Goal: Obtain resource: Obtain resource

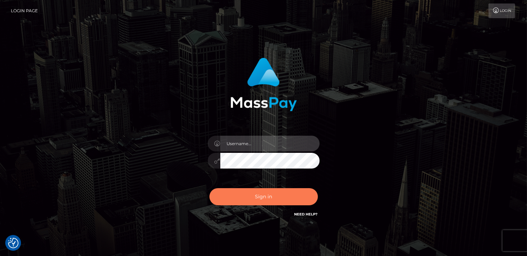
type input "catalinad"
click at [282, 202] on button "Sign in" at bounding box center [264, 196] width 108 height 17
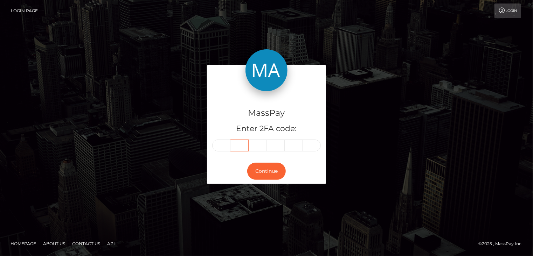
click at [230, 142] on input "text" at bounding box center [239, 146] width 18 height 12
click at [228, 144] on input "text" at bounding box center [221, 146] width 18 height 12
type input "3"
type input "7"
type input "0"
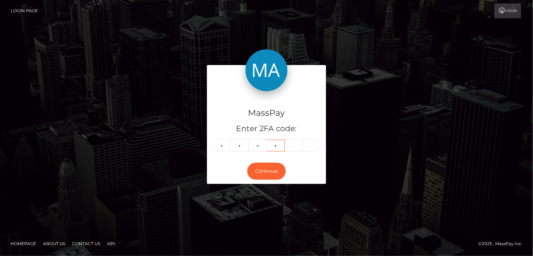
type input "9"
type input "6"
type input "5"
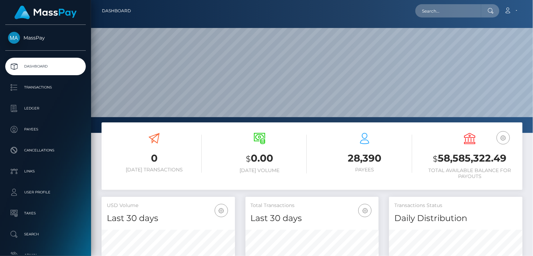
scroll to position [124, 133]
paste input "savucka@icloud.com"
type input "savucka@icloud.com"
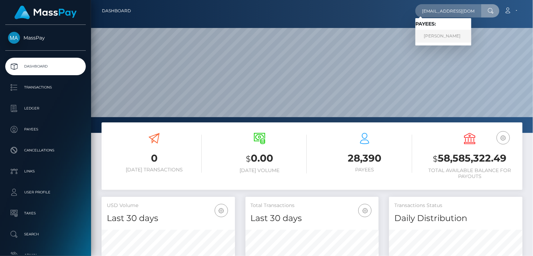
click at [437, 35] on link "VLADA SAVYTSKA" at bounding box center [443, 36] width 56 height 13
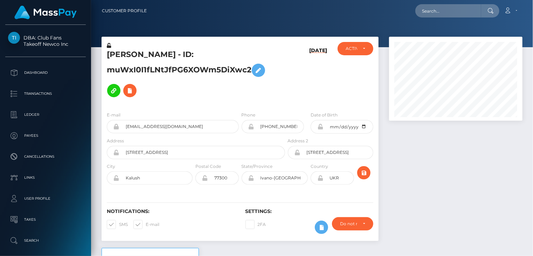
scroll to position [84, 133]
click at [149, 55] on h5 "VLADA SAVYTSKA - ID: muWxI0I1fLNtJfPG6XOWm5DiXwc2" at bounding box center [194, 74] width 174 height 51
copy h5 "VLADA SAVYTSKA - ID: muWxI0I1fLNtJfPG6XOWm5DiXwc2"
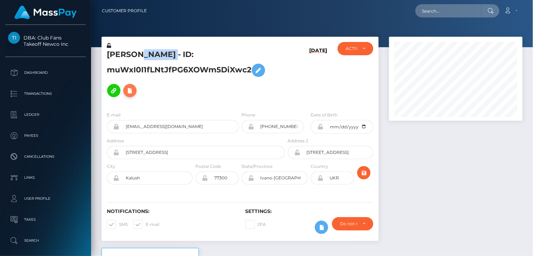
click at [127, 90] on icon at bounding box center [130, 90] width 8 height 9
select select
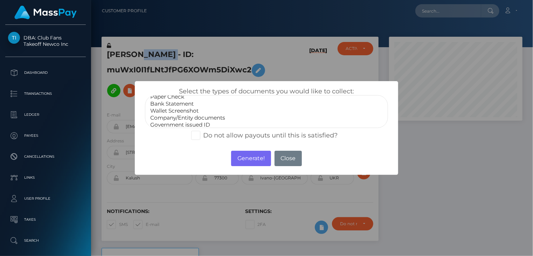
scroll to position [0, 0]
click at [478, 173] on div "× Select the types of documents you would like to collect: Paper Check Bank Sta…" at bounding box center [266, 128] width 533 height 256
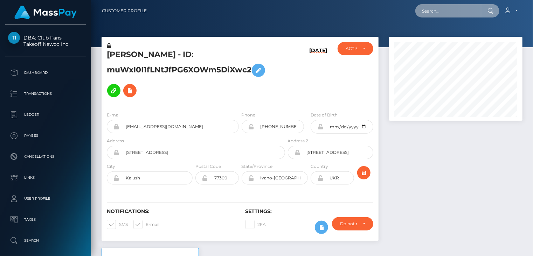
paste input "MSP635cb47ea46fc5b"
type input "MSP635cb47ea46fc5b"
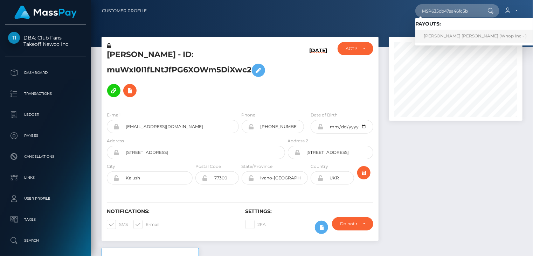
click at [437, 34] on link "JESUS CAMILO RIVERA SUAREZ (Whop Inc - )" at bounding box center [475, 36] width 120 height 13
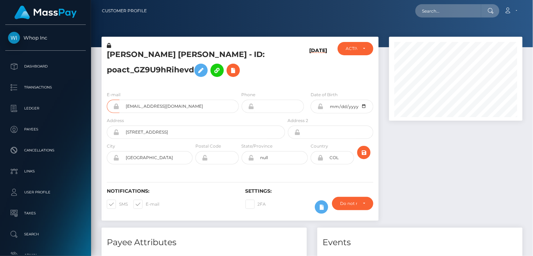
scroll to position [84, 133]
click at [141, 105] on input "[EMAIL_ADDRESS][DOMAIN_NAME]" at bounding box center [178, 106] width 119 height 13
click at [524, 152] on div at bounding box center [456, 132] width 144 height 191
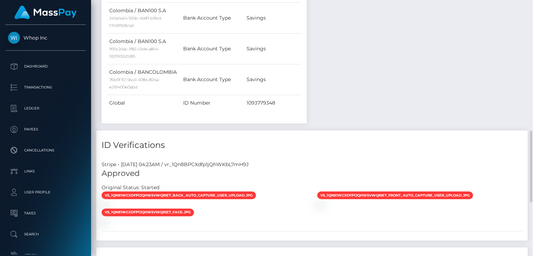
scroll to position [658, 0]
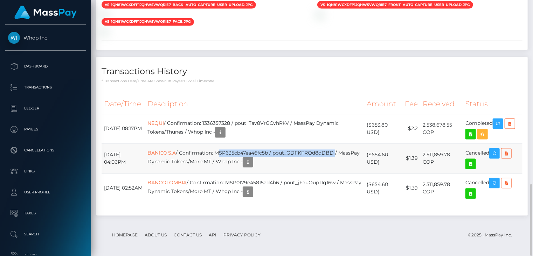
drag, startPoint x: 230, startPoint y: 152, endPoint x: 347, endPoint y: 148, distance: 118.0
click at [347, 148] on td "BAN100 S.A / Confirmation: MSP635cb47ea46fc5b / pout_GDFKFRQd8qDBD / MassPay Dy…" at bounding box center [254, 159] width 219 height 30
copy td "MSP635cb47ea46fc5b / pout_GDFKFRQd8qDBD"
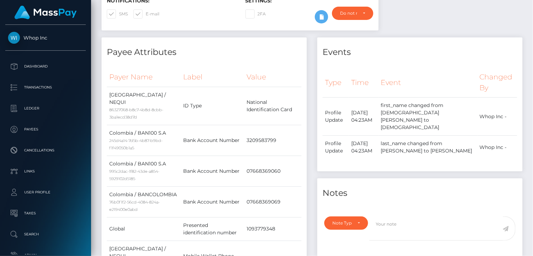
scroll to position [0, 0]
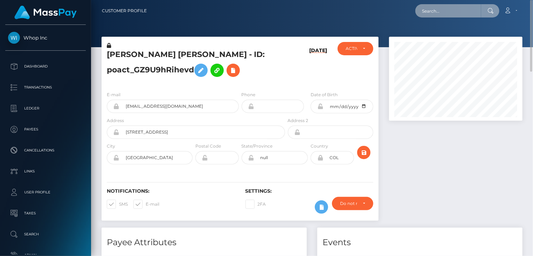
paste input "MSPdfe72e7a31b4f02"
type input "MSPdfe72e7a31b4f02"
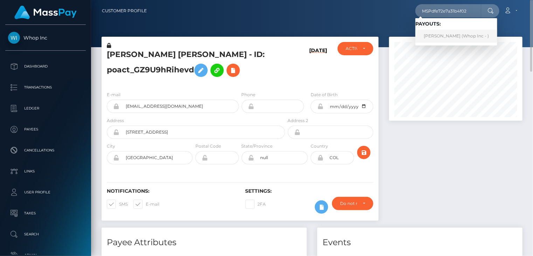
click at [447, 38] on link "GUSTAVO COTA LAGO (Whop Inc - )" at bounding box center [456, 36] width 82 height 13
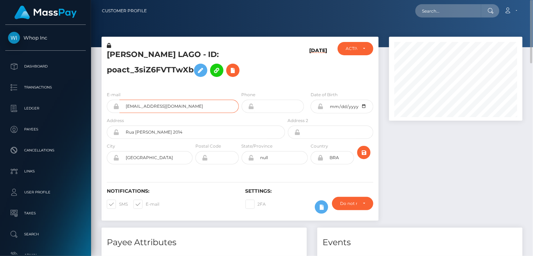
click at [142, 105] on input "[EMAIL_ADDRESS][DOMAIN_NAME]" at bounding box center [178, 106] width 119 height 13
click at [258, 238] on h4 "Payee Attributes" at bounding box center [204, 243] width 195 height 12
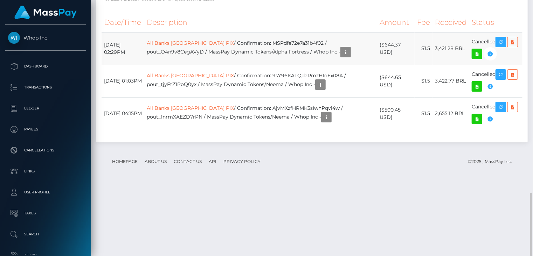
scroll to position [84, 133]
drag, startPoint x: 246, startPoint y: 114, endPoint x: 345, endPoint y: 119, distance: 99.2
click at [358, 65] on td "All Banks Brazil PIX / Confirmation: MSPdfe72e7a31b4f02 / pout_O4n9v8CegAVyD / …" at bounding box center [260, 48] width 233 height 33
copy td "MSPdfe72e7a31b4f02 / pout_O4n9v8CegAVyD"
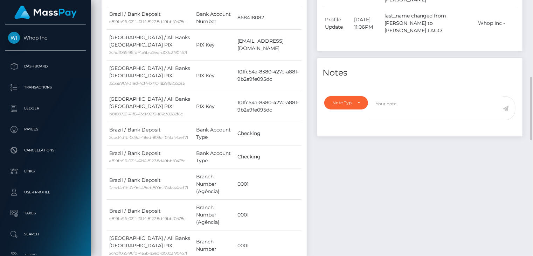
scroll to position [0, 0]
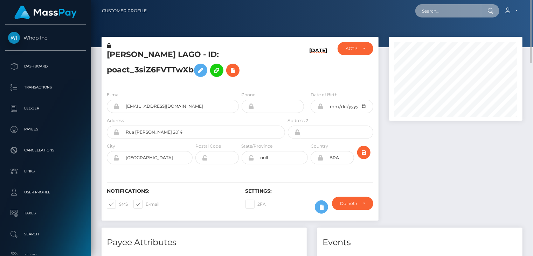
paste input "MSP964b2215829383a"
type input "MSP964b2215829383a"
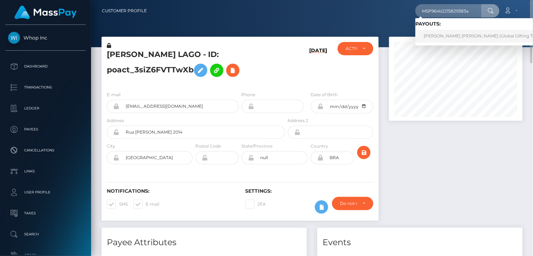
click at [465, 35] on link "JAIME JAVIER BLANCO TORRES (Global Gifting Technologies Inc - Throne)" at bounding box center [504, 36] width 179 height 13
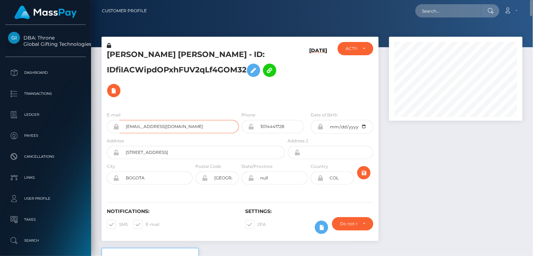
click at [148, 128] on input "jaimejbt@hotmail.com" at bounding box center [178, 126] width 119 height 13
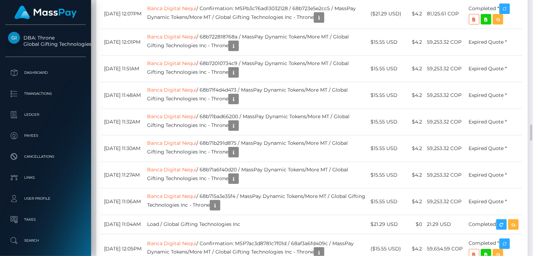
scroll to position [2218, 0]
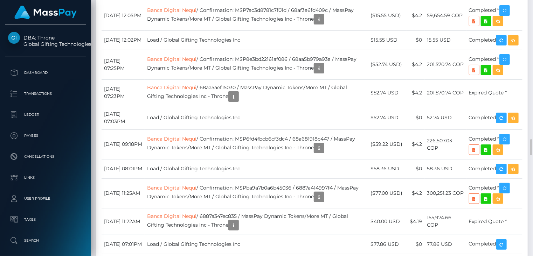
drag, startPoint x: 282, startPoint y: 111, endPoint x: 335, endPoint y: 111, distance: 52.8
copy td "MSP964b2215829383a / 68be3ea302c4c"
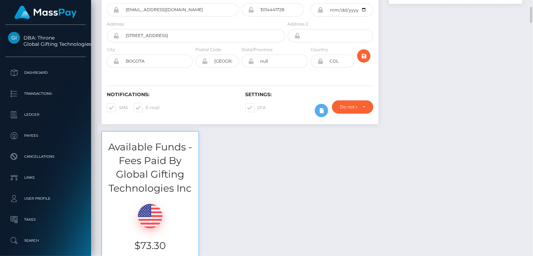
scroll to position [0, 0]
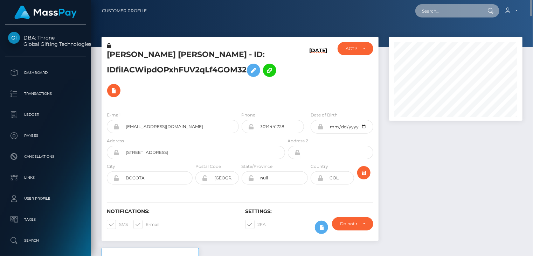
paste input "MSPC36EE74778C71AF"
type input "MSPC36EE74778C71AF"
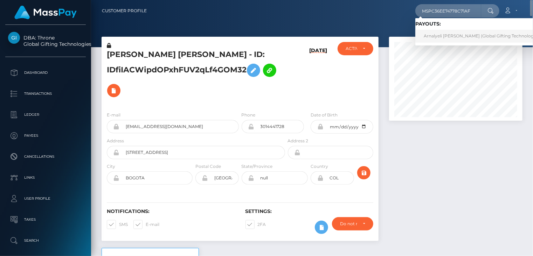
click at [441, 37] on link "Arnalyeli Regalado (Global Gifting Technologies Inc - Throne)" at bounding box center [495, 36] width 160 height 13
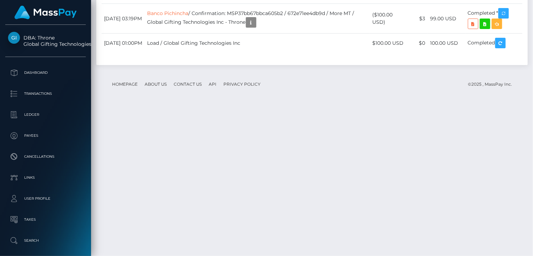
scroll to position [3035, 0]
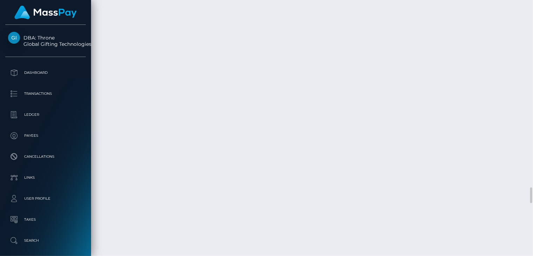
copy td "MSP73efa501dd0388b"
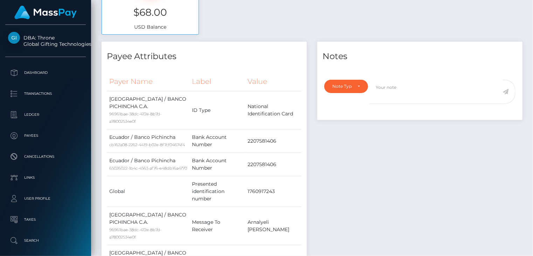
scroll to position [0, 0]
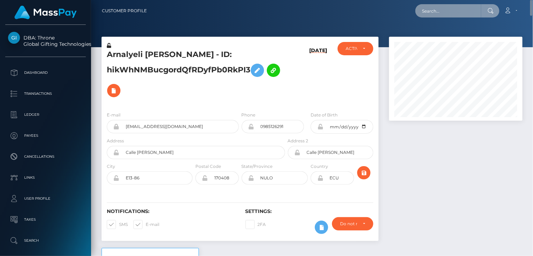
paste input "MSPcb7a625267f9555"
type input "MSPcb7a625267f9555"
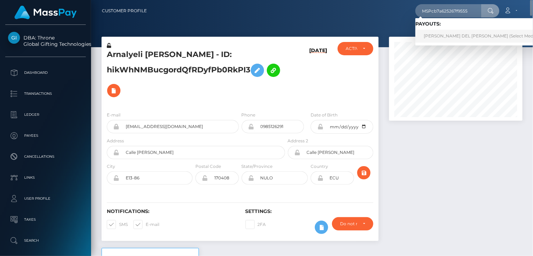
click at [461, 36] on link "[PERSON_NAME] DEL [PERSON_NAME] (Select Media LLC - )" at bounding box center [487, 36] width 144 height 13
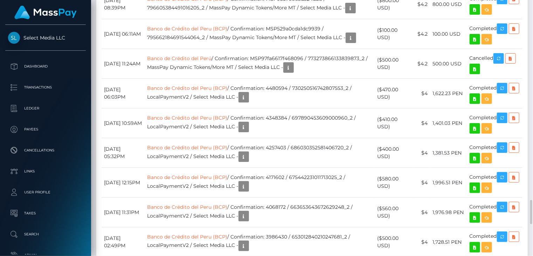
scroll to position [1984, 0]
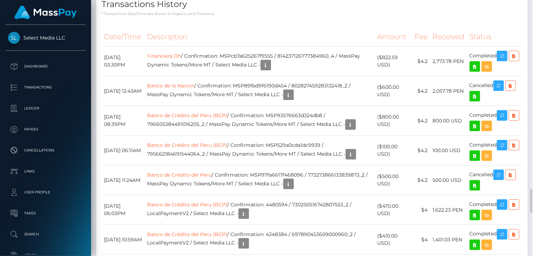
click at [372, 16] on p "* Transactions date/time are shown in payee's local timezone" at bounding box center [311, 13] width 421 height 5
click at [506, 61] on icon "button" at bounding box center [502, 56] width 8 height 9
click at [270, 70] on icon "button" at bounding box center [265, 65] width 8 height 9
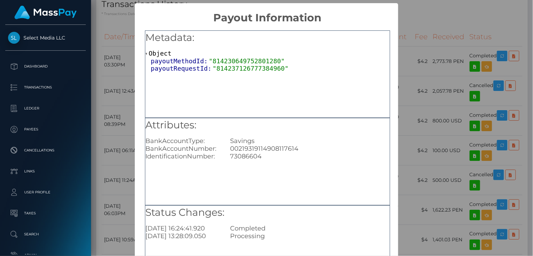
click at [127, 41] on div "× Payout Information Metadata: Object payoutMethodId: "814230649752801280" payo…" at bounding box center [266, 128] width 533 height 256
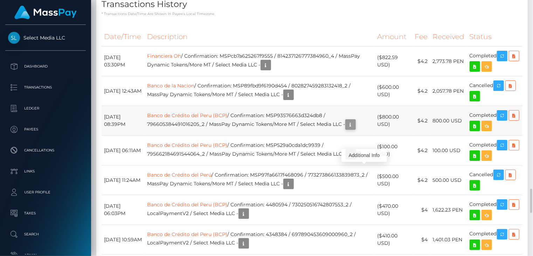
click at [354, 129] on icon "button" at bounding box center [350, 124] width 8 height 9
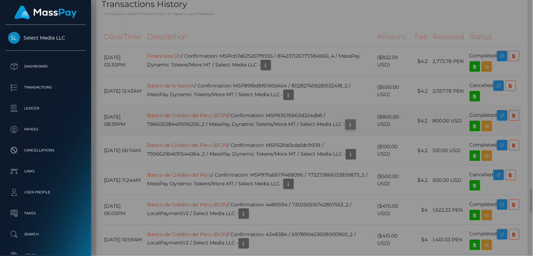
scroll to position [0, 0]
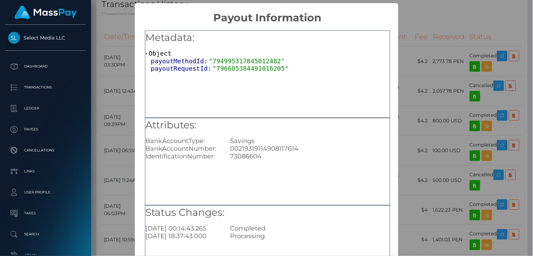
click at [440, 40] on div "× Payout Information Metadata: Object payoutMethodId: "794995317845012482" payo…" at bounding box center [266, 128] width 533 height 256
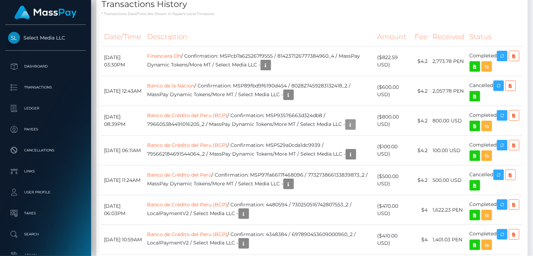
scroll to position [84, 133]
click at [264, 76] on td "Financiera Oh / Confirmation: MSPcb7a625267f9555 / 814237126777384960_4 / MassP…" at bounding box center [260, 62] width 230 height 30
copy td "MSPcb7a625267f9555"
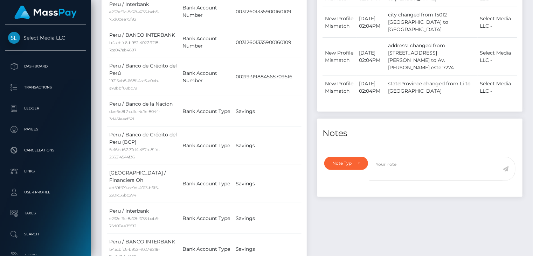
scroll to position [0, 0]
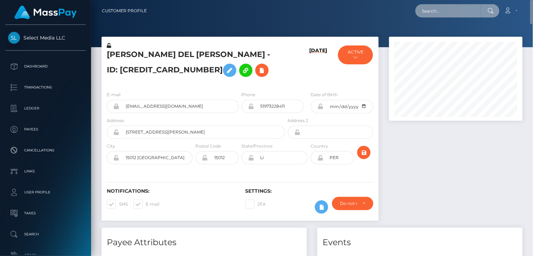
paste input "MSP0fe2ea9d7b73d21"
type input "MSP0fe2ea9d7b73d21"
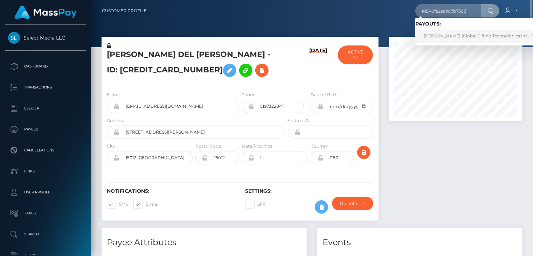
click at [469, 38] on link "XARA CRISTINA VELAZQUEZ PORRAS (Global Gifting Technologies Inc - Throne)" at bounding box center [485, 36] width 141 height 13
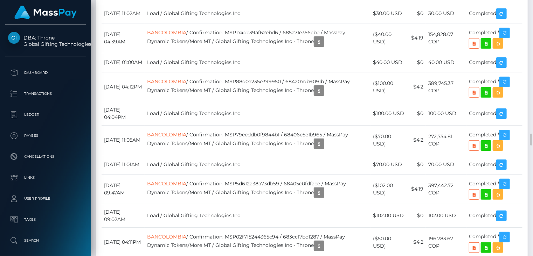
scroll to position [84, 133]
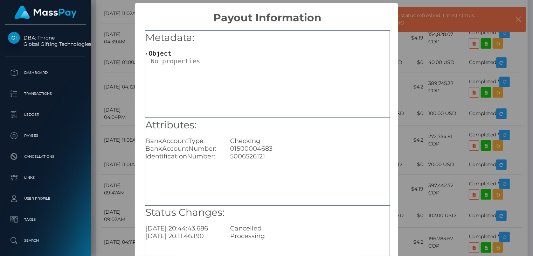
scroll to position [0, 0]
click at [452, 39] on div "× Payout Information Metadata: Object Attributes: BankAccountType: Checking Ban…" at bounding box center [266, 128] width 533 height 256
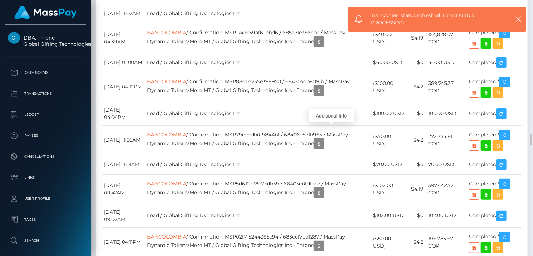
scroll to position [84, 133]
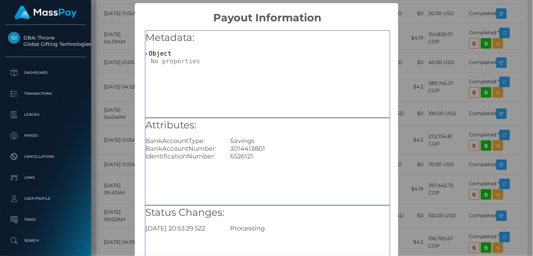
click at [445, 35] on div "× Payout Information Metadata: Object Attributes: BankAccountType: Savings Bank…" at bounding box center [266, 128] width 533 height 256
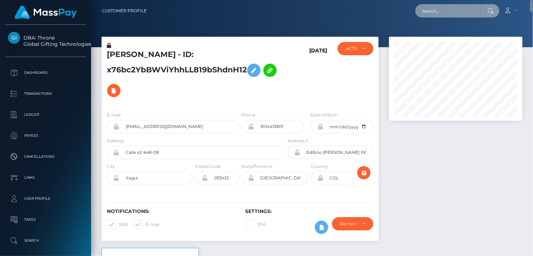
paste input "MSP7878d5a7c39f236"
type input "MSP7878d5a7c39f236"
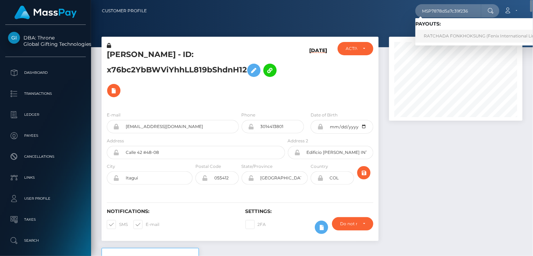
drag, startPoint x: 440, startPoint y: 39, endPoint x: 427, endPoint y: 38, distance: 12.3
click at [440, 39] on link "RATCHADA FONKHOKSUNG (Fenix International Limited - )" at bounding box center [486, 36] width 143 height 13
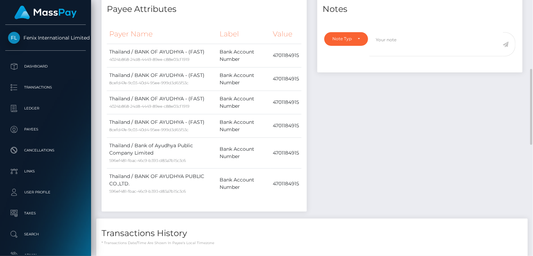
scroll to position [467, 0]
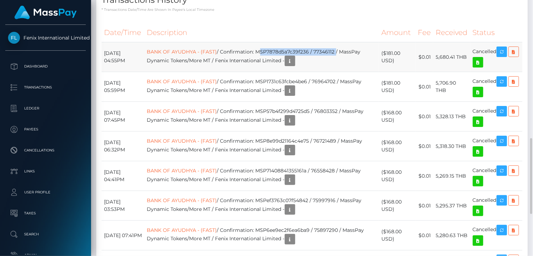
drag, startPoint x: 267, startPoint y: 50, endPoint x: 346, endPoint y: 49, distance: 78.7
click at [346, 49] on td "BANK OF AYUDHYA - (FAST) / Confirmation: MSP7878d5a7c39f236 / 77346112 / MassPa…" at bounding box center [262, 57] width 234 height 30
copy td "MSP7878d5a7c39f236 / 77346112"
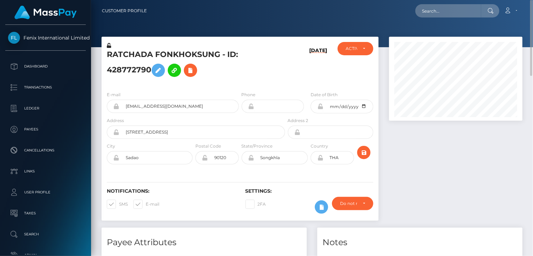
click at [143, 55] on h5 "RATCHADA FONKHOKSUNG - ID: 428772790" at bounding box center [194, 64] width 174 height 31
copy h5 "RATCHADA FONKHOKSUNG - ID: 428772790"
paste input "nicholasbeach199@gmail.com"
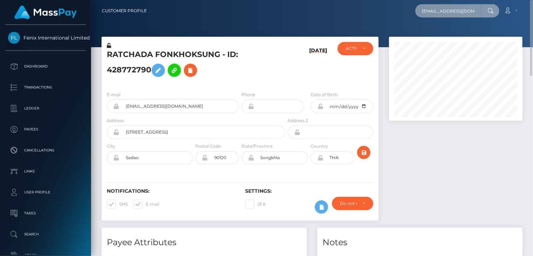
scroll to position [0, 12]
type input "nicholasbeach199@gmail.com"
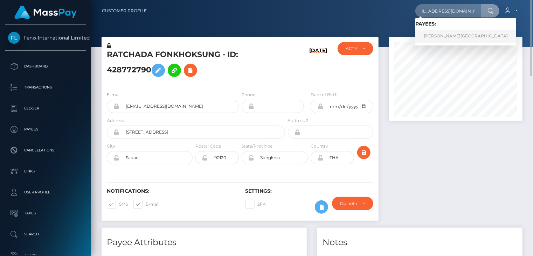
scroll to position [0, 0]
click at [451, 37] on link "NICHOLAS CAIN BEACH" at bounding box center [465, 36] width 101 height 13
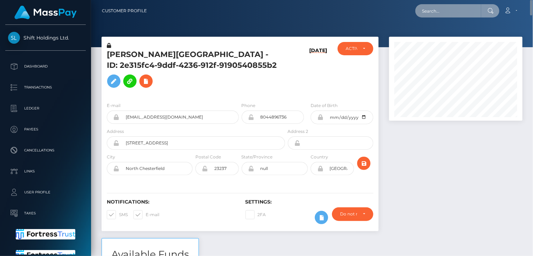
paste input "[EMAIL_ADDRESS][DOMAIN_NAME]"
type input "[EMAIL_ADDRESS][DOMAIN_NAME]"
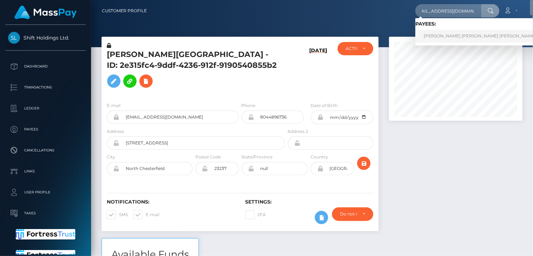
click at [435, 42] on link "Rosa Maria Chavez Cabrera" at bounding box center [479, 36] width 129 height 13
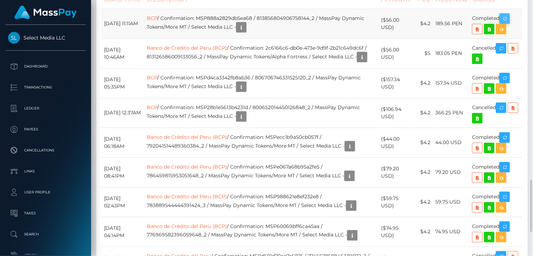
scroll to position [84, 133]
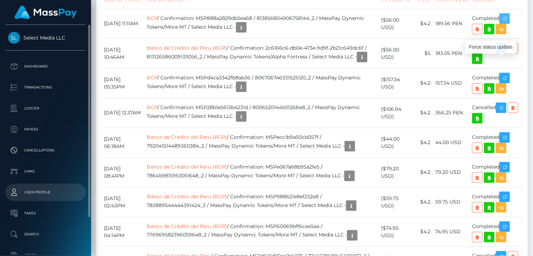
drag, startPoint x: 509, startPoint y: 63, endPoint x: 30, endPoint y: 195, distance: 496.7
click at [508, 23] on icon "button" at bounding box center [504, 18] width 8 height 9
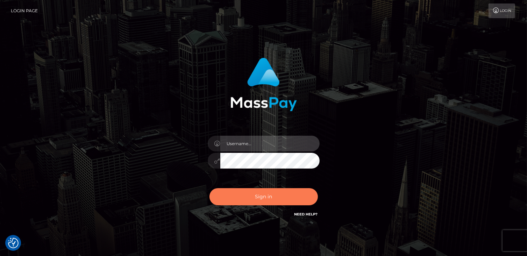
type input "catalinad"
click at [283, 203] on button "Sign in" at bounding box center [264, 196] width 108 height 17
type input "catalinad"
click at [277, 201] on button "Sign in" at bounding box center [264, 196] width 108 height 17
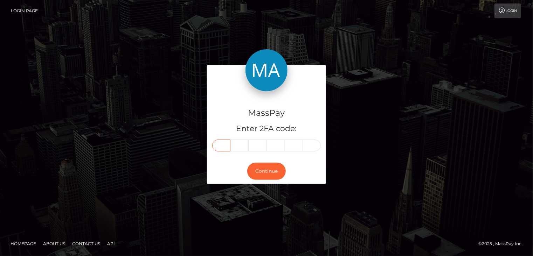
click at [220, 147] on input "text" at bounding box center [221, 146] width 18 height 12
type input "4"
type input "3"
type input "5"
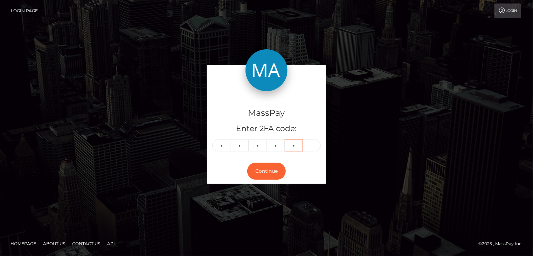
type input "8"
type input "7"
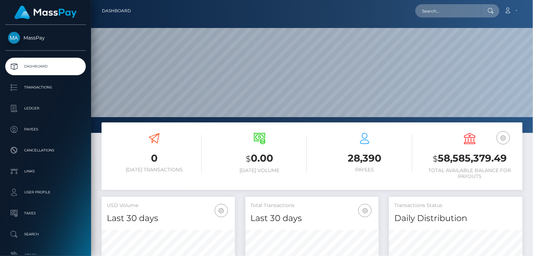
scroll to position [124, 133]
paste input "poact_4sdrXPF7Kj5b"
type input "poact_4sdrXPF7Kj5b"
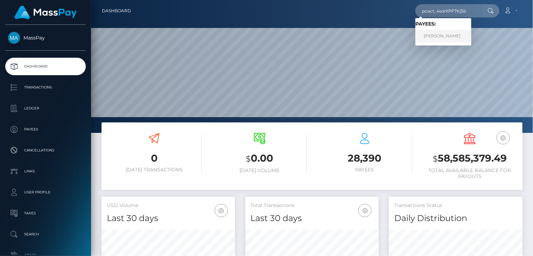
click at [454, 35] on link "Subramanya Kale" at bounding box center [443, 36] width 56 height 13
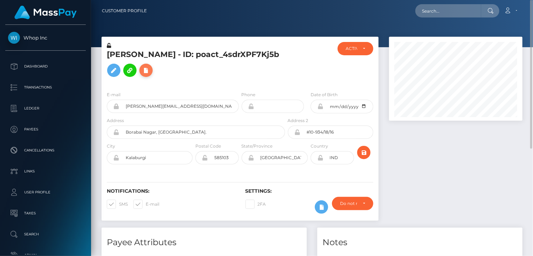
click at [150, 72] on button at bounding box center [145, 70] width 13 height 13
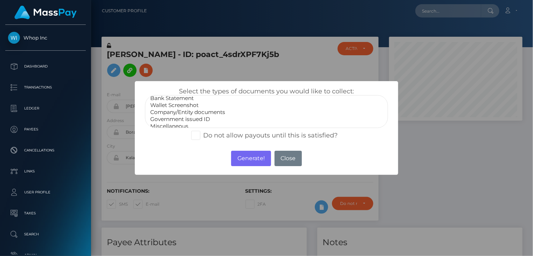
scroll to position [14, 0]
select select "Government issued ID"
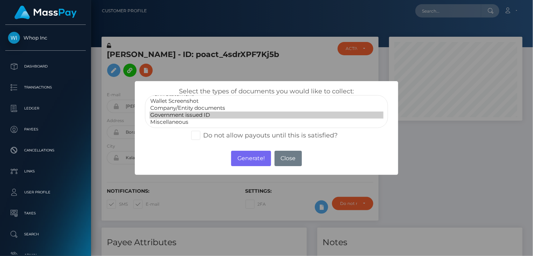
click at [200, 114] on option "Government issued ID" at bounding box center [266, 115] width 234 height 7
click at [258, 161] on button "Generate!" at bounding box center [251, 158] width 40 height 15
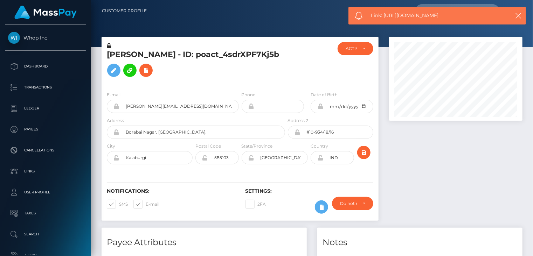
click at [395, 14] on span "Link: https://l.maspay.io/5jzG2" at bounding box center [437, 15] width 132 height 7
copy span "Link: https://l.maspay.io/5jzG2"
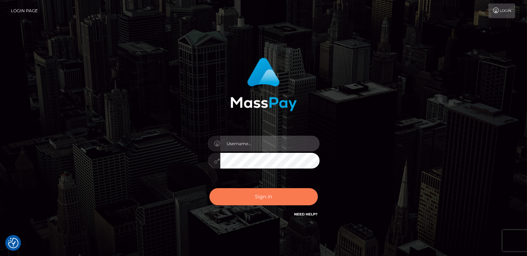
type input "catalinad"
click at [273, 202] on button "Sign in" at bounding box center [264, 196] width 108 height 17
type input "catalinad"
click at [262, 201] on button "Sign in" at bounding box center [264, 196] width 108 height 17
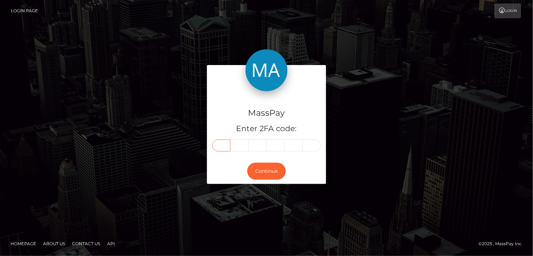
click at [223, 147] on input "text" at bounding box center [221, 146] width 18 height 12
type input "1"
type input "9"
type input "2"
type input "0"
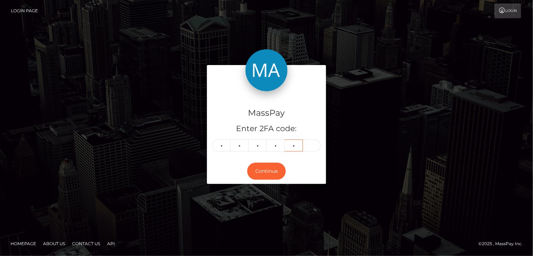
type input "0"
type input "1"
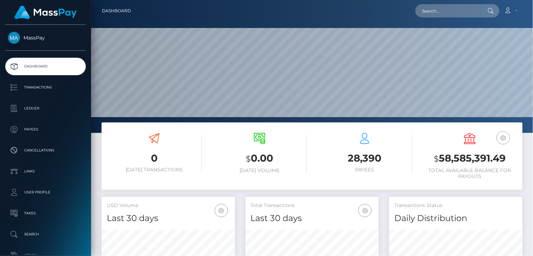
scroll to position [124, 133]
paste input "poact_nq7tksLxPZfC"
type input "poact_nq7tksLxPZfC"
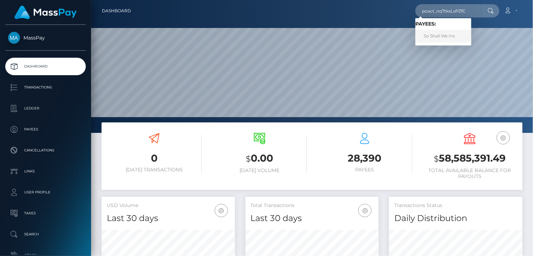
click at [440, 37] on link "So Shall We Inc" at bounding box center [443, 36] width 56 height 13
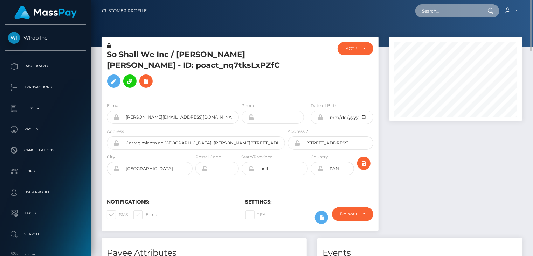
paste input "[PERSON_NAME][EMAIL_ADDRESS][DOMAIN_NAME]"
type input "[PERSON_NAME][EMAIL_ADDRESS][DOMAIN_NAME]"
drag, startPoint x: 467, startPoint y: 11, endPoint x: 420, endPoint y: 13, distance: 46.9
click at [419, 13] on input "brent@whop.com" at bounding box center [448, 10] width 66 height 13
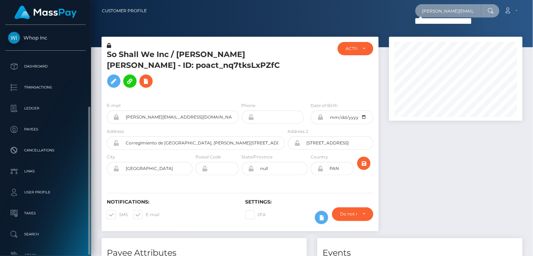
scroll to position [44, 0]
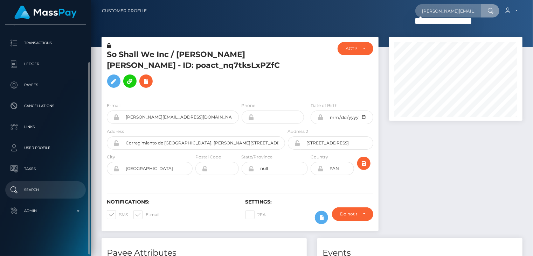
click at [44, 191] on p "Search" at bounding box center [45, 190] width 75 height 10
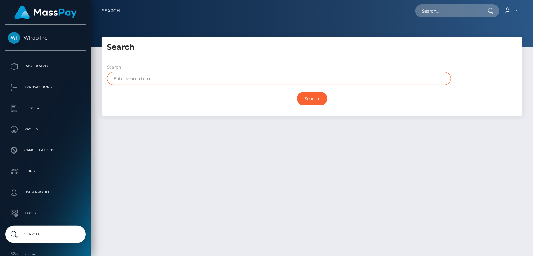
click at [165, 77] on input "text" at bounding box center [279, 78] width 344 height 13
type input "Goss"
click at [307, 98] on input "Search" at bounding box center [312, 98] width 30 height 13
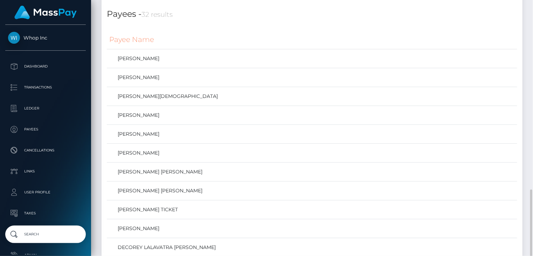
scroll to position [350, 0]
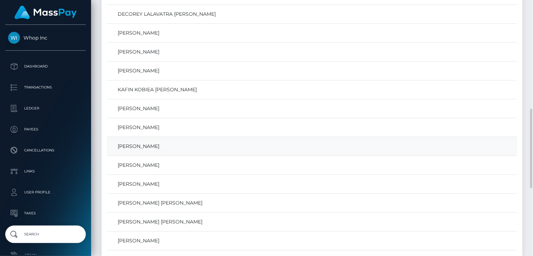
click at [141, 145] on link "[PERSON_NAME]" at bounding box center [311, 146] width 405 height 10
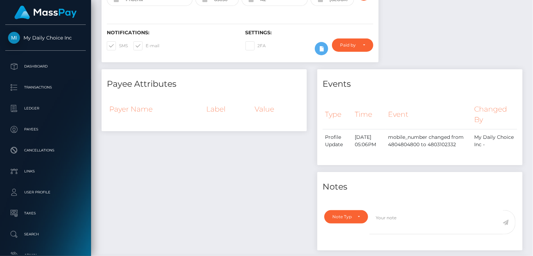
scroll to position [31, 0]
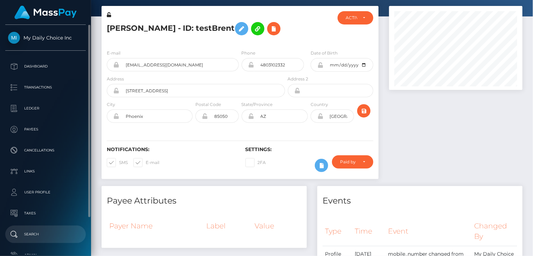
click at [46, 229] on p "Search" at bounding box center [45, 234] width 75 height 10
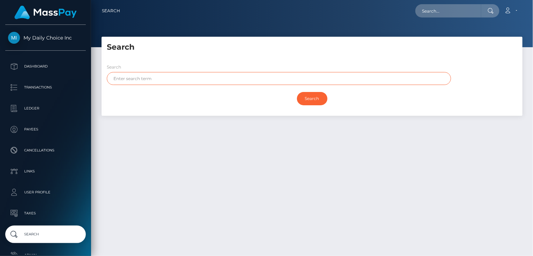
click at [178, 82] on input "text" at bounding box center [279, 78] width 344 height 13
type input "[PERSON_NAME]"
click at [306, 100] on input "Search" at bounding box center [312, 98] width 30 height 13
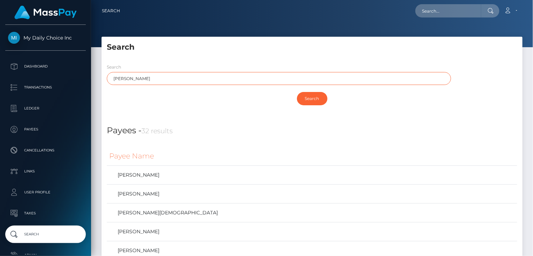
click at [246, 78] on input "Goss" at bounding box center [279, 78] width 344 height 13
click at [298, 49] on h5 "Search" at bounding box center [312, 47] width 410 height 11
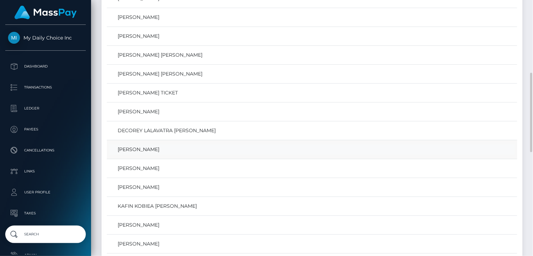
scroll to position [350, 0]
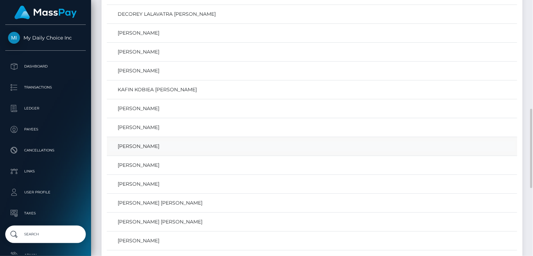
click at [132, 145] on link "Brent Goss" at bounding box center [311, 146] width 405 height 10
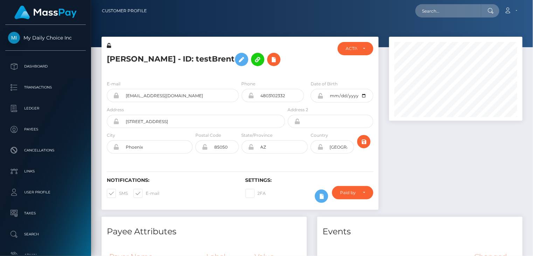
scroll to position [84, 133]
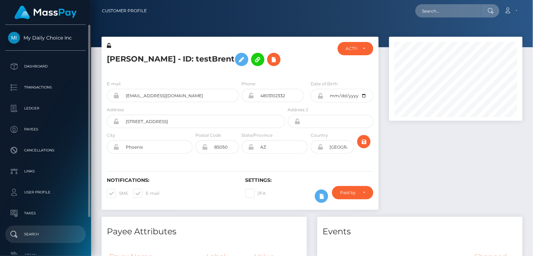
click at [63, 232] on p "Search" at bounding box center [45, 234] width 75 height 10
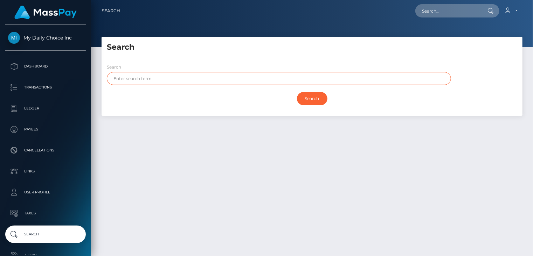
click at [196, 82] on input "text" at bounding box center [279, 78] width 344 height 13
type input "Goss"
click at [297, 92] on input "Search" at bounding box center [312, 98] width 30 height 13
click at [312, 98] on input "Search" at bounding box center [312, 98] width 30 height 13
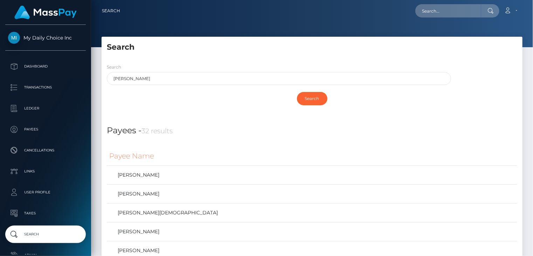
click at [305, 49] on h5 "Search" at bounding box center [312, 47] width 410 height 11
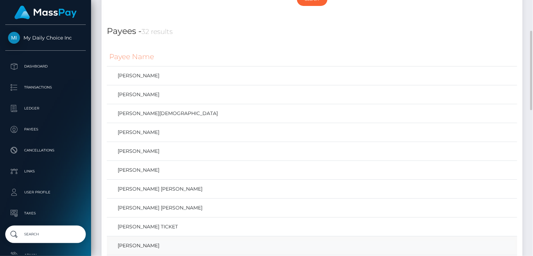
scroll to position [216, 0]
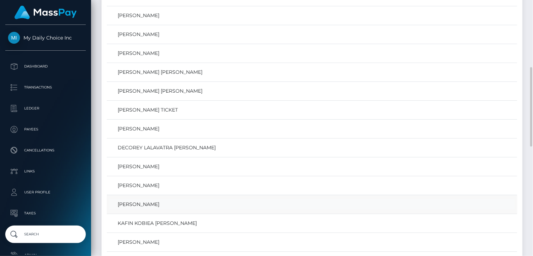
click at [137, 204] on link "Brent Goss" at bounding box center [311, 204] width 405 height 10
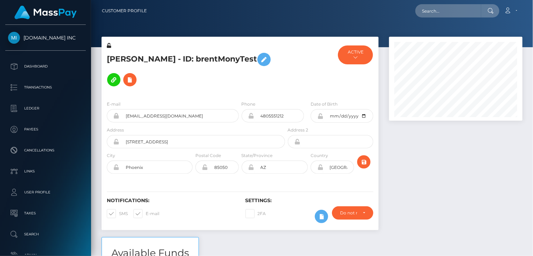
scroll to position [84, 133]
paste input "brent@whop.com"
type input "brent@whop.com"
click at [465, 10] on input "brent@whop.com" at bounding box center [448, 10] width 66 height 13
drag, startPoint x: 468, startPoint y: 12, endPoint x: 401, endPoint y: 17, distance: 67.4
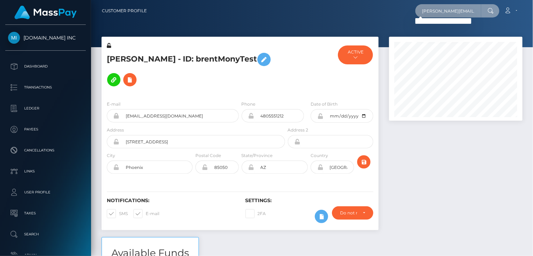
click at [401, 17] on div "brent@whop.com Loading... Loading... Account Edit Profile Logout" at bounding box center [337, 10] width 370 height 15
click at [469, 10] on input "brent@whop.com" at bounding box center [448, 10] width 66 height 13
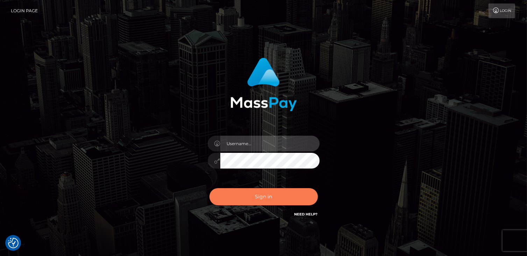
type input "catalinad"
click at [250, 194] on button "Sign in" at bounding box center [264, 196] width 108 height 17
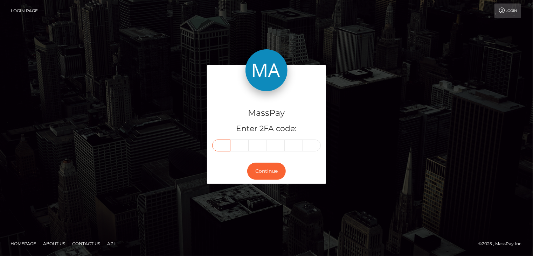
click at [224, 147] on input "text" at bounding box center [221, 146] width 18 height 12
type input "9"
type input "0"
type input "2"
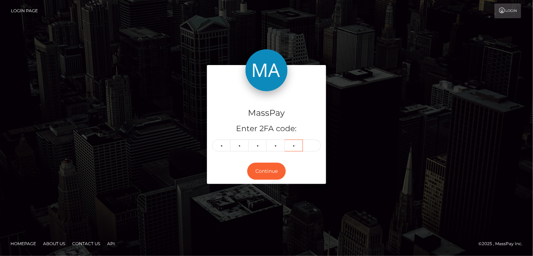
type input "0"
type input "4"
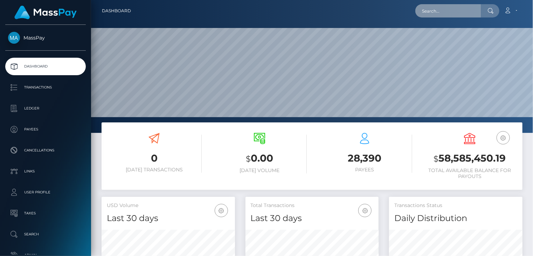
scroll to position [124, 133]
paste input "support@bestprodigi.com"
drag, startPoint x: 478, startPoint y: 12, endPoint x: 396, endPoint y: 21, distance: 82.8
click at [396, 21] on nav "Dashboard support@bestprodigi.com Loading... Loading..." at bounding box center [312, 11] width 442 height 22
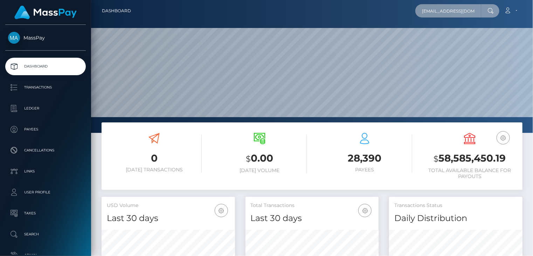
paste input "poact_JmngepGZMBNG"
type input "poact_JmngepGZMBNG"
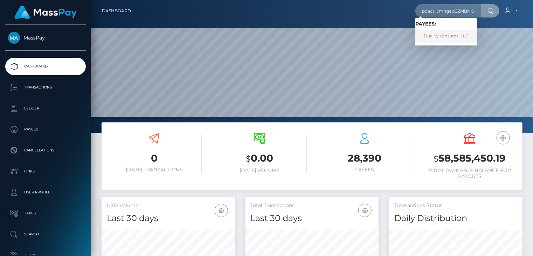
click at [442, 35] on link "Duality Ventures, LLC" at bounding box center [446, 36] width 62 height 13
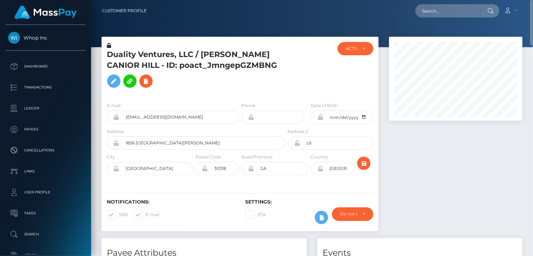
click at [164, 52] on h5 "Duality Ventures, LLC / [PERSON_NAME] CANIOR HILL - ID: poact_JmngepGZMBNG" at bounding box center [194, 70] width 174 height 42
copy h5 "Duality Ventures, LLC / [PERSON_NAME] CANIOR HILL - ID: poact_JmngepGZMBNG"
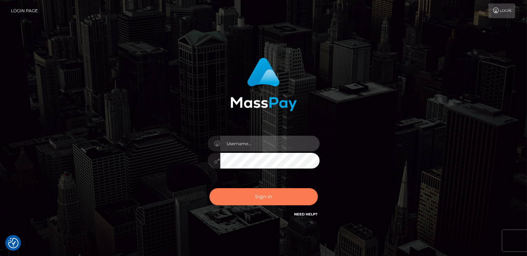
type input "catalinad"
drag, startPoint x: 243, startPoint y: 199, endPoint x: 238, endPoint y: 202, distance: 5.9
click at [243, 199] on button "Sign in" at bounding box center [264, 196] width 108 height 17
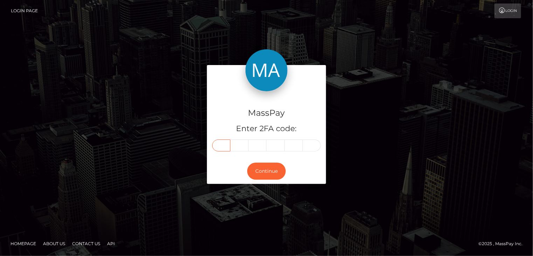
click at [226, 143] on input "text" at bounding box center [221, 146] width 18 height 12
type input "2"
type input "4"
type input "6"
type input "2"
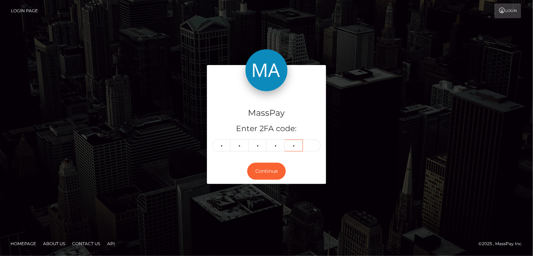
type input "8"
type input "4"
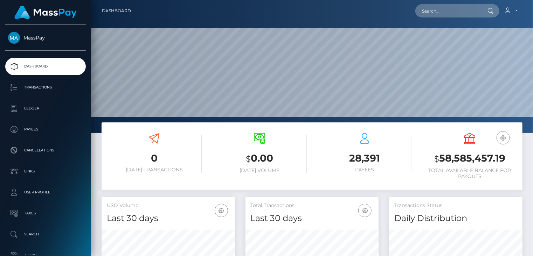
scroll to position [124, 133]
paste input "wdrl_YPzAMp7sUqtWX"
type input "wdrl_YPzAMp7sUqtWX"
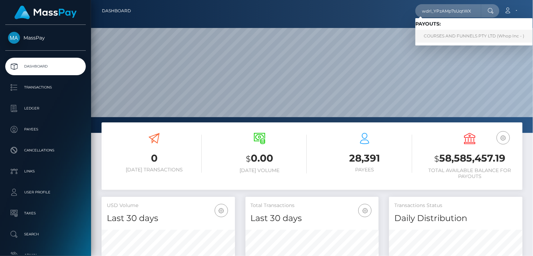
click at [452, 40] on link "COURSES AND FUNNELS PTY LTD (Whop Inc - )" at bounding box center [473, 36] width 117 height 13
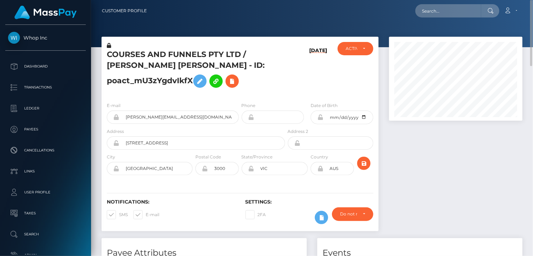
click at [285, 98] on div "E-mail [PERSON_NAME][EMAIL_ADDRESS][DOMAIN_NAME] Phone Address" at bounding box center [239, 140] width 277 height 86
paste input "wdrl_8DNpmzFPKXuVH"
type input "wdrl_8DNpmzFPKXuVH"
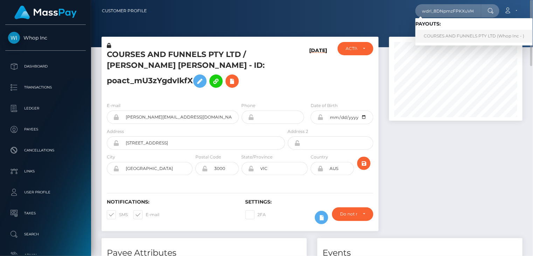
click at [441, 37] on link "COURSES AND FUNNELS PTY LTD (Whop Inc - )" at bounding box center [473, 36] width 117 height 13
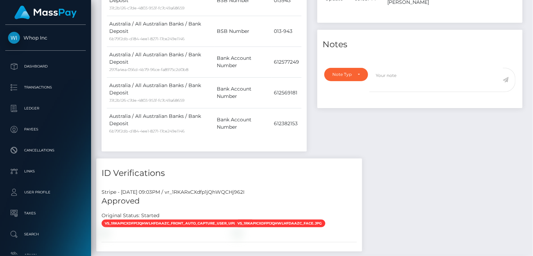
scroll to position [700, 0]
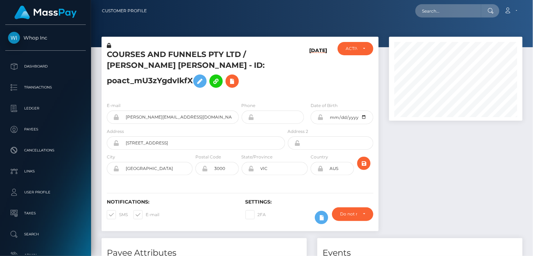
scroll to position [84, 133]
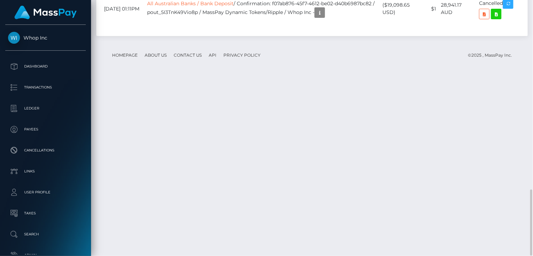
click at [281, 68] on footer "Homepage About Us Contact Us API Privacy Policy © 2025 , MassPay Inc." at bounding box center [311, 55] width 421 height 24
drag, startPoint x: 286, startPoint y: 113, endPoint x: 195, endPoint y: 120, distance: 91.3
copy td "eef85e9c-aff0-405e-b9e0-e6ddbac622f8"
drag, startPoint x: 284, startPoint y: 147, endPoint x: 193, endPoint y: 155, distance: 91.3
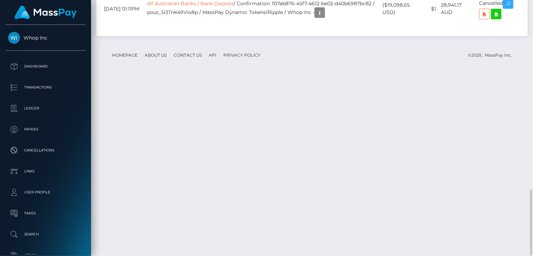
copy td "86032ebf-0d3c-4b8c-b473-2ff3d48f4923"
click at [286, 24] on td "All Australian Banks / Bank Deposit / Confirmation: f07ab876-45f7-4612-be02-d40…" at bounding box center [263, 9] width 236 height 30
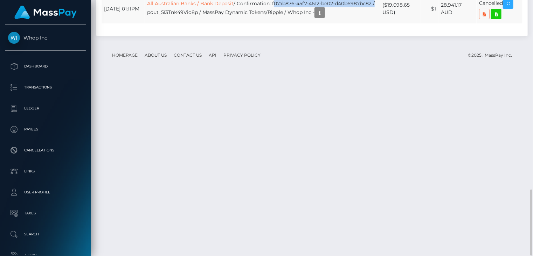
drag, startPoint x: 285, startPoint y: 175, endPoint x: 198, endPoint y: 185, distance: 87.7
click at [198, 24] on td "All Australian Banks / Bank Deposit / Confirmation: f07ab876-45f7-4612-be02-d40…" at bounding box center [263, 9] width 236 height 30
copy td "f07ab876-45f7-4612-be02-d40b6987bc82"
drag, startPoint x: 314, startPoint y: 58, endPoint x: 315, endPoint y: 50, distance: 7.9
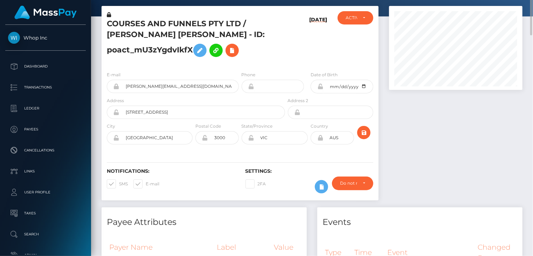
scroll to position [0, 0]
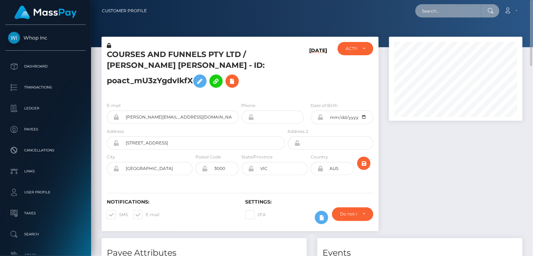
paste input "pout_r4s54uFXL0gMS"
type input "pout_r4s54uFXL0gMS"
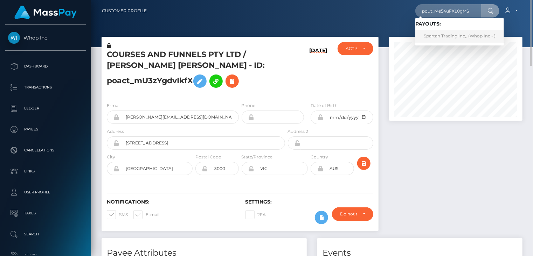
click at [442, 37] on link "Spartan Trading Inc,. (Whop Inc - )" at bounding box center [459, 36] width 89 height 13
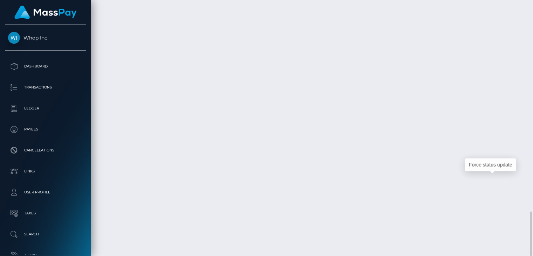
scroll to position [84, 133]
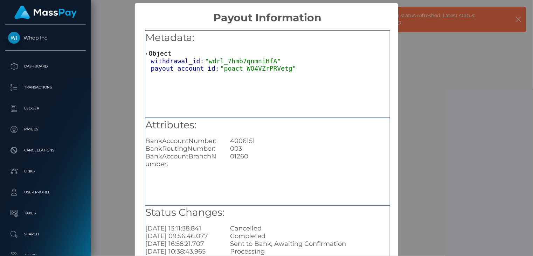
scroll to position [77, 0]
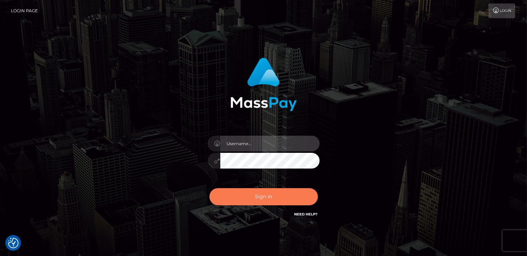
type input "catalinad"
click at [276, 201] on button "Sign in" at bounding box center [264, 196] width 108 height 17
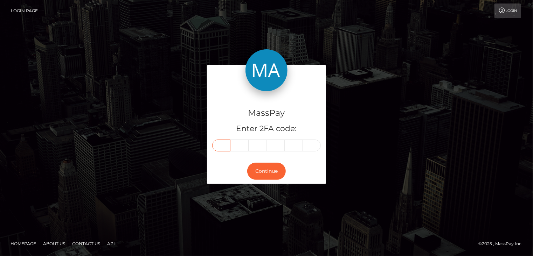
click at [225, 145] on input "text" at bounding box center [221, 146] width 18 height 12
type input "7"
type input "3"
type input "8"
type input "4"
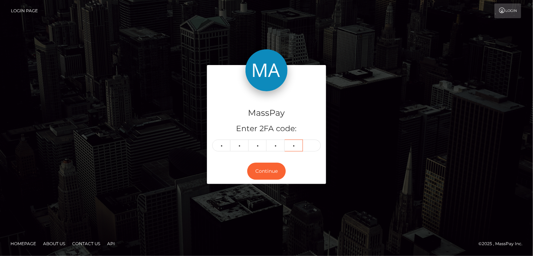
type input "6"
type input "3"
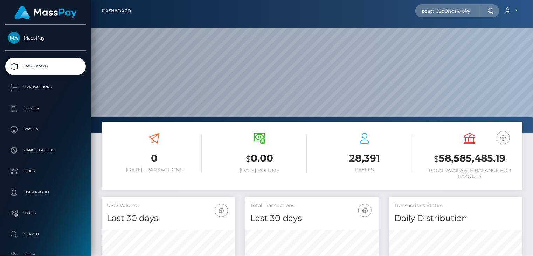
scroll to position [124, 133]
type input "poact_50qONdzRX6Py"
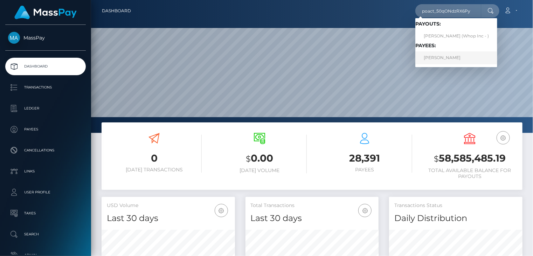
click at [446, 56] on link "AHMAD ALI BASIT" at bounding box center [456, 57] width 82 height 13
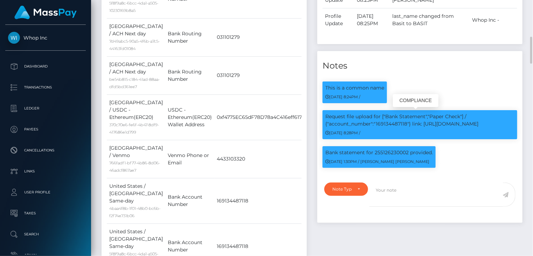
scroll to position [84, 133]
click at [388, 121] on p "Request file upload for ["Bank Statement","Paper Check"] / {"account_number":"1…" at bounding box center [419, 120] width 189 height 15
copy p "169134487118"
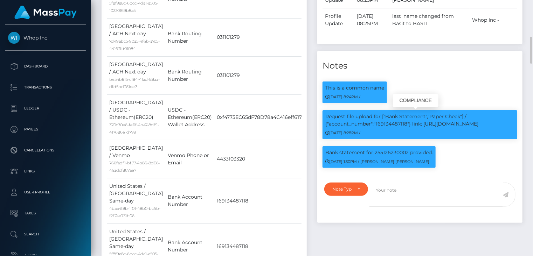
drag, startPoint x: 424, startPoint y: 124, endPoint x: 486, endPoint y: 125, distance: 61.9
click at [488, 126] on p "Request file upload for ["Bank Statement","Paper Check"] / {"account_number":"1…" at bounding box center [419, 120] width 189 height 15
copy p "https://l.maspay.io/vheew"
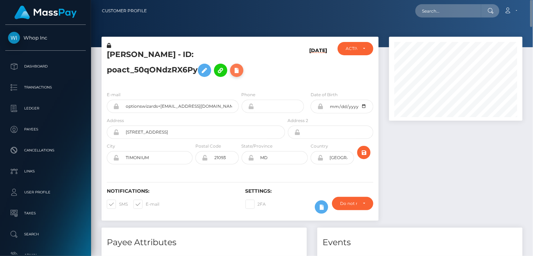
click at [239, 75] on button at bounding box center [236, 70] width 13 height 13
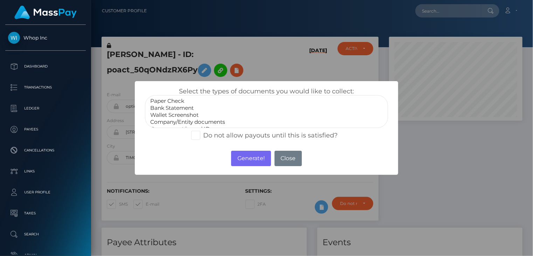
select select "Bank Statement"
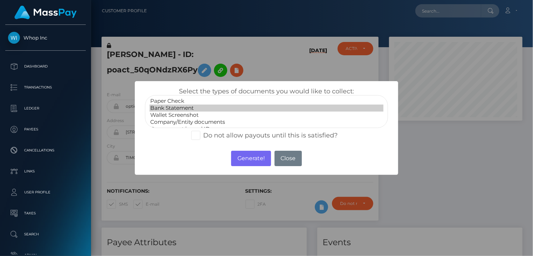
click at [184, 110] on option "Bank Statement" at bounding box center [266, 108] width 234 height 7
click at [245, 157] on button "Generate!" at bounding box center [251, 158] width 40 height 15
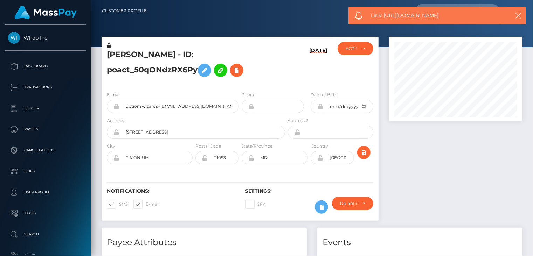
click at [420, 13] on span "Link: https://l.maspay.io/Cjz16" at bounding box center [437, 15] width 132 height 7
copy span "Link: https://l.maspay.io/Cjz16"
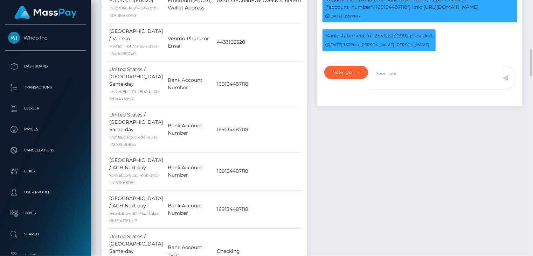
scroll to position [84, 133]
click at [399, 141] on div "Events Type Time Event Changed By" at bounding box center [420, 100] width 216 height 678
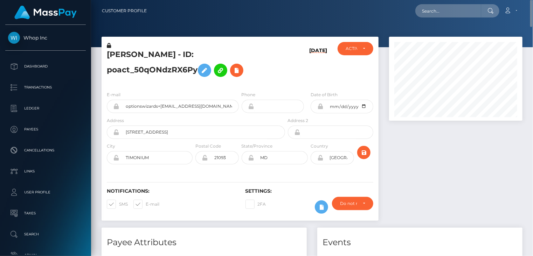
scroll to position [0, 0]
paste input "pieterodessa+1@gmail.com"
type input "pieterodessa+1@gmail.com"
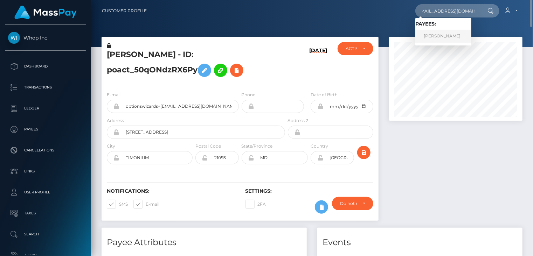
scroll to position [0, 0]
click at [442, 35] on link "PIETER VAN ZYL PIENAAR" at bounding box center [443, 36] width 56 height 13
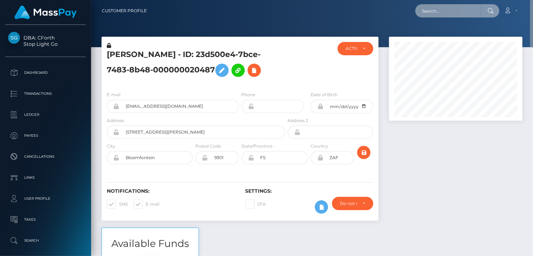
paste input "pieterodessa@gmail.com"
type input "pieterodessa@gmail.com"
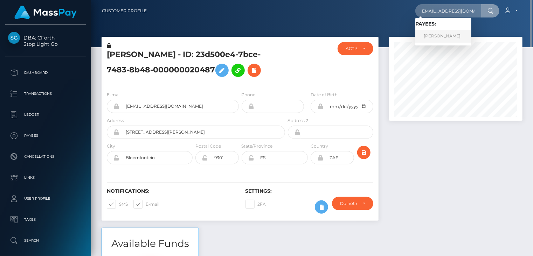
scroll to position [0, 0]
click at [433, 35] on link "PIETER VAN ZYL PIENAAR" at bounding box center [443, 36] width 56 height 13
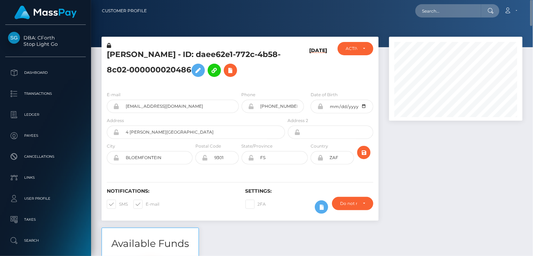
click at [120, 54] on h5 "PIETER VAN ZYL PIENAAR - ID: daee62e1-772c-4b58-8c02-000000020486" at bounding box center [194, 64] width 174 height 31
copy h5 "PIETER"
paste input "MSP8c49a681985054c"
type input "MSP8c49a681985054c"
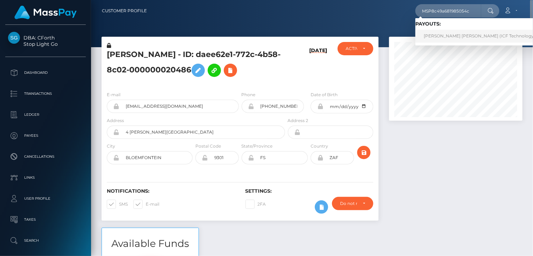
click at [433, 37] on link "Andrei Viktorovich Golikov (ICF Technology, Inc. - )" at bounding box center [486, 36] width 142 height 13
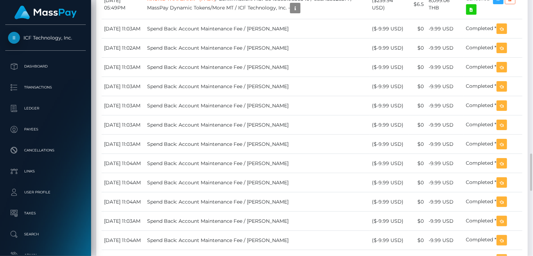
scroll to position [934, 0]
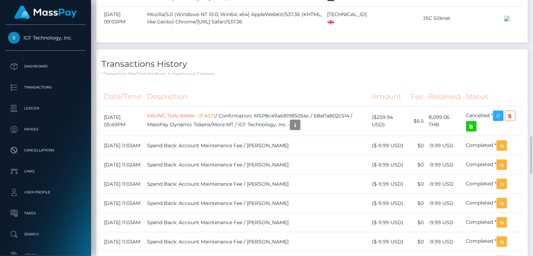
click at [383, 75] on div "Transactions History * Transactions date/time are shown in payee's local timezo…" at bounding box center [311, 62] width 431 height 27
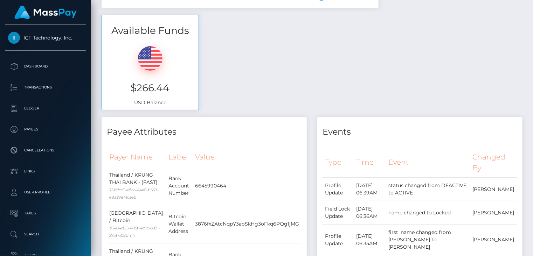
scroll to position [0, 0]
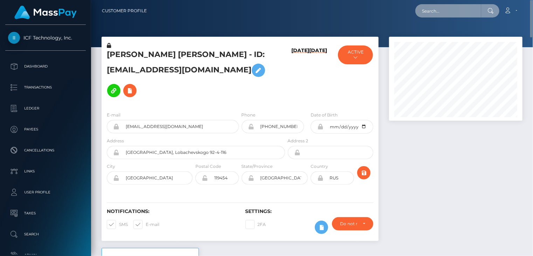
paste input "f7bc3828-b80b-4f45-b1d2-f00658ed67e9"
type input "f7bc3828-b80b-4f45-b1d2-f00658ed67e9"
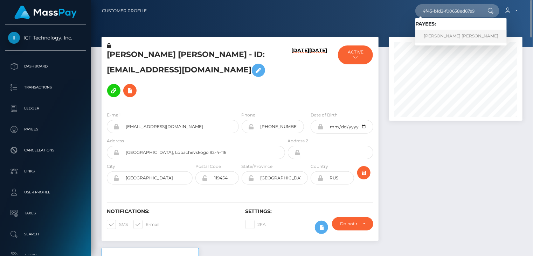
scroll to position [0, 0]
click at [443, 39] on link "LUIS ENRIQUE RODRIGUEZ MERCADO" at bounding box center [460, 36] width 91 height 13
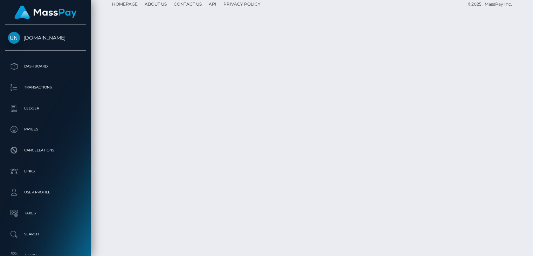
scroll to position [1401, 0]
drag, startPoint x: 229, startPoint y: 183, endPoint x: 220, endPoint y: 194, distance: 13.5
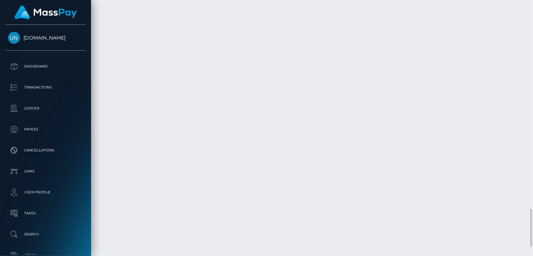
drag, startPoint x: 221, startPoint y: 195, endPoint x: 203, endPoint y: 151, distance: 47.1
drag, startPoint x: 228, startPoint y: 182, endPoint x: 192, endPoint y: 191, distance: 36.8
copy td "MSP4f9c204454d1cc0 / f7bc3828-b80b-4f45-b1d2-f00658ed67e9,"
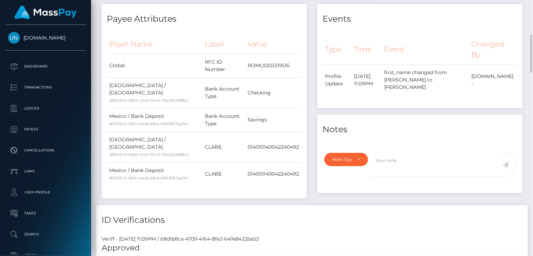
scroll to position [0, 0]
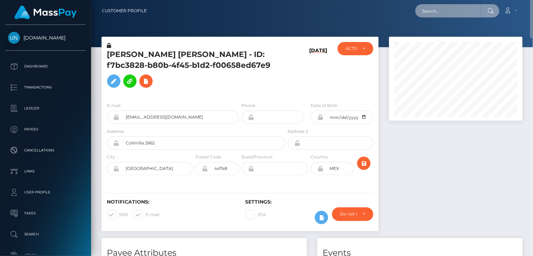
paste input "MSP3f133b3416e8288"
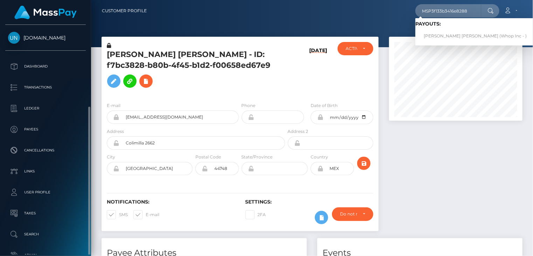
scroll to position [44, 0]
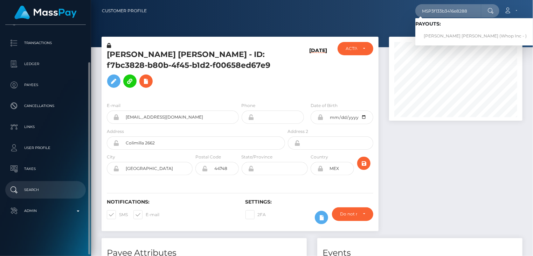
click at [49, 191] on p "Search" at bounding box center [45, 190] width 75 height 10
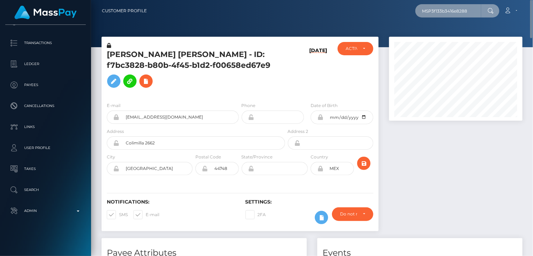
drag, startPoint x: 476, startPoint y: 8, endPoint x: 421, endPoint y: 12, distance: 55.1
click at [421, 12] on input "MSP3f133b3416e8288" at bounding box center [448, 10] width 66 height 13
type input "e"
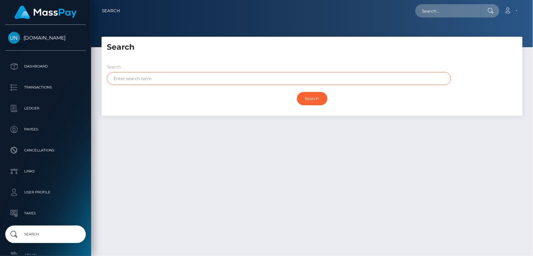
click at [168, 76] on input "text" at bounding box center [279, 78] width 344 height 13
type input "emre"
click at [316, 101] on input "Search" at bounding box center [312, 98] width 30 height 13
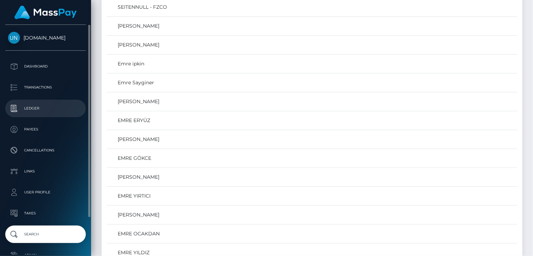
scroll to position [817, 0]
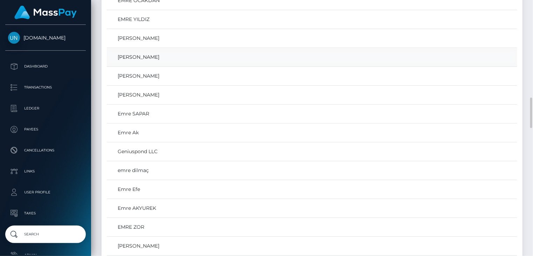
drag, startPoint x: 14, startPoint y: 113, endPoint x: 148, endPoint y: 56, distance: 145.7
click at [148, 56] on link "[PERSON_NAME]" at bounding box center [311, 57] width 405 height 10
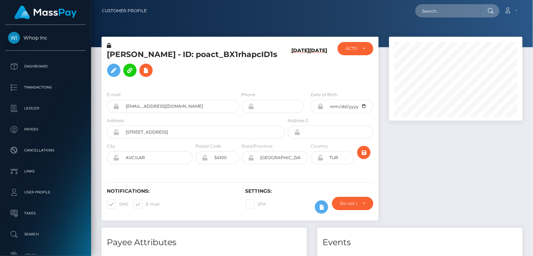
scroll to position [84, 133]
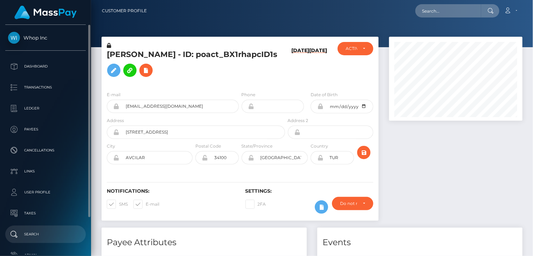
click at [50, 231] on p "Search" at bounding box center [45, 234] width 75 height 10
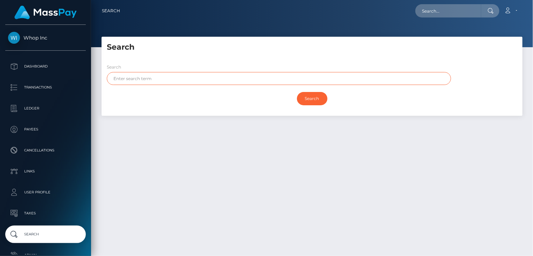
click at [190, 76] on input "text" at bounding box center [279, 78] width 344 height 13
type input "emre"
click at [305, 96] on input "Search" at bounding box center [312, 98] width 30 height 13
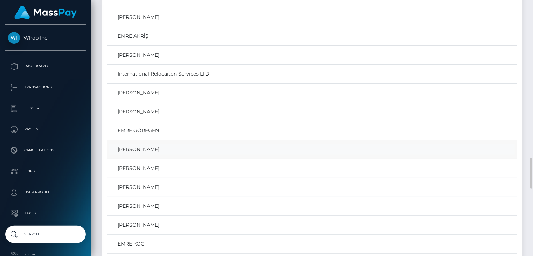
scroll to position [350, 0]
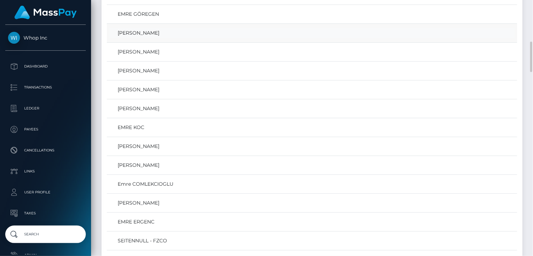
click at [150, 35] on link "EMRE GÜNDOĞDU" at bounding box center [311, 33] width 405 height 10
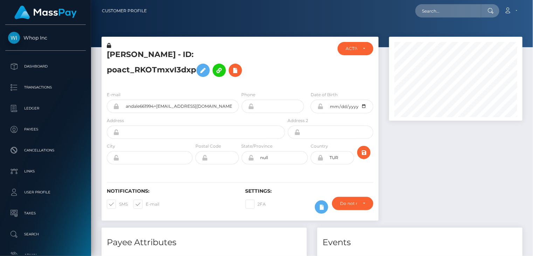
scroll to position [84, 133]
click at [152, 54] on h5 "EMRE GÜNDOĞDU - ID: poact_RKOTmxvI3dxp" at bounding box center [194, 64] width 174 height 31
copy h5 "EMRE GÜNDOĞDU - ID: poact_RKOTmxvI3dxp"
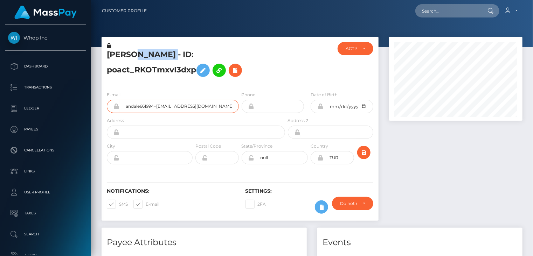
click at [174, 107] on input "andale661994+d4656f9738@hotmail.com" at bounding box center [178, 106] width 119 height 13
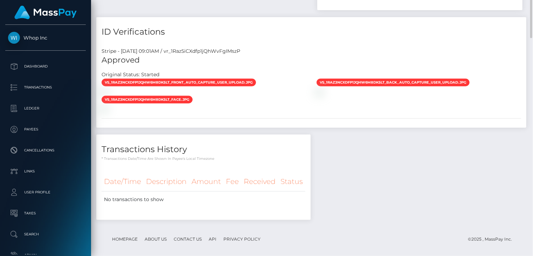
scroll to position [166, 0]
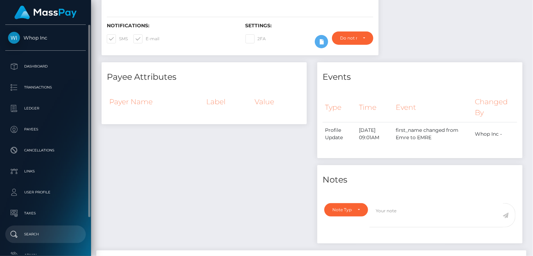
click at [50, 233] on p "Search" at bounding box center [45, 234] width 75 height 10
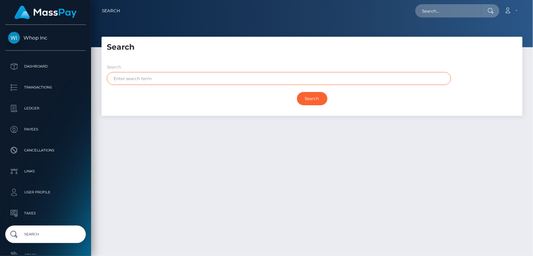
click at [133, 79] on input "text" at bounding box center [279, 78] width 344 height 13
type input "emre"
click at [302, 103] on input "Search" at bounding box center [312, 98] width 30 height 13
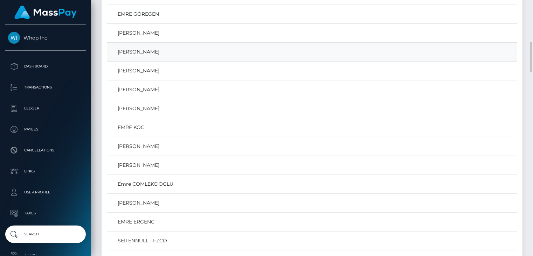
scroll to position [467, 0]
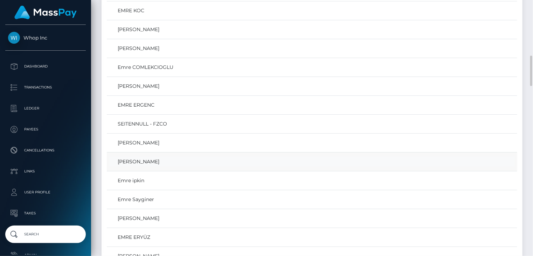
click at [145, 162] on link "[PERSON_NAME]" at bounding box center [311, 162] width 405 height 10
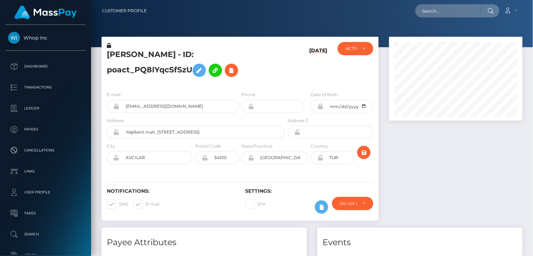
scroll to position [84, 133]
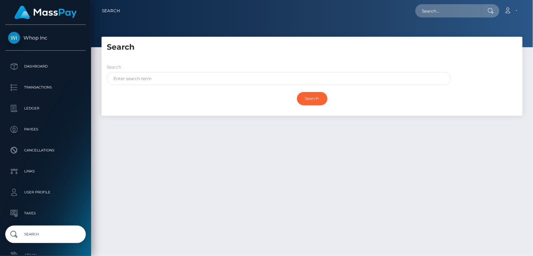
click at [181, 52] on h5 "Search" at bounding box center [312, 47] width 410 height 11
click at [154, 79] on input "text" at bounding box center [279, 78] width 344 height 13
type input "emre"
click at [311, 100] on input "Search" at bounding box center [312, 98] width 30 height 13
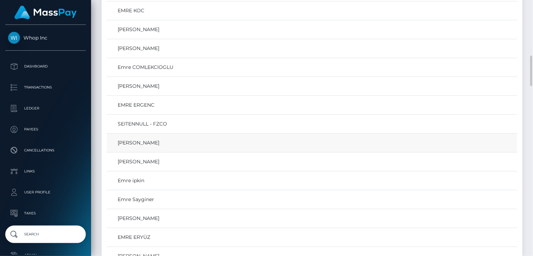
scroll to position [584, 0]
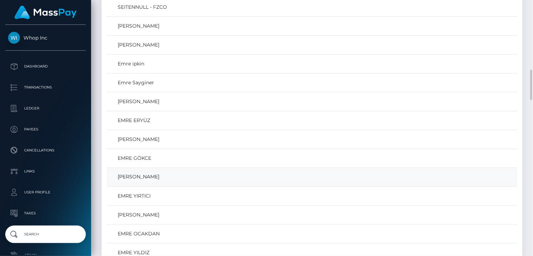
click at [178, 176] on link "[PERSON_NAME]" at bounding box center [311, 177] width 405 height 10
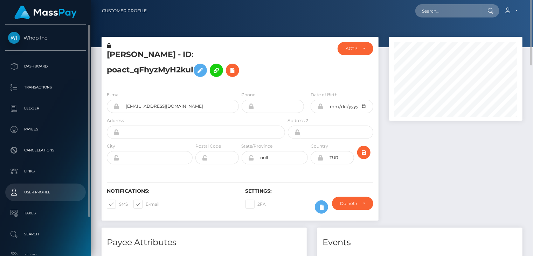
scroll to position [84, 133]
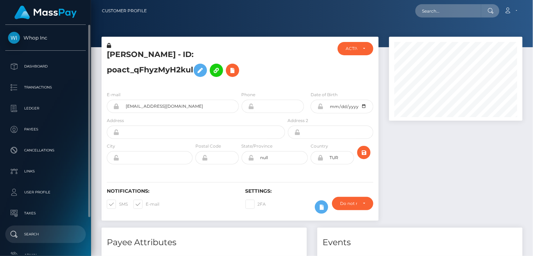
click at [55, 233] on p "Search" at bounding box center [45, 234] width 75 height 10
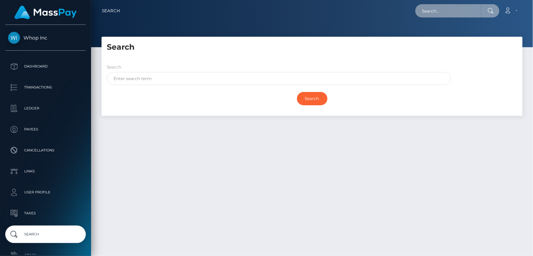
paste input "MSP70823a41d8fd887"
type input "MSP70823a41d8fd887"
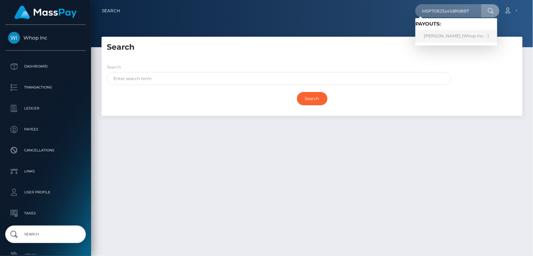
click at [439, 37] on link "[PERSON_NAME] (Whop Inc - )" at bounding box center [456, 36] width 82 height 13
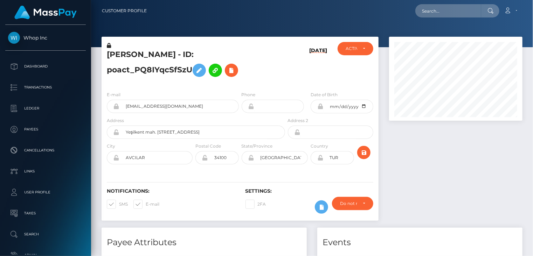
scroll to position [84, 133]
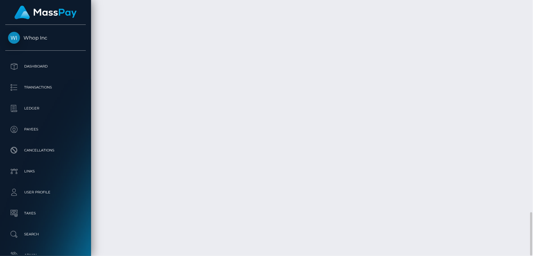
copy td "MSPbcf8a9061ccfd6a"
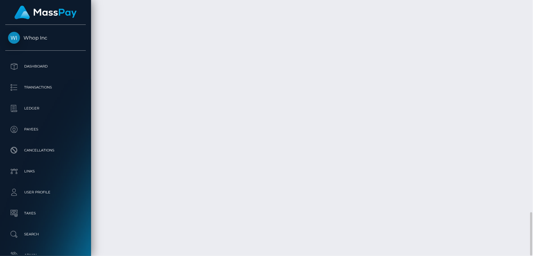
copy td "MSP112157cf8117a88"
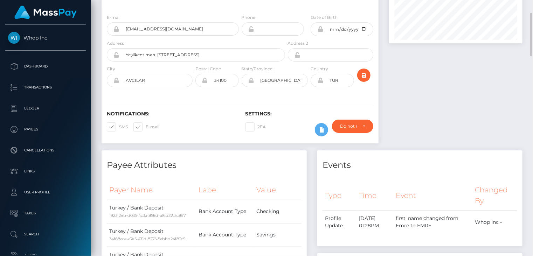
scroll to position [0, 0]
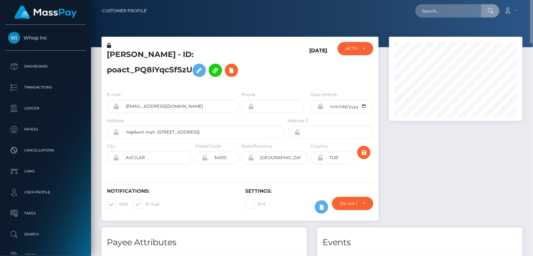
drag, startPoint x: 451, startPoint y: 9, endPoint x: 251, endPoint y: 52, distance: 204.7
click at [251, 52] on h5 "EMRE GÜNDOĞDU - ID: poact_PQ8IYqcSfSzU" at bounding box center [194, 64] width 174 height 31
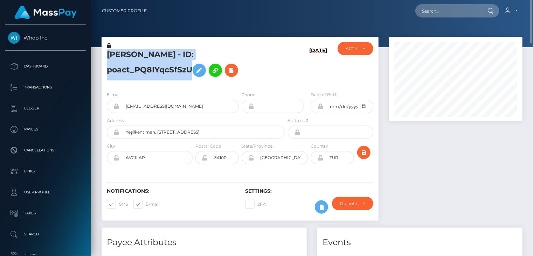
drag, startPoint x: 105, startPoint y: 52, endPoint x: 186, endPoint y: 68, distance: 82.6
click at [194, 69] on div "EMRE GÜNDOĞDU - ID: poact_PQ8IYqcSfSzU" at bounding box center [193, 64] width 185 height 44
copy h5 "EMRE GÜNDOĞDU - ID: poact_PQ8IYqcSfSzU"
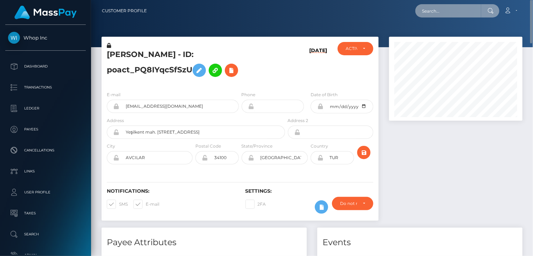
paste input "MSPfca7b230cb0e43d"
type input "MSPfca7b230cb0e43d"
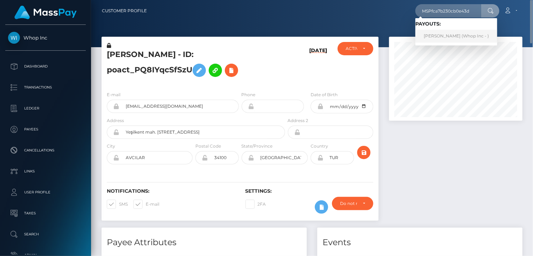
click at [433, 37] on link "EMRE GÜNDOĞDU (Whop Inc - )" at bounding box center [456, 36] width 82 height 13
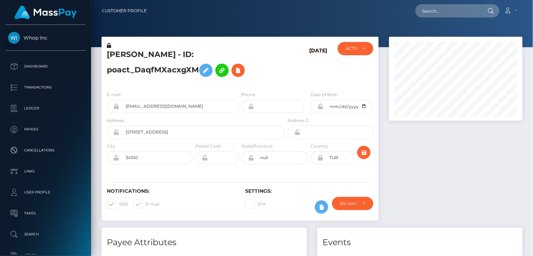
scroll to position [84, 133]
click at [165, 56] on h5 "EMRE GÜNDOĞDU - ID: poact_DaqfMXacxgXM" at bounding box center [194, 64] width 174 height 31
copy h5 "EMRE GÜNDOĞDU - ID: poact_DaqfMXacxgXM"
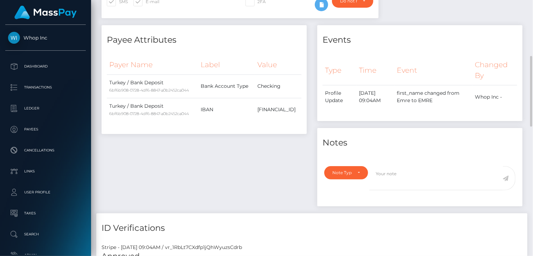
scroll to position [0, 0]
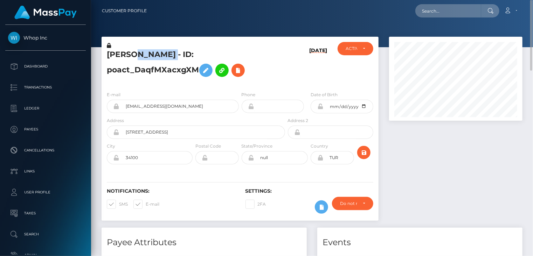
drag, startPoint x: 165, startPoint y: 3, endPoint x: 172, endPoint y: 69, distance: 65.8
copy h5 "EMRE GÜNDOĞDU - ID: poact_DaqfMXacxgXM"
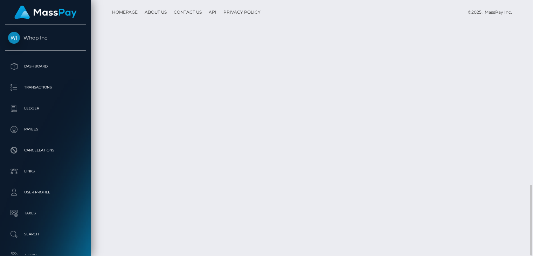
scroll to position [84, 133]
copy td "MSPfca7b230cb0e43d"
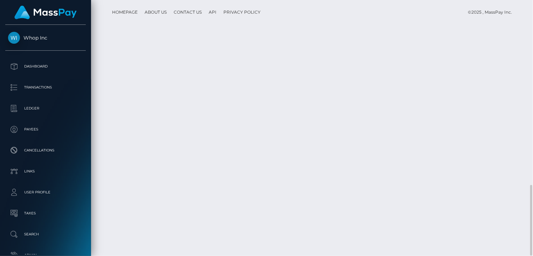
copy td "MSP52d1b037013c63a"
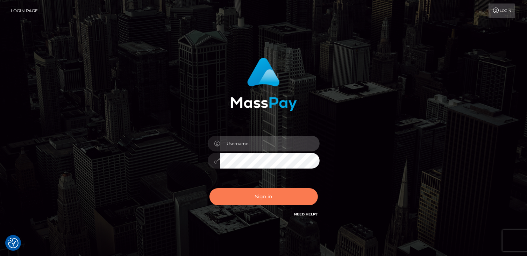
type input "catalinad"
click at [262, 197] on button "Sign in" at bounding box center [264, 196] width 108 height 17
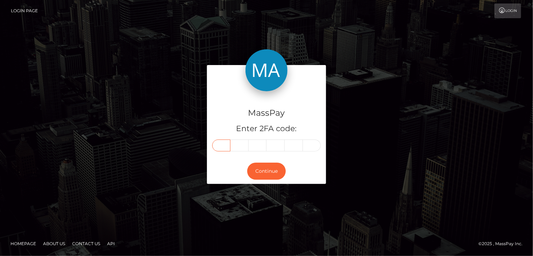
click at [218, 148] on input "text" at bounding box center [221, 146] width 18 height 12
drag, startPoint x: 225, startPoint y: 146, endPoint x: 220, endPoint y: 150, distance: 6.5
click at [225, 146] on input "text" at bounding box center [221, 146] width 18 height 12
type input "8"
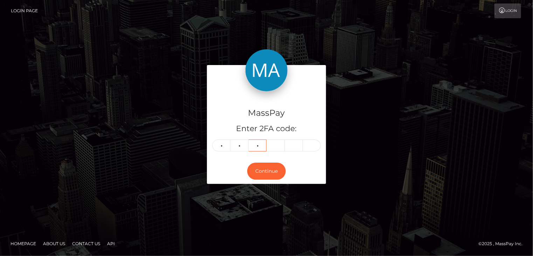
type input "5"
type input "9"
type input "4"
type input "1"
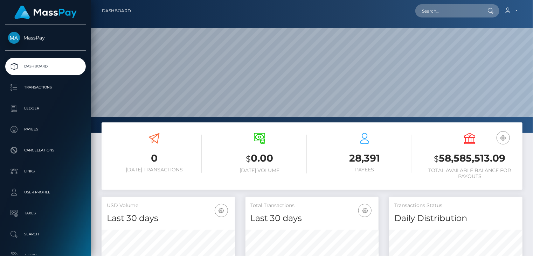
scroll to position [124, 133]
paste input "pout_8Ql5lZmFmFKcA"
type input "pout_8Ql5lZmFmFKcA"
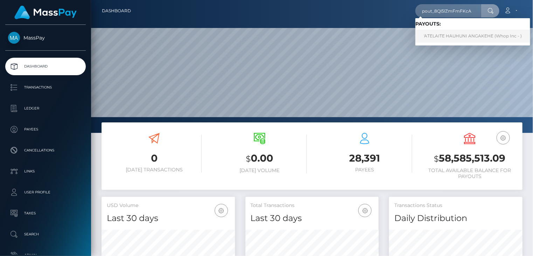
click at [441, 35] on link "'ATELAITE HAUHUNI ANGAKEHE (Whop Inc - )" at bounding box center [472, 36] width 115 height 13
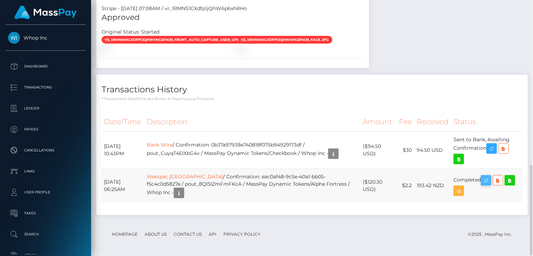
scroll to position [84, 133]
click at [487, 181] on icon "button" at bounding box center [486, 180] width 8 height 9
click at [500, 182] on icon at bounding box center [497, 180] width 8 height 9
click at [175, 192] on icon "button" at bounding box center [179, 193] width 8 height 9
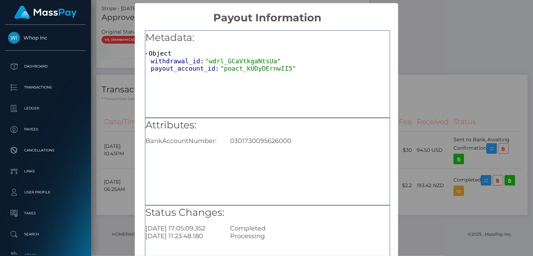
click at [112, 210] on div "× Payout Information Metadata: Object withdrawal_id: "wdrl_GCaVtkgaNtsUa" payou…" at bounding box center [266, 128] width 533 height 256
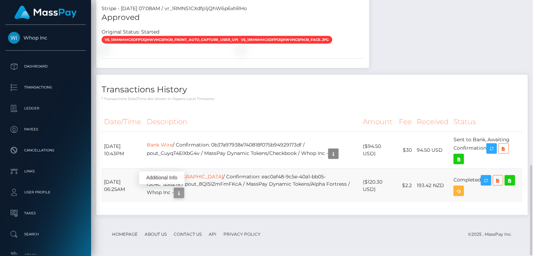
click at [175, 194] on icon "button" at bounding box center [179, 193] width 8 height 9
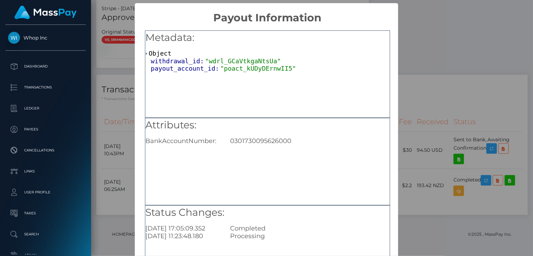
click at [472, 56] on div "× Payout Information Metadata: Object withdrawal_id: "wdrl_GCaVtkgaNtsUa" payou…" at bounding box center [266, 128] width 533 height 256
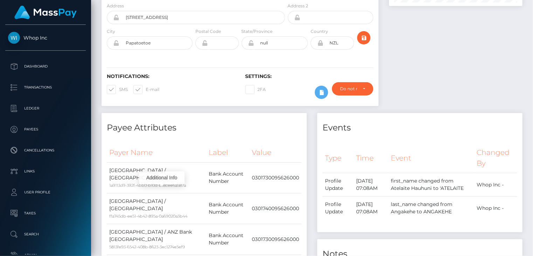
scroll to position [0, 0]
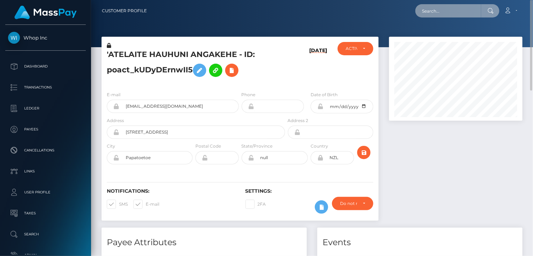
paste input "wdrl_9R11ZDqC7NnRI"
type input "wdrl_9R11ZDqC7NnRI"
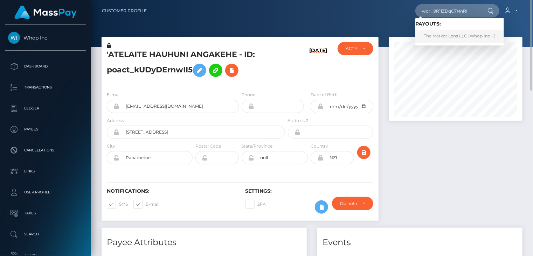
click at [450, 35] on link "The Market Lens LLC (Whop Inc - )" at bounding box center [459, 36] width 89 height 13
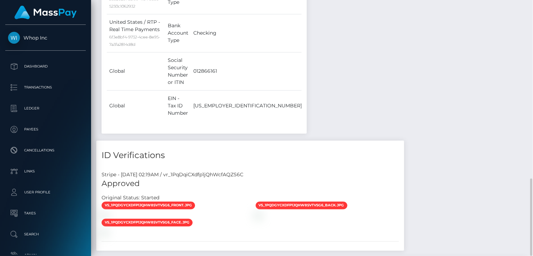
scroll to position [84, 133]
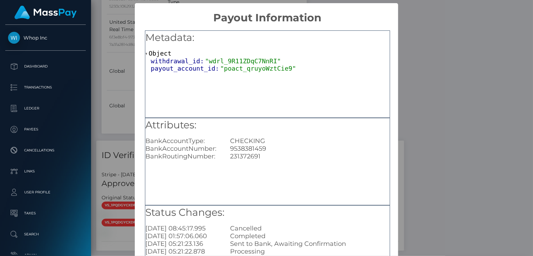
click at [309, 232] on div "Cancelled" at bounding box center [310, 229] width 170 height 8
drag, startPoint x: 252, startPoint y: 149, endPoint x: 265, endPoint y: 149, distance: 13.7
click at [265, 149] on div "9538381459" at bounding box center [310, 149] width 170 height 8
copy div "1459"
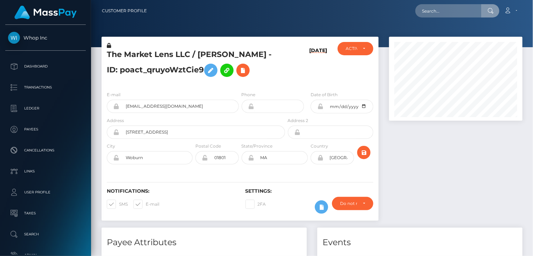
scroll to position [84, 133]
type input "246353-1756865065"
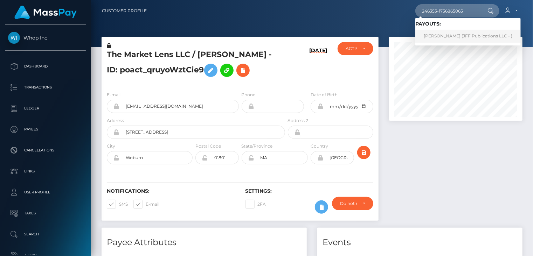
click at [442, 41] on link "Peter-John Shields (JFF Publications LLC - )" at bounding box center [467, 36] width 105 height 13
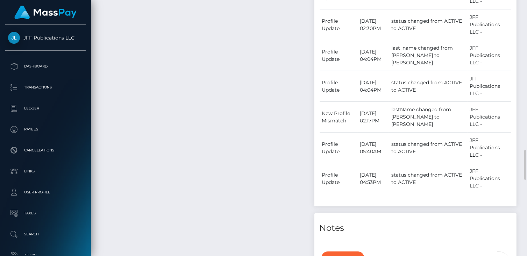
scroll to position [84, 133]
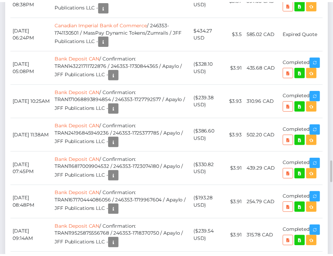
scroll to position [349853, 349840]
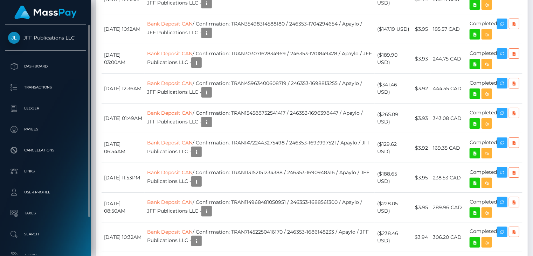
scroll to position [349853, 349804]
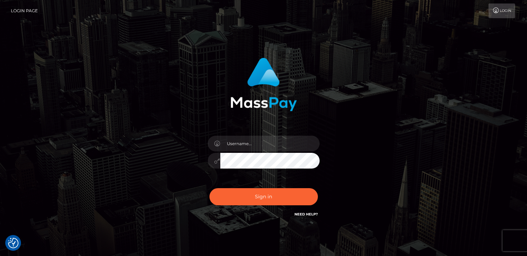
checkbox input "true"
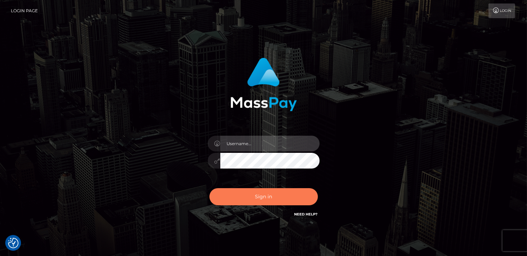
type input "catalinad"
click at [255, 194] on button "Sign in" at bounding box center [264, 196] width 108 height 17
type input "catalinad"
click at [259, 201] on button "Sign in" at bounding box center [264, 196] width 108 height 17
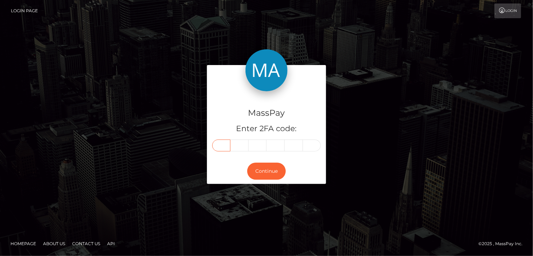
click at [225, 149] on input "text" at bounding box center [221, 146] width 18 height 12
type input "6"
type input "3"
type input "7"
type input "8"
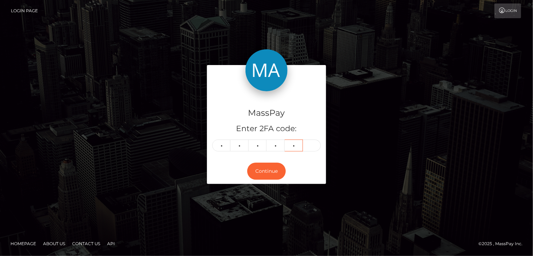
type input "1"
type input "2"
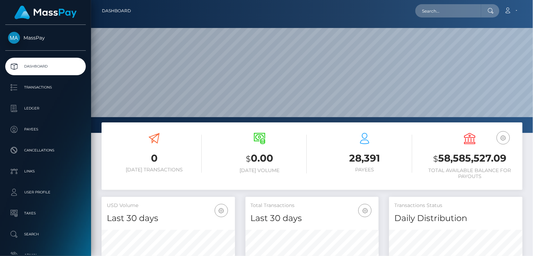
scroll to position [124, 133]
paste input "wdrl_9R11ZDqC7NnRI"
type input "wdrl_9R11ZDqC7NnRI"
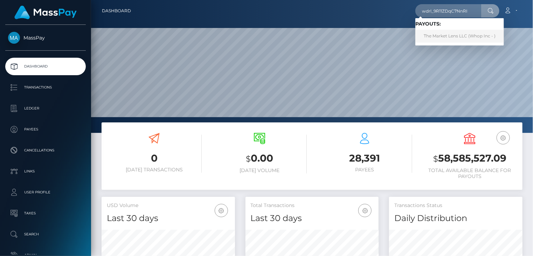
click at [443, 34] on link "The Market Lens LLC (Whop Inc - )" at bounding box center [459, 36] width 89 height 13
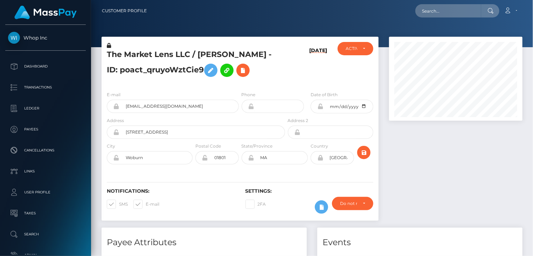
scroll to position [84, 133]
click at [239, 75] on icon at bounding box center [243, 70] width 8 height 9
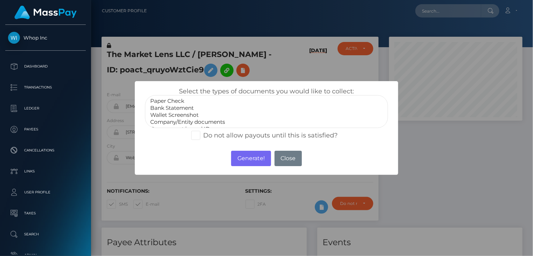
select select "Bank Statement"
click at [196, 109] on option "Bank Statement" at bounding box center [266, 108] width 234 height 7
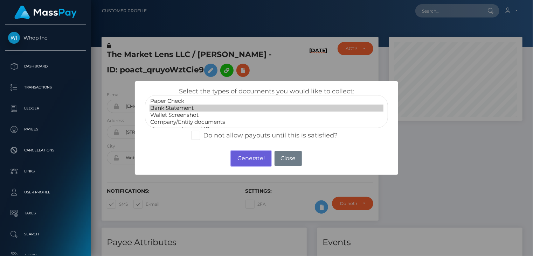
click at [251, 162] on button "Generate!" at bounding box center [251, 158] width 40 height 15
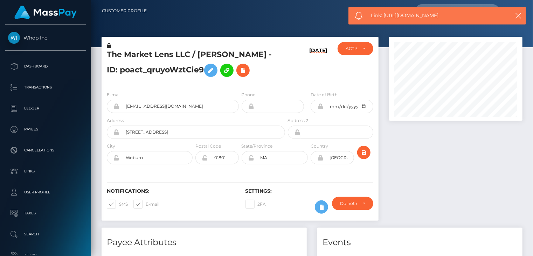
click at [403, 16] on span "Link: https://l.maspay.io/mjxtJ" at bounding box center [437, 15] width 132 height 7
copy span "Link: https://l.maspay.io/mjxtJ"
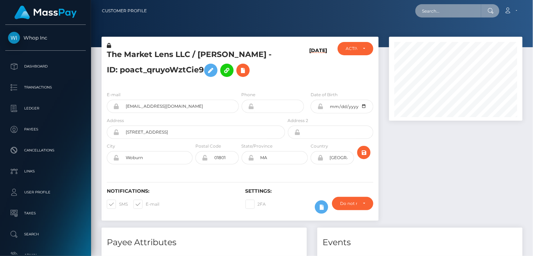
paste input "[EMAIL_ADDRESS][DOMAIN_NAME]"
type input "[EMAIL_ADDRESS][DOMAIN_NAME]"
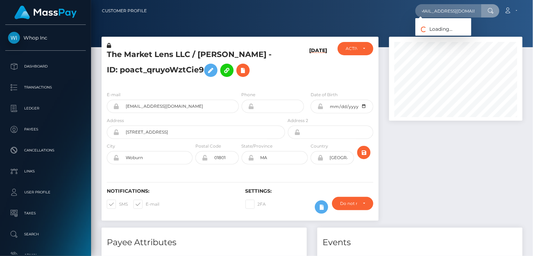
scroll to position [0, 0]
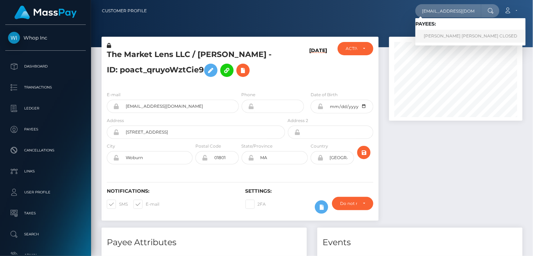
click at [453, 33] on link "TERRYN ANNE LEGGE CLOSED" at bounding box center [470, 36] width 110 height 13
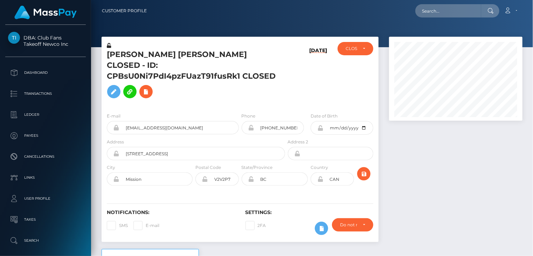
scroll to position [84, 133]
paste input "diaalcuadrado@gmail.com"
type input "diaalcuadrado@gmail.com"
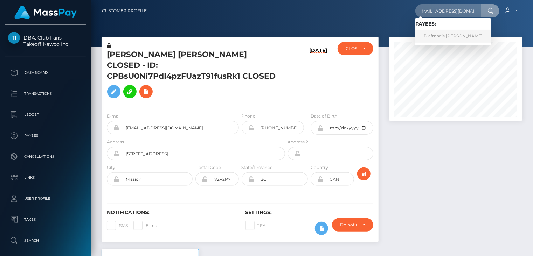
scroll to position [0, 0]
click at [443, 36] on link "Diafrancis Maria Salas Lugo" at bounding box center [453, 36] width 76 height 13
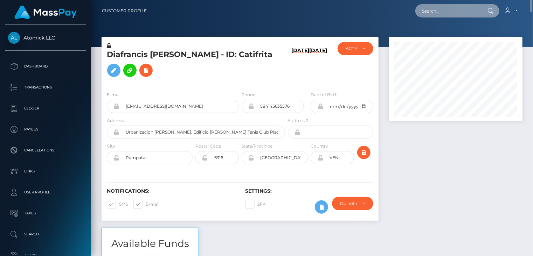
paste input "[EMAIL_ADDRESS][DOMAIN_NAME]"
type input "terryn_legge@hotmail.com"
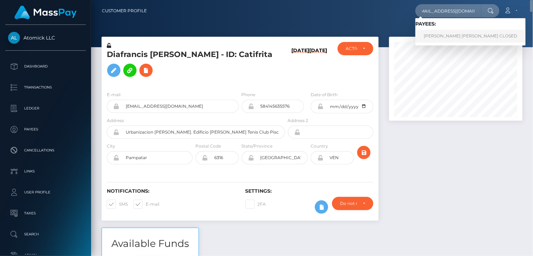
scroll to position [0, 0]
click at [429, 35] on link "TERRYN ANNE LEGGE CLOSED" at bounding box center [470, 36] width 110 height 13
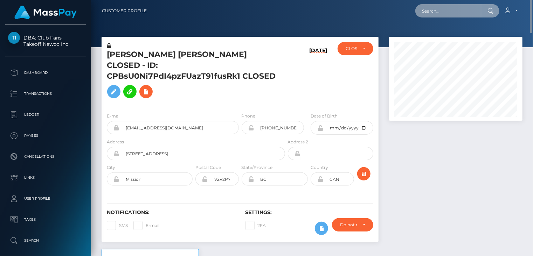
paste input "poact_lghTs7YIMMX3"
type input "poact_lghTs7YIMMX3"
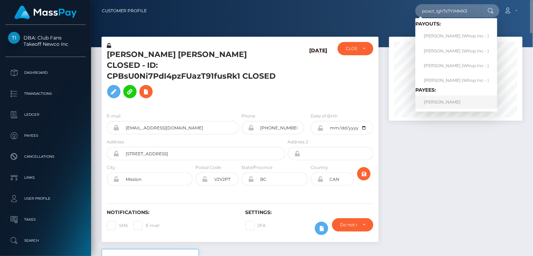
click at [443, 100] on link "[PERSON_NAME]" at bounding box center [456, 102] width 82 height 13
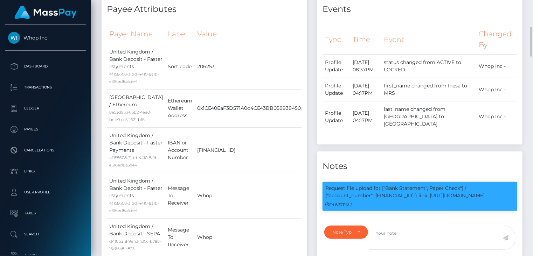
scroll to position [84, 133]
click at [408, 188] on p "Request file upload for ["Bank Statement","Paper Check"] / {"account_number":"[…" at bounding box center [419, 192] width 189 height 15
copy p "[FINANCIAL_ID]"
drag, startPoint x: 447, startPoint y: 187, endPoint x: 451, endPoint y: 193, distance: 6.6
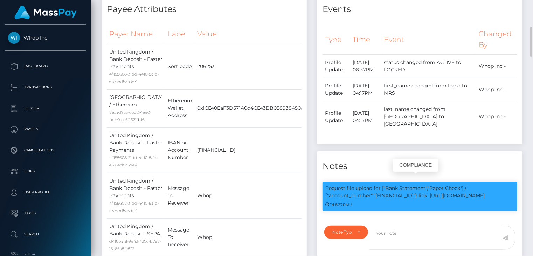
click at [451, 193] on p "Request file upload for ["Bank Statement","Paper Check"] / {"account_number":"G…" at bounding box center [419, 192] width 189 height 15
copy p "link: https://l.maspay.io/Zjfq9"
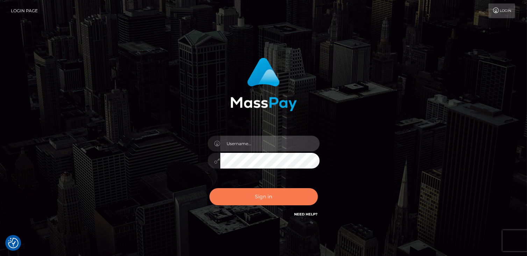
type input "catalinad"
click at [272, 203] on button "Sign in" at bounding box center [264, 196] width 108 height 17
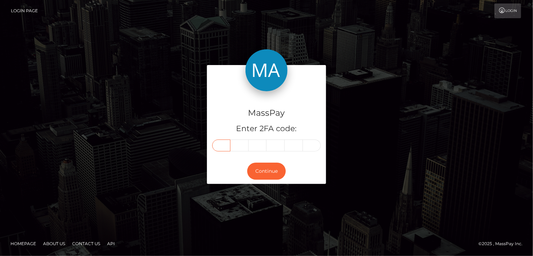
click at [223, 146] on input "text" at bounding box center [221, 146] width 18 height 12
type input "1"
type input "3"
type input "9"
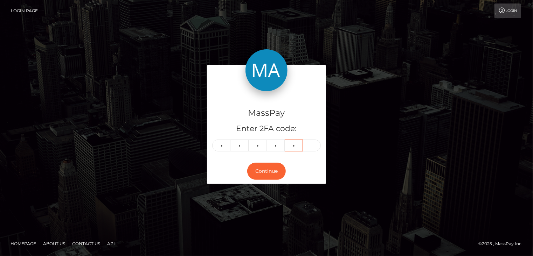
type input "0"
type input "5"
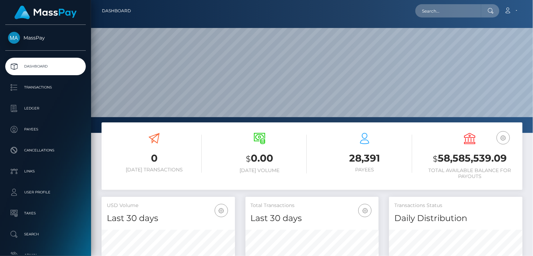
scroll to position [124, 133]
paste input "4RVb80v5QPJgvA4"
drag, startPoint x: 469, startPoint y: 10, endPoint x: 408, endPoint y: 14, distance: 61.0
click at [408, 14] on div "4RVb80v5QPJgvA4 Loading... Loading... Account Edit Profile Logout" at bounding box center [328, 10] width 385 height 15
paste input "insanehikari@gmail.com"
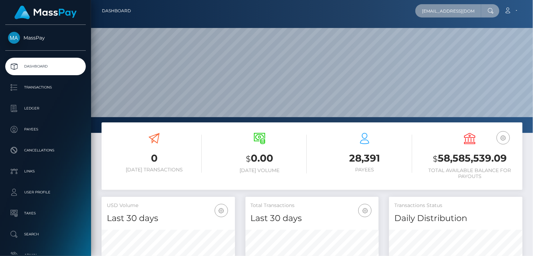
scroll to position [0, 0]
type input "insanehikari@gmail.com"
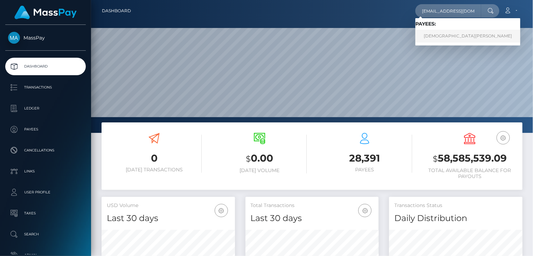
click at [434, 35] on link "CHRYSTINA LYNN LONG" at bounding box center [467, 36] width 105 height 13
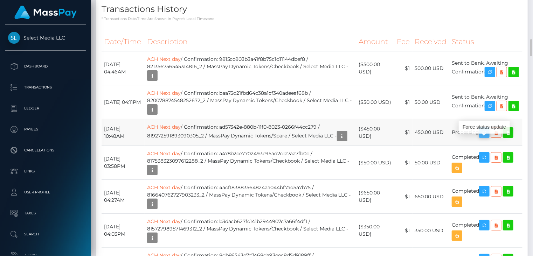
scroll to position [84, 133]
click at [485, 137] on icon "button" at bounding box center [484, 132] width 8 height 9
click at [318, 44] on th "Description" at bounding box center [251, 41] width 212 height 19
click at [304, 39] on th "Description" at bounding box center [251, 41] width 212 height 19
drag, startPoint x: 232, startPoint y: 132, endPoint x: 329, endPoint y: 132, distance: 96.9
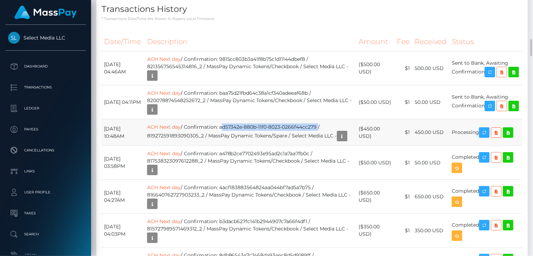
click at [329, 132] on td "ACH Next day / Confirmation: ad57342e-880b-11f0-8023-0266f44cc279 / 81927259189…" at bounding box center [251, 132] width 212 height 27
drag, startPoint x: 329, startPoint y: 132, endPoint x: 322, endPoint y: 133, distance: 6.8
copy td "ad57342e-880b-11f0-8023-0266f44cc279"
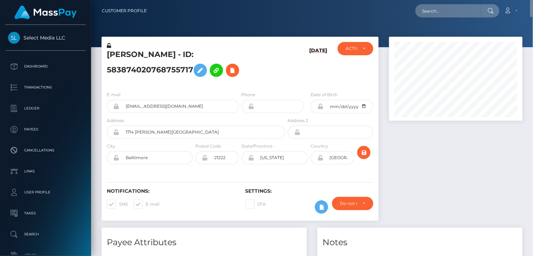
scroll to position [0, 0]
paste input "MSP6caa494e959cecd"
type input "MSP6caa494e959cecd"
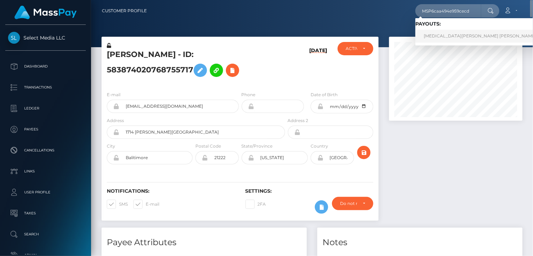
click at [452, 39] on link "SYEDA HAJRA MUBASHIR Mubashir (Whop Inc - )" at bounding box center [493, 36] width 157 height 13
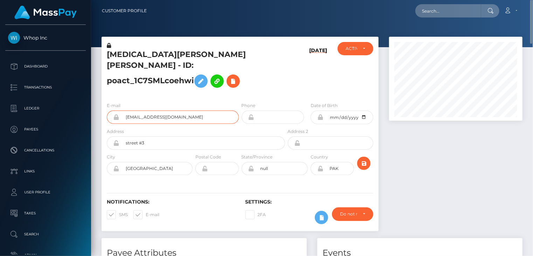
click at [156, 111] on input "ramos12171217@gmail.com" at bounding box center [178, 117] width 119 height 13
click at [125, 50] on h5 "SYEDA HAJRA MUBASHIR Mubashir - ID: poact_1C7SMLcoehwi" at bounding box center [194, 70] width 174 height 42
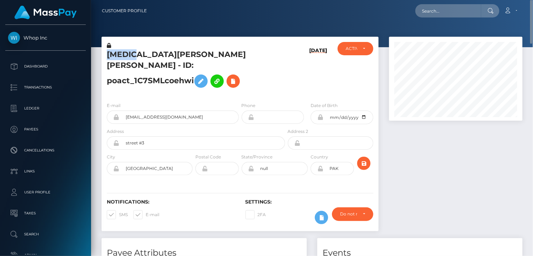
copy h5 "SYEDA"
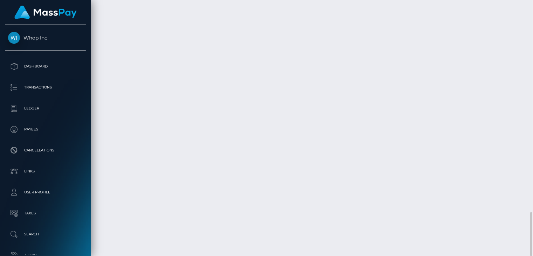
scroll to position [84, 133]
drag, startPoint x: 241, startPoint y: 153, endPoint x: 350, endPoint y: 151, distance: 108.8
copy td "MSP6caa494e959cecd / pout_UqqvMdnAlUF8"
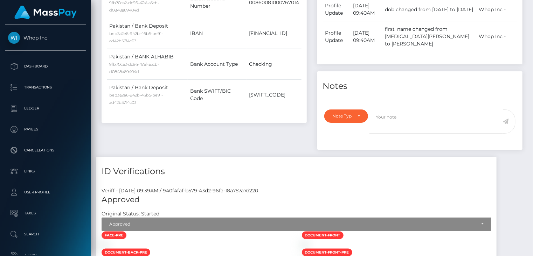
scroll to position [0, 0]
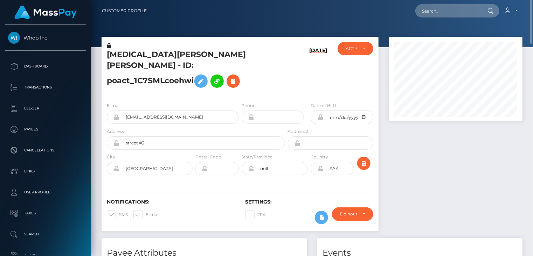
click at [163, 54] on h5 "SYEDA HAJRA MUBASHIR Mubashir - ID: poact_1C7SMLcoehwi" at bounding box center [194, 70] width 174 height 42
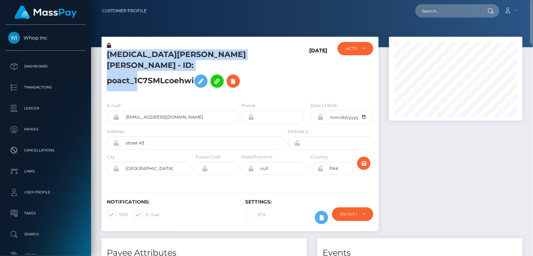
click at [163, 54] on h5 "SYEDA HAJRA MUBASHIR Mubashir - ID: poact_1C7SMLcoehwi" at bounding box center [194, 70] width 174 height 42
copy h5 "SYEDA HAJRA MUBASHIR Mubashir - ID: poact_1C7SMLcoehwi"
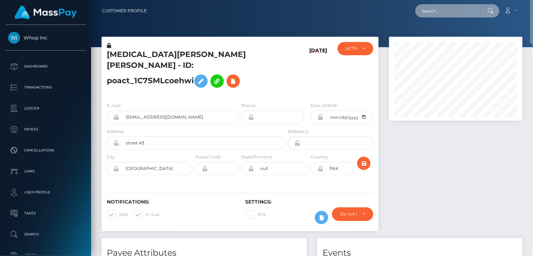
paste input "MSP01394e5c7a88f9c"
type input "MSP01394e5c7a88f9c"
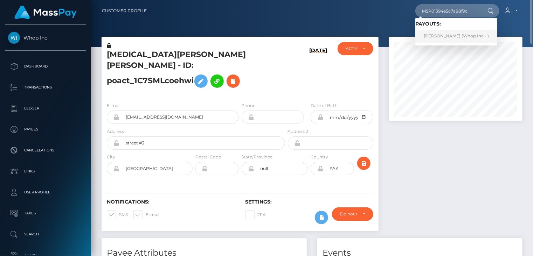
click at [449, 37] on link "Muhammad Younas (Whop Inc - )" at bounding box center [456, 36] width 82 height 13
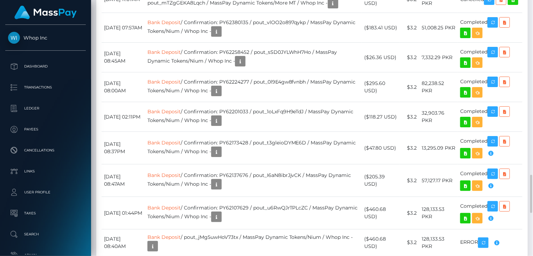
scroll to position [84, 133]
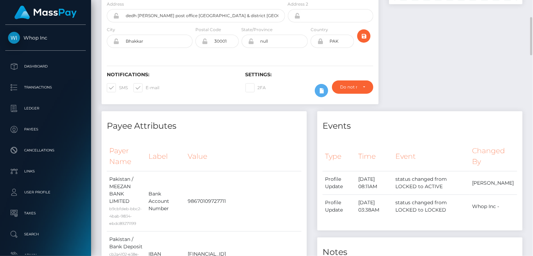
scroll to position [0, 0]
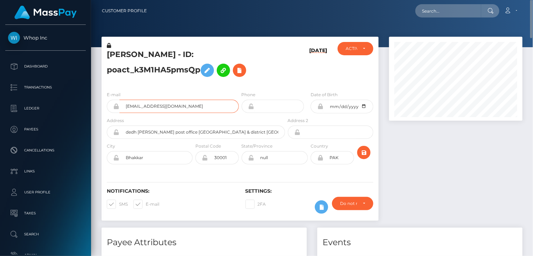
click at [154, 107] on input "[EMAIL_ADDRESS][DOMAIN_NAME]" at bounding box center [178, 106] width 119 height 13
click at [126, 56] on h5 "[PERSON_NAME] - ID: poact_k3M1HA5pmsQp" at bounding box center [194, 64] width 174 height 31
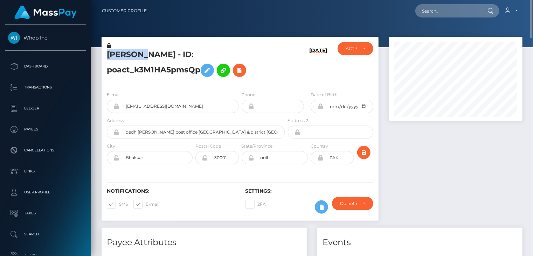
click at [126, 56] on h5 "[PERSON_NAME] - ID: poact_k3M1HA5pmsQp" at bounding box center [194, 64] width 174 height 31
copy h5 "Muhammad"
click at [258, 238] on h4 "Payee Attributes" at bounding box center [204, 243] width 195 height 12
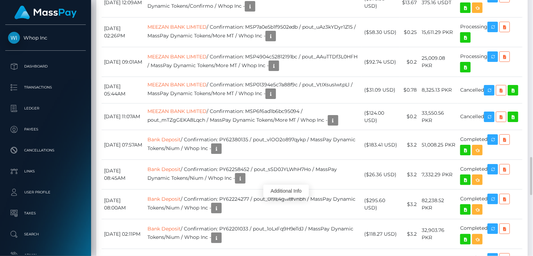
scroll to position [84, 133]
click at [250, 156] on div "Transactions History * Transactions date/time are shown in payee's local timezo…" at bounding box center [311, 143] width 431 height 485
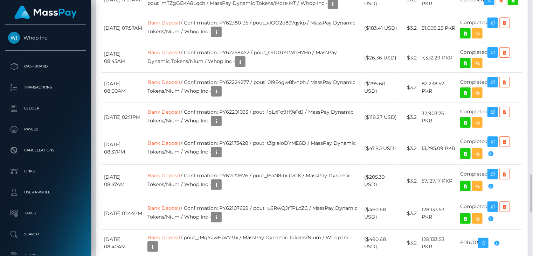
drag, startPoint x: 259, startPoint y: 196, endPoint x: 209, endPoint y: 205, distance: 50.5
copy td "MSP01394e5c7a88f9c / pout_VtIXsusIwtpLl"
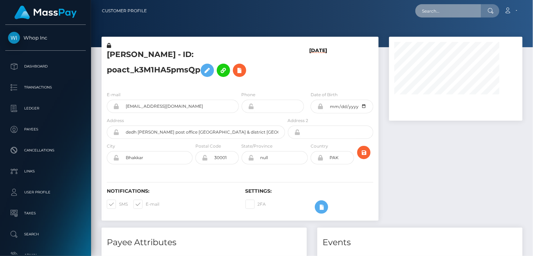
paste input "[EMAIL_ADDRESS][DOMAIN_NAME]"
type input "[EMAIL_ADDRESS][DOMAIN_NAME]"
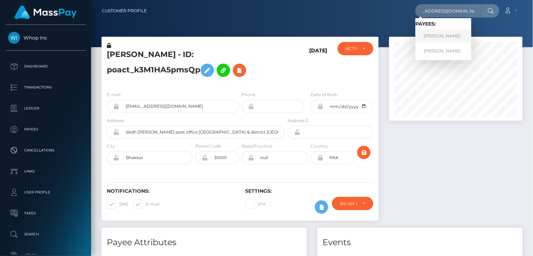
scroll to position [0, 0]
click at [447, 34] on link "[PERSON_NAME]" at bounding box center [443, 36] width 56 height 13
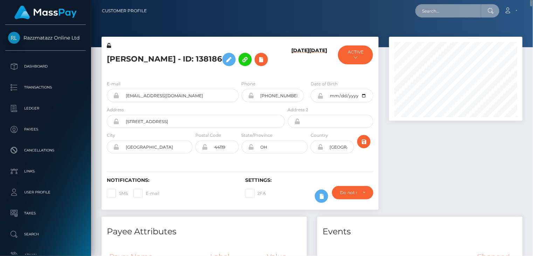
paste input "ashleyphoenixmod@gmail.com"
type input "ashleyphoenixmod@gmail.com"
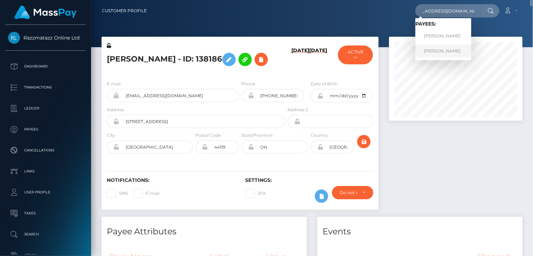
scroll to position [0, 0]
click at [444, 49] on link "MELISSA MARIE SMAIL" at bounding box center [443, 50] width 56 height 13
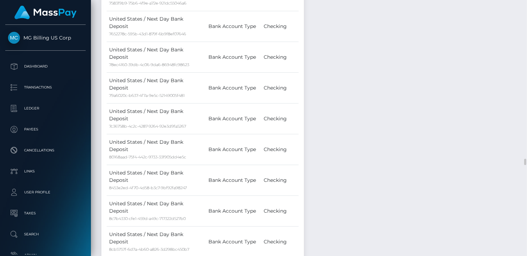
scroll to position [84, 133]
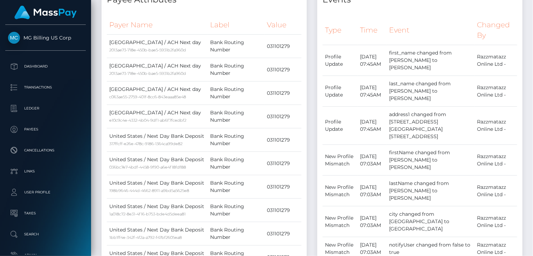
scroll to position [0, 0]
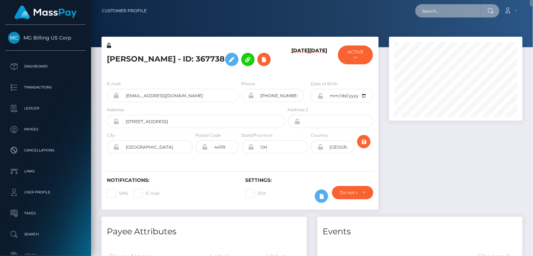
paste input "ashleyphoenixmod@gmail.com"
type input "ashleyphoenixmod@gmail.com"
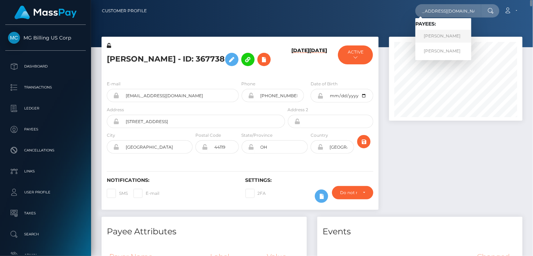
scroll to position [0, 0]
click at [445, 34] on link "MELISSA MARIE SMAIL" at bounding box center [443, 36] width 56 height 13
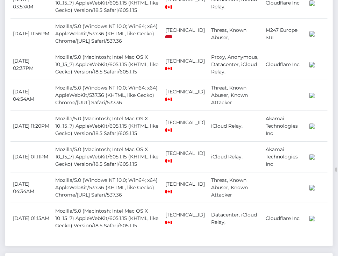
scroll to position [9806, 0]
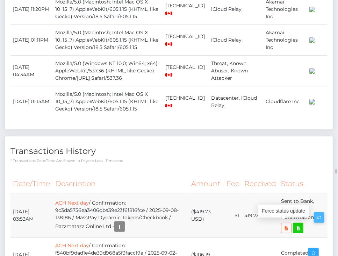
click at [287, 217] on div "Force status update" at bounding box center [283, 211] width 51 height 13
click at [288, 218] on div "Force status update" at bounding box center [283, 211] width 51 height 17
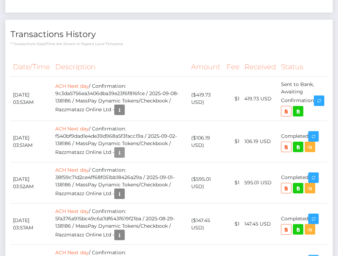
click at [124, 143] on body "Razzmatazz Online Ltd Dashboard Transactions Ledger Payees Links" at bounding box center [169, 128] width 338 height 256
click at [123, 148] on icon "button" at bounding box center [119, 152] width 8 height 9
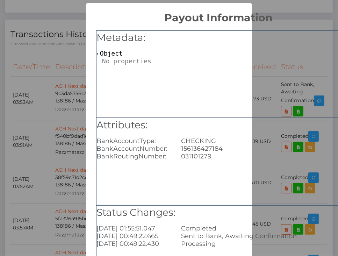
click at [50, 70] on div "× Payout Information Metadata: Object Attributes: BankAccountType: CHECKING Ban…" at bounding box center [169, 128] width 338 height 256
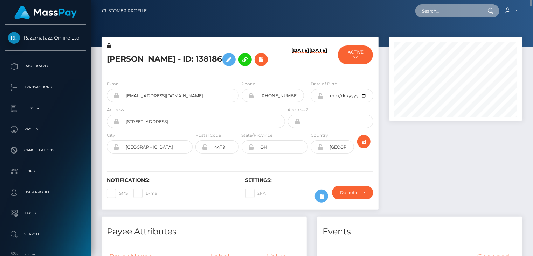
scroll to position [349853, 349804]
paste input "poact_12tgKqVbrv9r"
type input "poact_12tgKqVbrv9r"
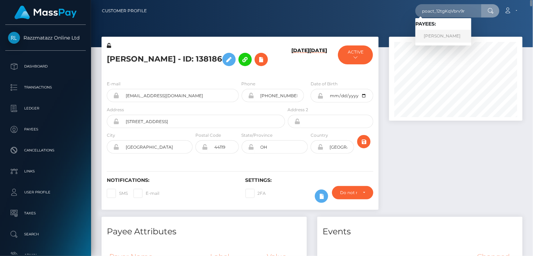
click at [442, 40] on link "ANTHONY ROMAN" at bounding box center [443, 36] width 56 height 13
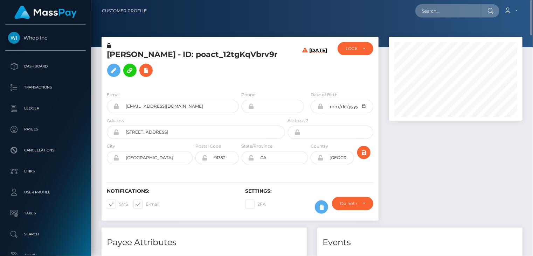
click at [130, 54] on h5 "[PERSON_NAME] - ID: poact_12tgKqVbrv9r" at bounding box center [194, 64] width 174 height 31
copy h5 "[PERSON_NAME] - ID: poact_12tgKqVbrv9r"
paste input "poact_9aQtO4dKZwrp"
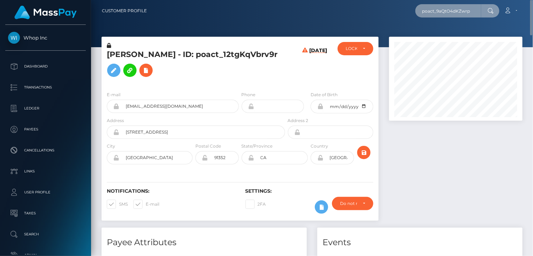
type input "poact_9aQtO4dKZwrp"
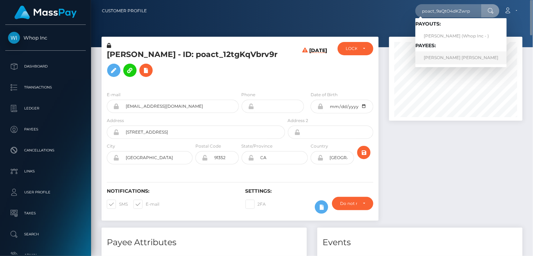
click at [448, 57] on link "[PERSON_NAME] [PERSON_NAME]" at bounding box center [460, 57] width 91 height 13
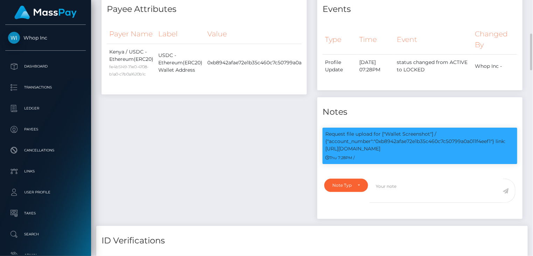
scroll to position [84, 133]
click at [404, 139] on p "Request file upload for ["Wallet Screenshot"] / {"account_number":"0xb8942afae7…" at bounding box center [419, 142] width 189 height 22
copy p "0xb8942afae72e1b35c460c7c50799a0a011f4eef1"
click at [388, 161] on div "Thu 7:28PM /" at bounding box center [419, 157] width 189 height 7
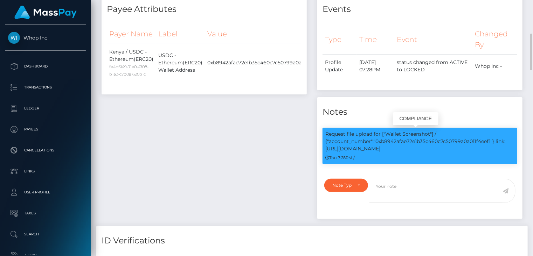
drag, startPoint x: 496, startPoint y: 140, endPoint x: 504, endPoint y: 146, distance: 9.8
click at [504, 146] on p "Request file upload for ["Wallet Screenshot"] / {"account_number":"0xb8942afae7…" at bounding box center [419, 142] width 189 height 22
copy p "link: [URL][DOMAIN_NAME]"
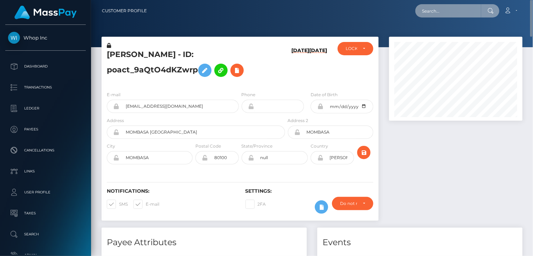
paste input "wdrl_9R11ZDqC7NnRI"
type input "wdrl_9R11ZDqC7NnRI"
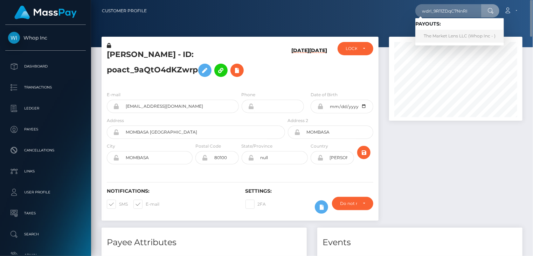
click at [433, 37] on link "The Market Lens LLC (Whop Inc - )" at bounding box center [459, 36] width 89 height 13
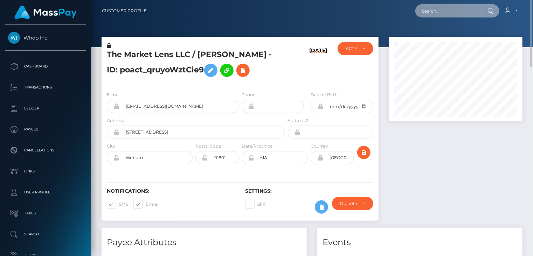
paste input "MSPe34c95099e27b21"
type input "MSPe34c95099e27b21"
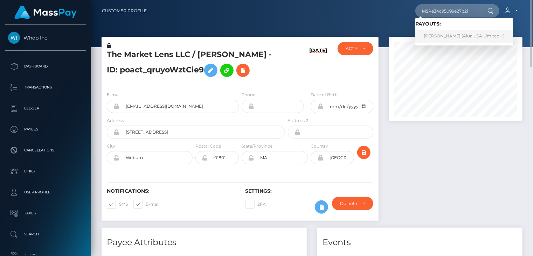
click at [432, 36] on link "Lyka Marie Rodriguez (Alua USA Limited - )" at bounding box center [464, 36] width 98 height 13
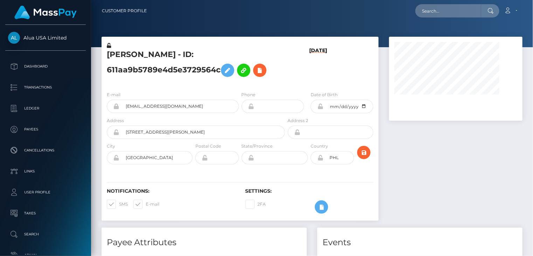
click at [423, 156] on div at bounding box center [456, 132] width 144 height 191
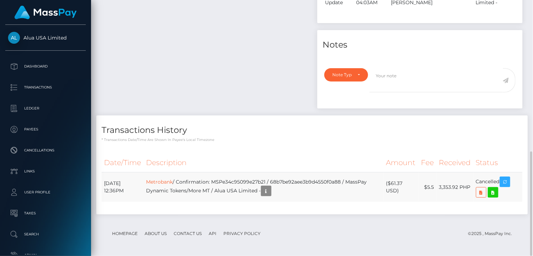
scroll to position [84, 133]
drag, startPoint x: 229, startPoint y: 181, endPoint x: 356, endPoint y: 180, distance: 127.7
click at [356, 180] on td "Metrobank / Confirmation: MSPe34c95099e27b21 / 68b7be92aee3b9d4550f0a88 / MassP…" at bounding box center [264, 188] width 240 height 30
copy td "MSPe34c95099e27b21 / 68b7be92aee3b9d4550f0a88"
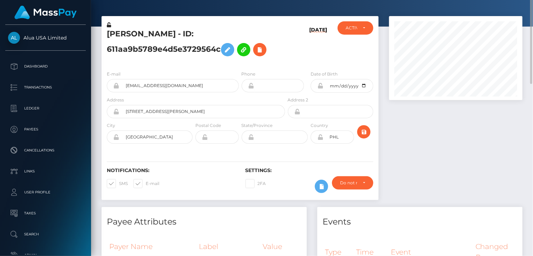
scroll to position [0, 0]
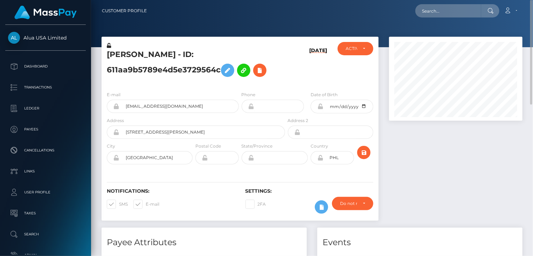
click at [182, 54] on h5 "[PERSON_NAME] - ID: 611aa9b5789e4d5e3729564c" at bounding box center [194, 64] width 174 height 31
copy h5 "[PERSON_NAME] - ID: 611aa9b5789e4d5e3729564c"
click at [506, 165] on div at bounding box center [456, 132] width 144 height 191
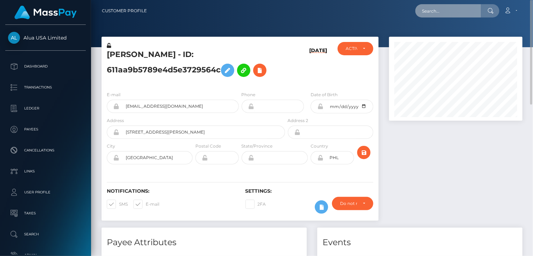
click at [456, 10] on input "text" at bounding box center [448, 10] width 66 height 13
paste input "wdrl_9R11ZDqC7NnRI"
type input "wdrl_9R11ZDqC7NnRI"
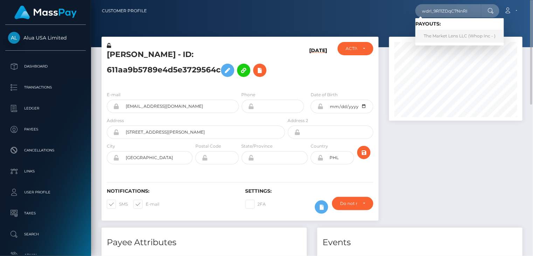
click at [429, 35] on link "The Market Lens LLC (Whop Inc - )" at bounding box center [459, 36] width 89 height 13
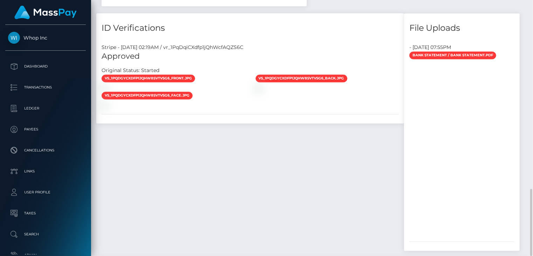
scroll to position [84, 133]
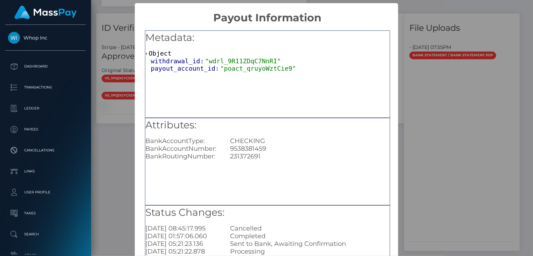
click at [485, 51] on div "× Payout Information Metadata: Object withdrawal_id: "wdrl_9R11ZDqC7NnRI" payou…" at bounding box center [266, 128] width 533 height 256
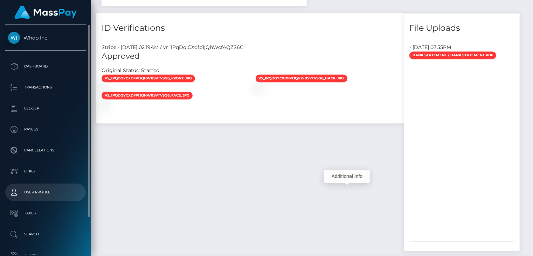
drag, startPoint x: 347, startPoint y: 195, endPoint x: 6, endPoint y: 188, distance: 342.0
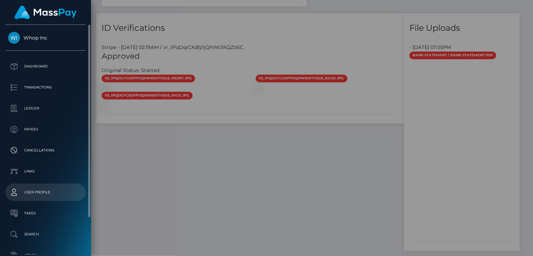
scroll to position [0, 0]
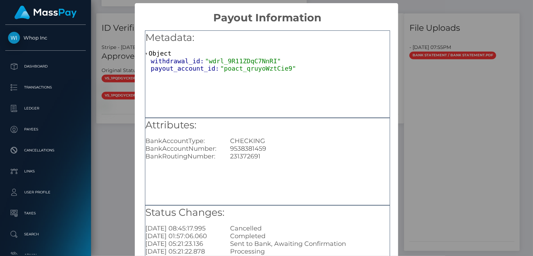
click at [108, 94] on div "× Payout Information Metadata: Object withdrawal_id: "wdrl_9R11ZDqC7NnRI" payou…" at bounding box center [266, 128] width 533 height 256
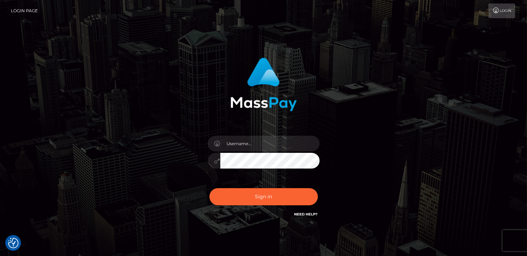
checkbox input "true"
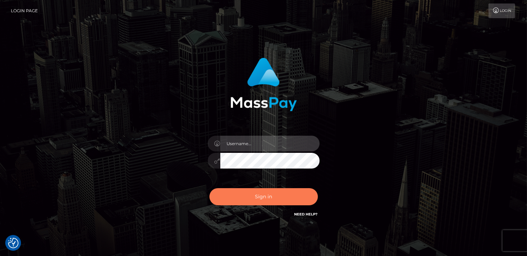
type input "catalinad"
click at [265, 194] on button "Sign in" at bounding box center [264, 196] width 108 height 17
type input "catalinad"
click at [265, 198] on button "Sign in" at bounding box center [264, 196] width 108 height 17
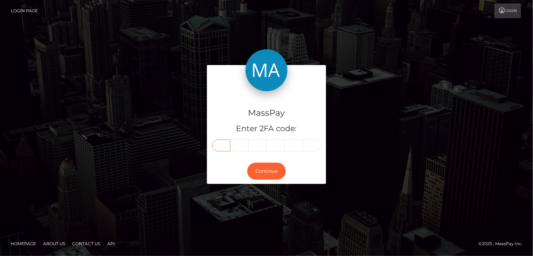
click at [222, 146] on input "text" at bounding box center [221, 146] width 18 height 12
type input "6"
type input "7"
type input "6"
type input "4"
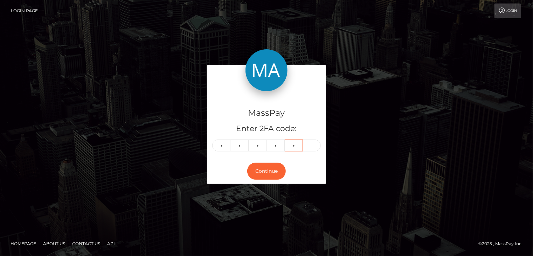
type input "7"
type input "1"
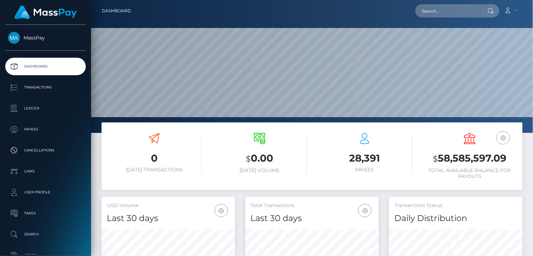
scroll to position [124, 133]
paste input "wdrl_9R11ZDqC7NnRI"
type input "wdrl_9R11ZDqC7NnRI"
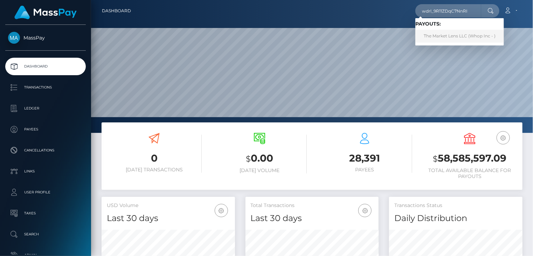
click at [455, 37] on link "The Market Lens LLC (Whop Inc - )" at bounding box center [459, 36] width 89 height 13
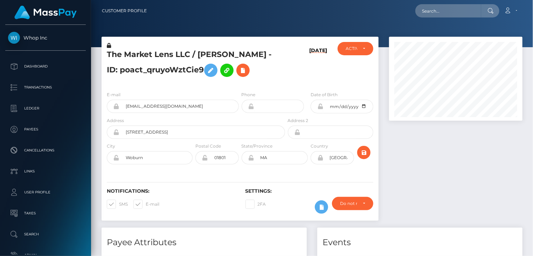
scroll to position [84, 133]
paste input "[EMAIL_ADDRESS][DOMAIN_NAME]"
type input "[EMAIL_ADDRESS][DOMAIN_NAME]"
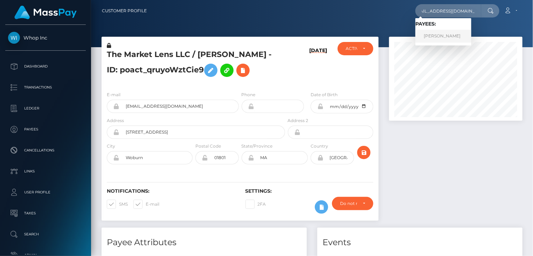
scroll to position [0, 0]
click at [441, 37] on link "[PERSON_NAME]" at bounding box center [443, 36] width 56 height 13
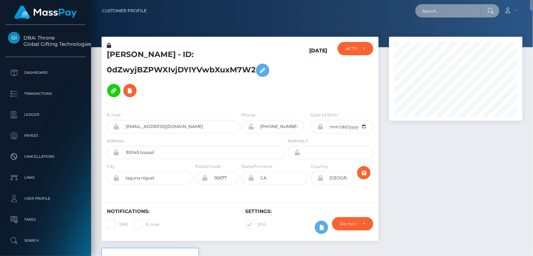
paste input "MSPe43701882bb5248"
type input "MSPe43701882bb5248"
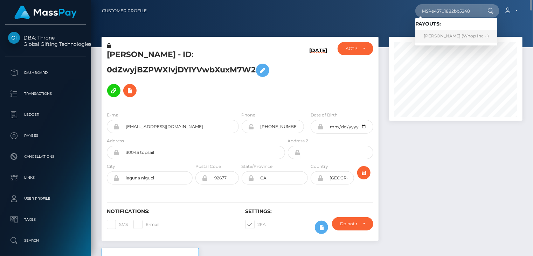
click at [452, 37] on link "MUHAMMAD MUHAWIZ KHAN (Whop Inc - )" at bounding box center [456, 36] width 82 height 13
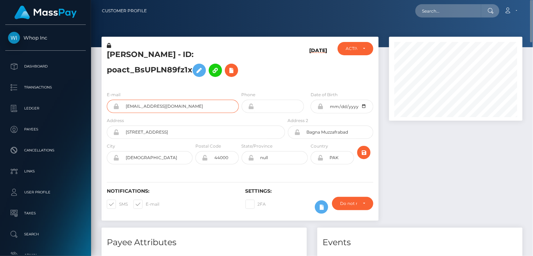
click at [147, 107] on input "[EMAIL_ADDRESS][DOMAIN_NAME]" at bounding box center [178, 106] width 119 height 13
click at [129, 52] on h5 "[PERSON_NAME] - ID: poact_BsUPLN89fz1x" at bounding box center [194, 64] width 174 height 31
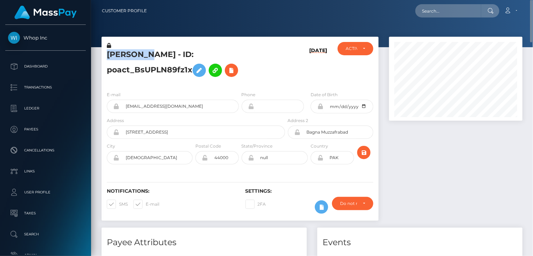
copy h5 "[DEMOGRAPHIC_DATA]"
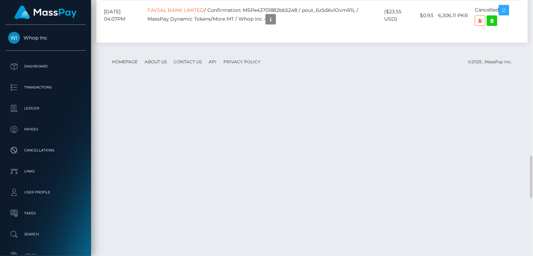
scroll to position [590, 0]
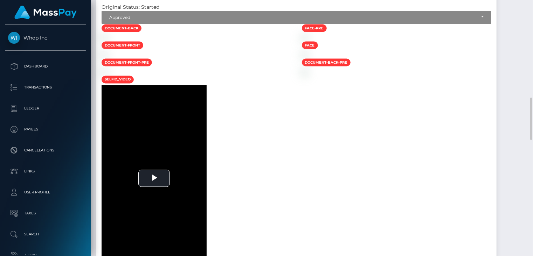
drag, startPoint x: 316, startPoint y: 248, endPoint x: 298, endPoint y: 244, distance: 18.0
click at [316, 58] on div at bounding box center [396, 54] width 200 height 7
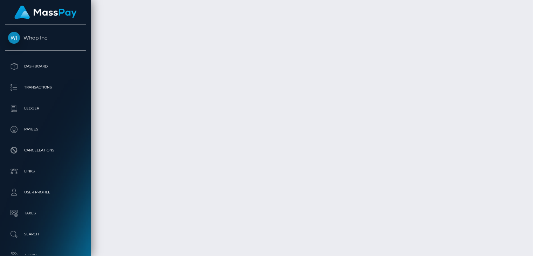
scroll to position [1290, 0]
drag, startPoint x: 258, startPoint y: 181, endPoint x: 370, endPoint y: 181, distance: 112.0
copy td "MSPe43701882bb5248 / pout_6z5dXvlOvmR1L"
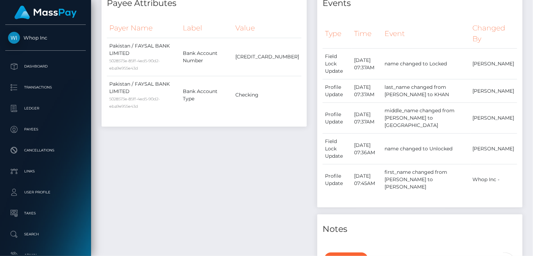
scroll to position [0, 0]
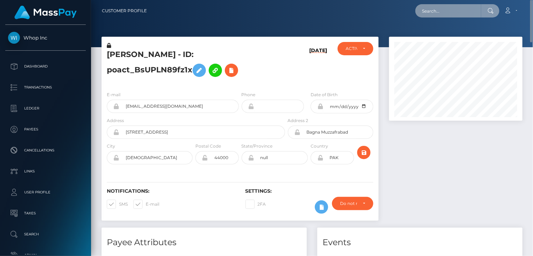
paste input "pout_TwSuucQxclxVL"
type input "pout_TwSuucQxclxVL"
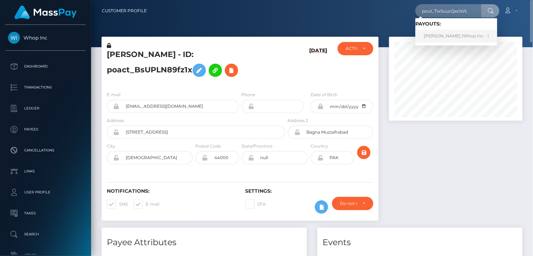
click at [439, 34] on link "[PERSON_NAME] (Whop Inc - )" at bounding box center [456, 36] width 82 height 13
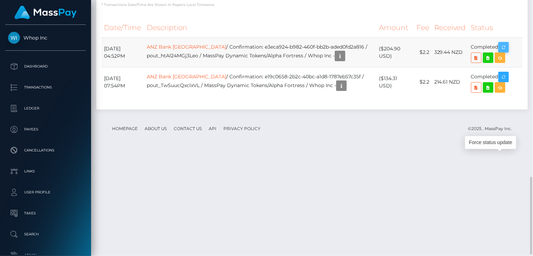
scroll to position [84, 133]
click at [504, 52] on icon "button" at bounding box center [503, 47] width 8 height 9
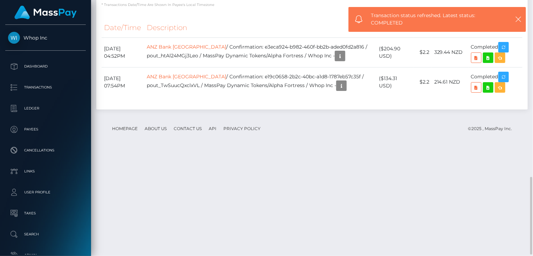
click at [257, 37] on th "Description" at bounding box center [260, 27] width 232 height 19
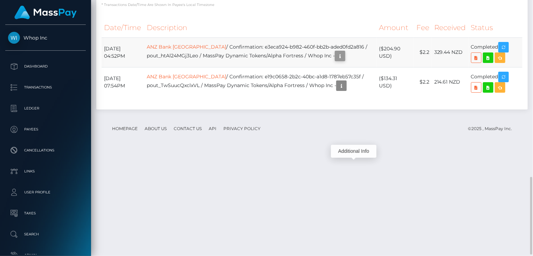
click at [344, 61] on icon "button" at bounding box center [340, 56] width 8 height 9
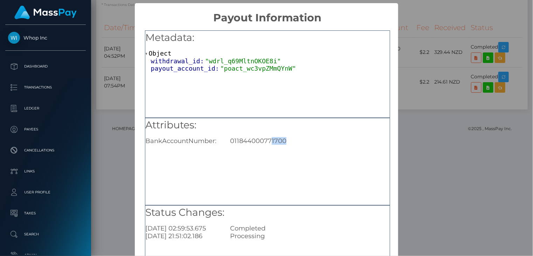
drag, startPoint x: 269, startPoint y: 142, endPoint x: 286, endPoint y: 142, distance: 16.5
click at [286, 142] on div "011844000771700" at bounding box center [310, 141] width 170 height 8
copy div "1700"
click at [115, 218] on div "× Payout Information Metadata: Object withdrawal_id: "wdrl_q69MltnOKOE8i" payou…" at bounding box center [266, 128] width 533 height 256
click at [450, 65] on div "× Payout Information Metadata: Object withdrawal_id: "wdrl_q69MltnOKOE8i" payou…" at bounding box center [266, 128] width 533 height 256
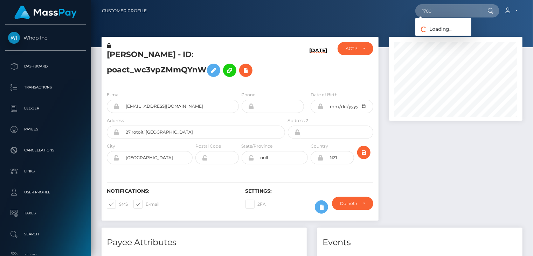
scroll to position [84, 133]
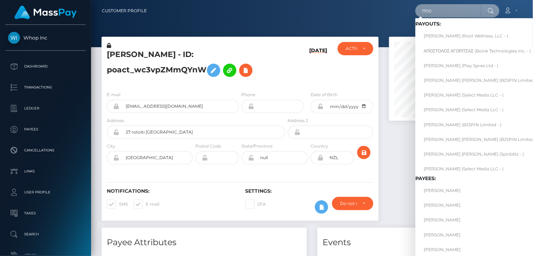
drag, startPoint x: 451, startPoint y: 12, endPoint x: 406, endPoint y: 14, distance: 45.6
click at [406, 14] on div "1700 Loading... Loading... Payouts: [PERSON_NAME] (Root Wellness, LLC - ) ΑΠΟΣΤ…" at bounding box center [337, 10] width 370 height 15
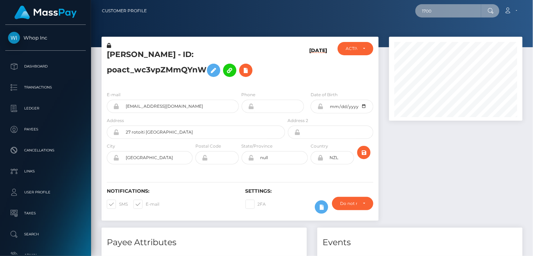
paste input "MSPb2d1edefb2903ac"
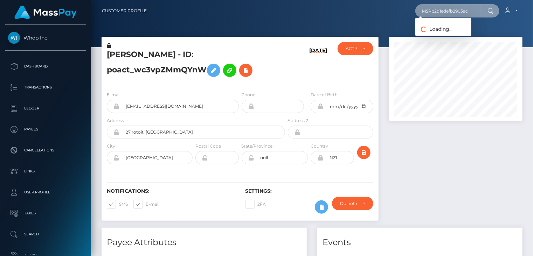
type input "MSPb2d1edefb2903ac"
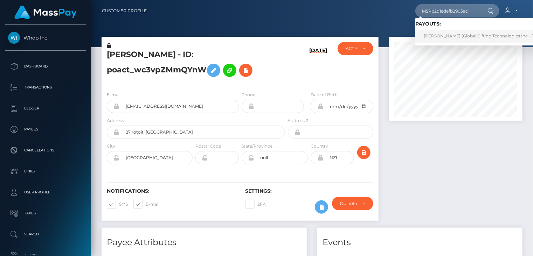
click at [438, 34] on link "JHERICO ALTAMARINO MAGBANUA (Global Gifting Technologies Inc - Throne)" at bounding box center [485, 36] width 141 height 13
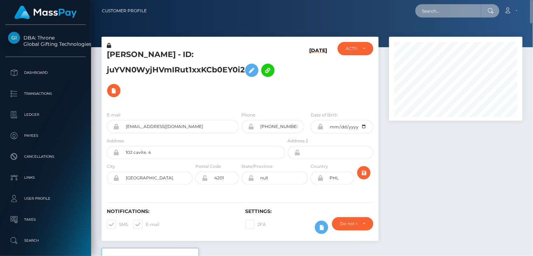
paste input "MSPeac7d76d1294c33"
type input "MSPeac7d76d1294c33"
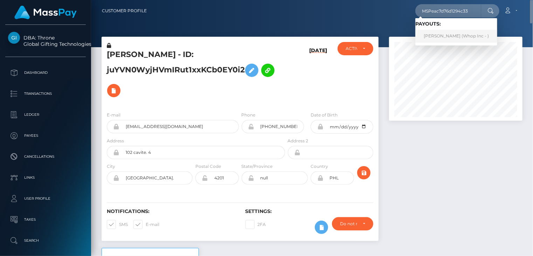
click at [451, 39] on link "BATOUL SARDAR (Whop Inc - )" at bounding box center [456, 36] width 82 height 13
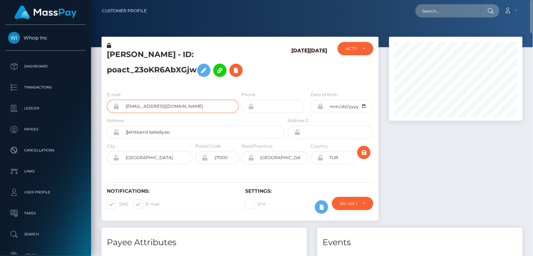
click at [160, 106] on input "[EMAIL_ADDRESS][DOMAIN_NAME]" at bounding box center [178, 106] width 119 height 13
click at [160, 106] on input "wat77607+4a4efbdc90@gmail.com" at bounding box center [178, 106] width 119 height 13
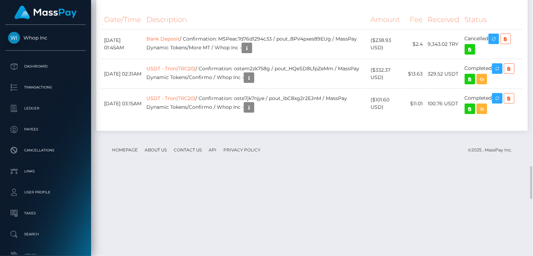
scroll to position [1722, 0]
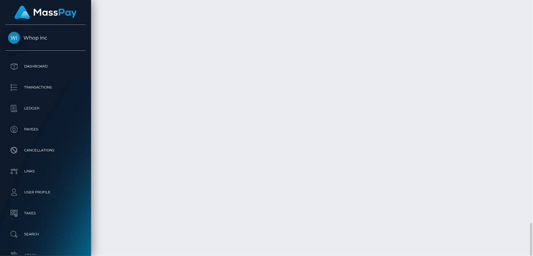
drag, startPoint x: 235, startPoint y: 122, endPoint x: 344, endPoint y: 119, distance: 109.2
copy td "MSPeac7d76d1294c33 / pout_8PV4pxes89EUg"
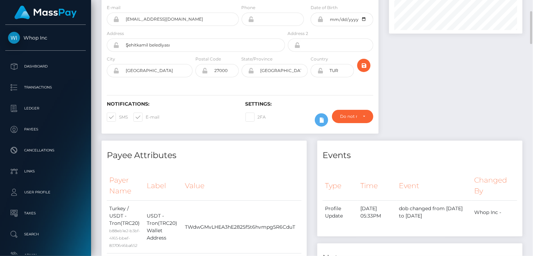
scroll to position [0, 0]
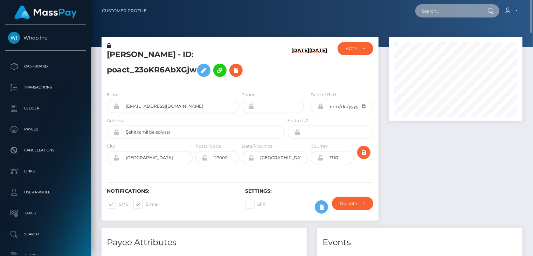
paste input "MSPeced9175762cfca"
type input "MSPeced9175762cfca"
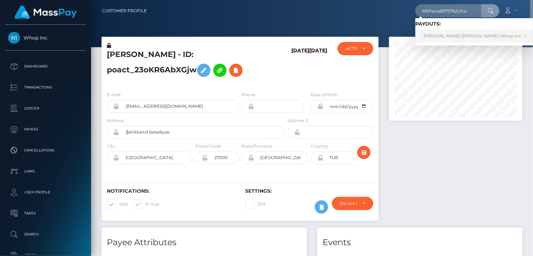
click at [446, 34] on link "AQIB ALI ali (Whop Inc - )" at bounding box center [475, 36] width 120 height 13
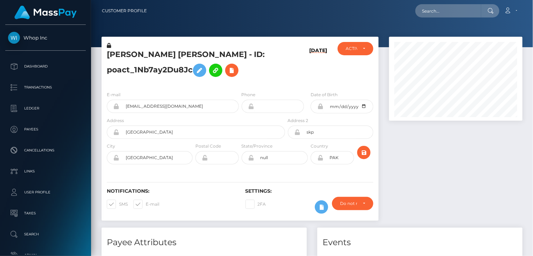
scroll to position [84, 133]
click at [150, 113] on input "[EMAIL_ADDRESS][DOMAIN_NAME]" at bounding box center [178, 106] width 119 height 13
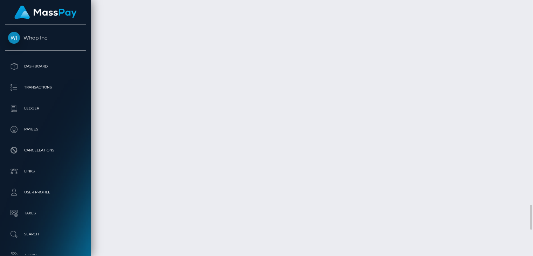
scroll to position [2369, 0]
drag, startPoint x: 270, startPoint y: 181, endPoint x: 371, endPoint y: 180, distance: 101.5
copy td "MSPeced9175762cfca / pout_NeKeoK2RdJZI4"
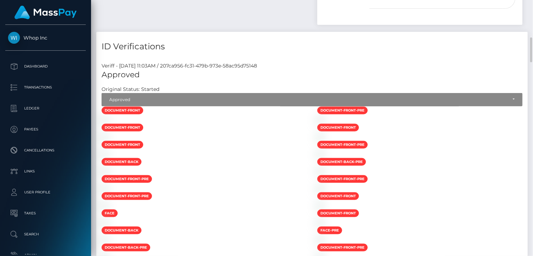
scroll to position [0, 0]
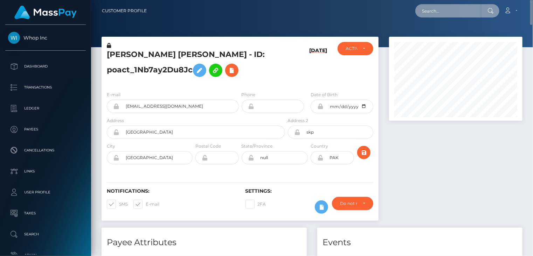
paste input "pieterodessa@gmail.com"
type input "pieterodessa@gmail.com"
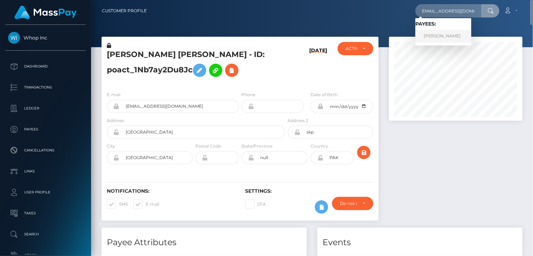
scroll to position [0, 0]
click at [448, 38] on link "PIETER VAN ZYL PIENAAR" at bounding box center [443, 36] width 56 height 13
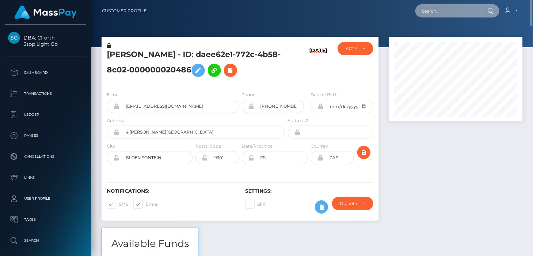
paste input "poact_06KXj5OynsFd"
type input "poact_06KXj5OynsFd"
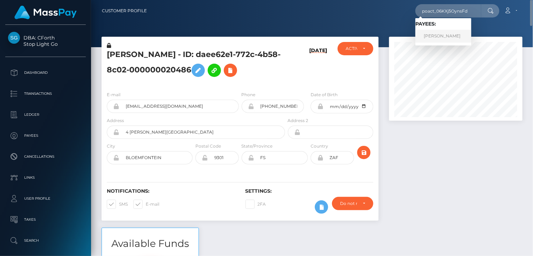
click at [442, 39] on link "[PERSON_NAME]" at bounding box center [443, 36] width 56 height 13
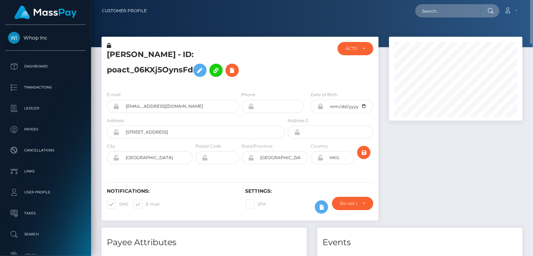
click at [160, 51] on h5 "[PERSON_NAME] - ID: poact_06KXj5OynsFd" at bounding box center [194, 64] width 174 height 31
click at [160, 51] on h5 "SAJID MOHAMMAD - ID: poact_06KXj5OynsFd" at bounding box center [194, 64] width 174 height 31
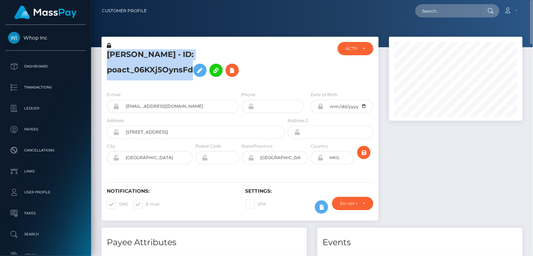
click at [160, 51] on h5 "SAJID MOHAMMAD - ID: poact_06KXj5OynsFd" at bounding box center [194, 64] width 174 height 31
copy h5 "SAJID MOHAMMAD - ID: poact_06KXj5OynsFd"
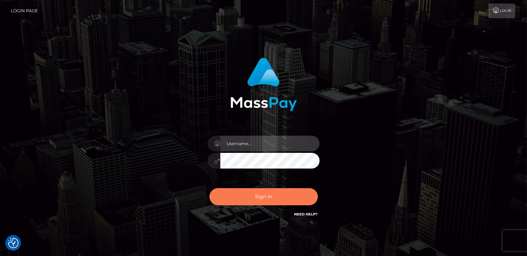
type input "catalinad"
click at [273, 197] on button "Sign in" at bounding box center [264, 196] width 108 height 17
type input "catalinad"
click at [274, 199] on button "Sign in" at bounding box center [264, 196] width 108 height 17
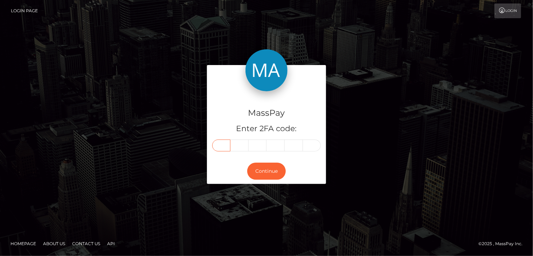
click at [223, 147] on input "text" at bounding box center [221, 146] width 18 height 12
type input "5"
type input "6"
type input "3"
type input "2"
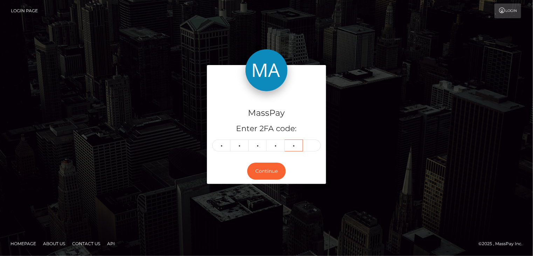
type input "2"
type input "8"
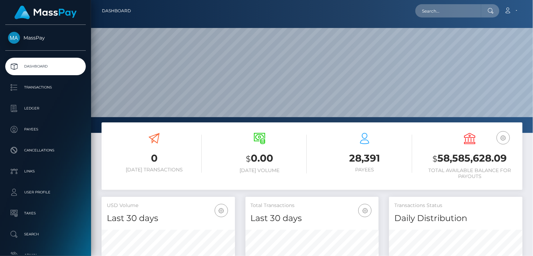
scroll to position [124, 133]
paste input "[EMAIL_ADDRESS][DOMAIN_NAME]"
type input "[EMAIL_ADDRESS][DOMAIN_NAME]"
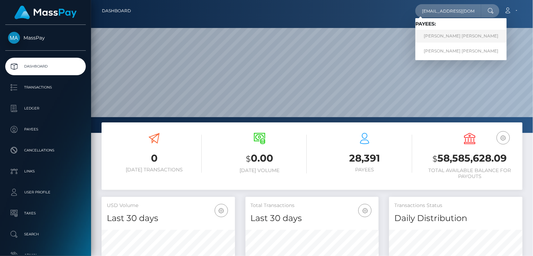
click at [430, 35] on link "[PERSON_NAME] [PERSON_NAME]" at bounding box center [460, 36] width 91 height 13
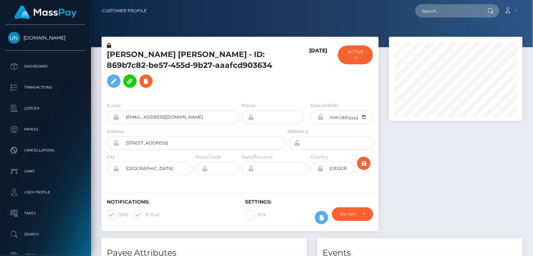
scroll to position [84, 133]
paste input "[EMAIL_ADDRESS][DOMAIN_NAME]"
type input "[EMAIL_ADDRESS][DOMAIN_NAME]"
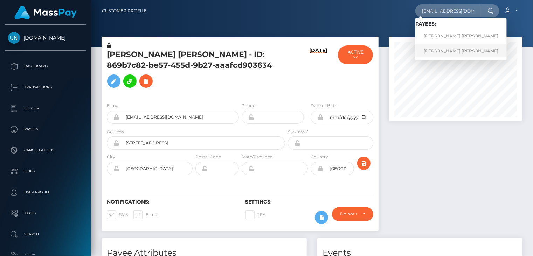
click at [447, 54] on link "[PERSON_NAME] [PERSON_NAME]" at bounding box center [460, 50] width 91 height 13
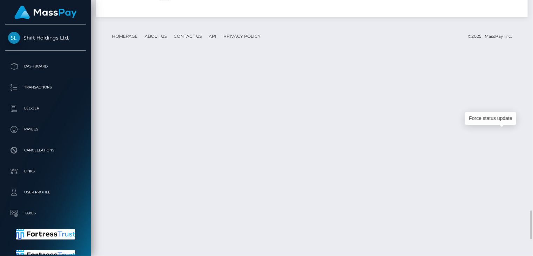
scroll to position [84, 133]
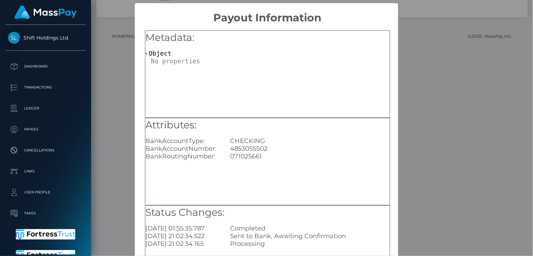
click at [408, 82] on div "× Payout Information Metadata: Object Attributes: BankAccountType: CHECKING Ban…" at bounding box center [266, 128] width 533 height 256
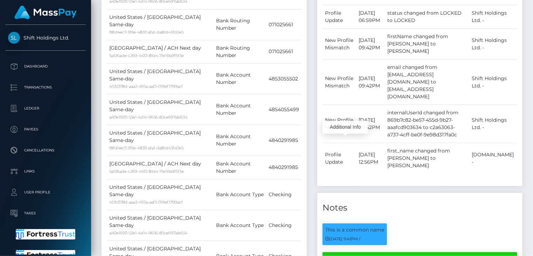
scroll to position [0, 0]
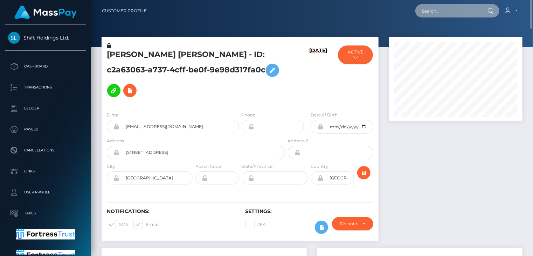
paste input "poact_StLD4UEvdoVS"
type input "poact_StLD4UEvdoVS"
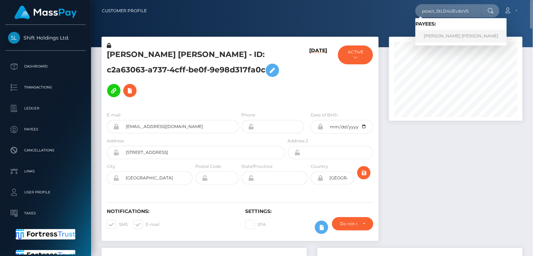
click at [437, 34] on link "LUIS FERNANDO GONZALEZ" at bounding box center [460, 36] width 91 height 13
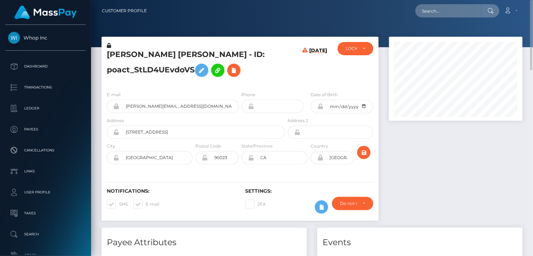
click at [157, 59] on h5 "[PERSON_NAME] [PERSON_NAME] - ID: poact_StLD4UEvdoVS" at bounding box center [194, 64] width 174 height 31
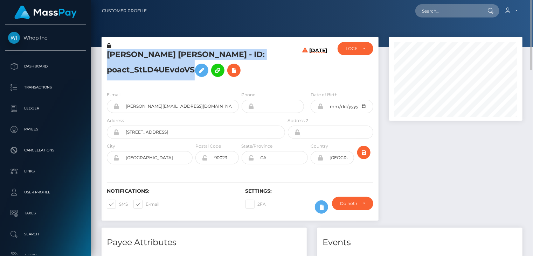
click at [157, 59] on h5 "[PERSON_NAME] [PERSON_NAME] - ID: poact_StLD4UEvdoVS" at bounding box center [194, 64] width 174 height 31
copy h5 "[PERSON_NAME] [PERSON_NAME] - ID: poact_StLD4UEvdoVS"
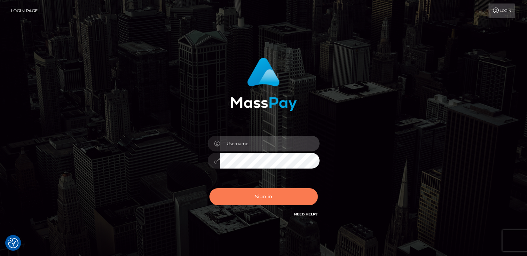
type input "catalinad"
click at [277, 202] on button "Sign in" at bounding box center [264, 196] width 108 height 17
type input "catalinad"
click at [281, 198] on button "Sign in" at bounding box center [264, 196] width 108 height 17
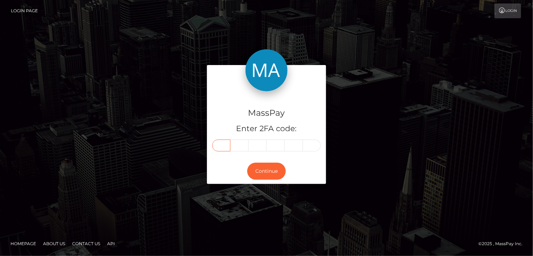
click at [226, 142] on input "text" at bounding box center [221, 146] width 18 height 12
click at [225, 148] on input "text" at bounding box center [221, 146] width 18 height 12
type input "3"
type input "0"
type input "7"
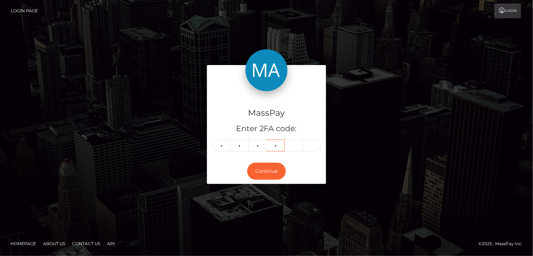
type input "2"
type input "3"
type input "0"
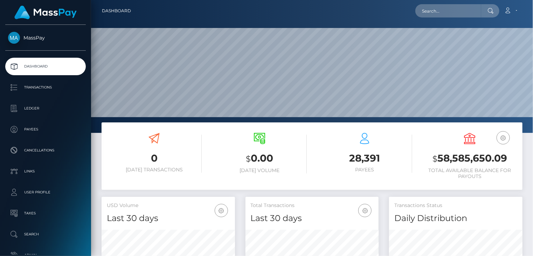
scroll to position [124, 133]
paste input "pout_jvdTrvOJFbk2V"
type input "pout_jvdTrvOJFbk2V"
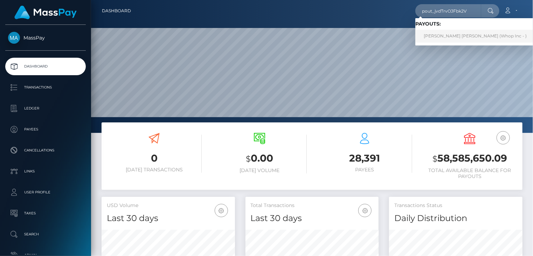
click at [454, 40] on link "DANIEL ALEXIO PIMENTEL (Whop Inc - )" at bounding box center [475, 36] width 120 height 13
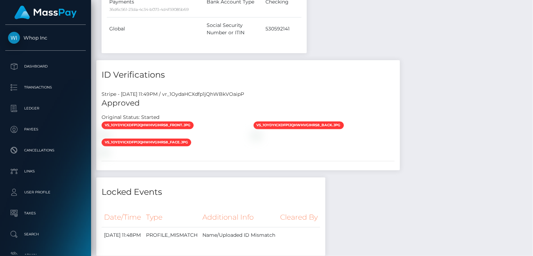
scroll to position [1167, 0]
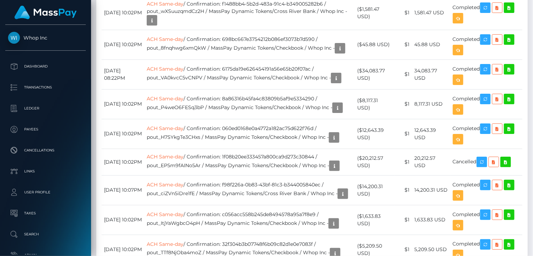
scroll to position [986, 0]
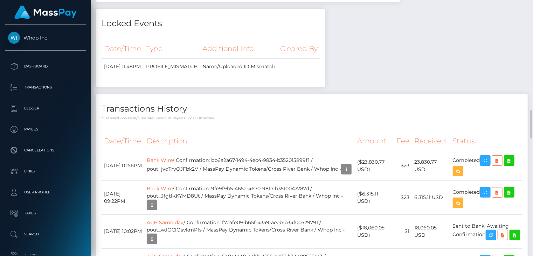
click at [459, 183] on div "Payee Attributes Payer Name Label Value United States / ACH Same-day 2447f91b-1…" at bounding box center [311, 174] width 431 height 1865
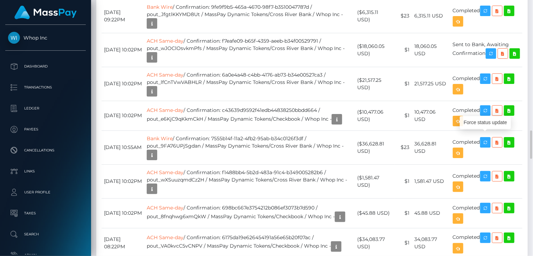
scroll to position [84, 133]
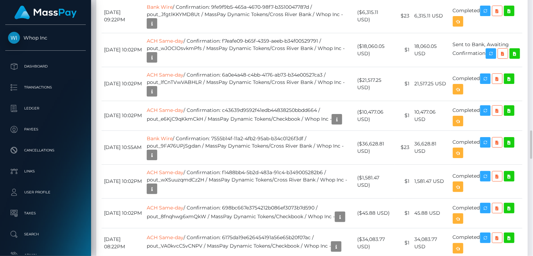
drag, startPoint x: 222, startPoint y: 134, endPoint x: 320, endPoint y: 132, distance: 98.4
copy td "bb6a2a67-1494-4ec4-9834-b352015899f1"
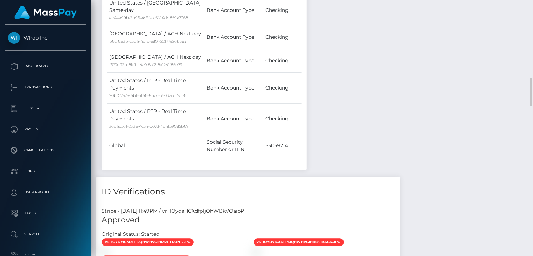
scroll to position [0, 0]
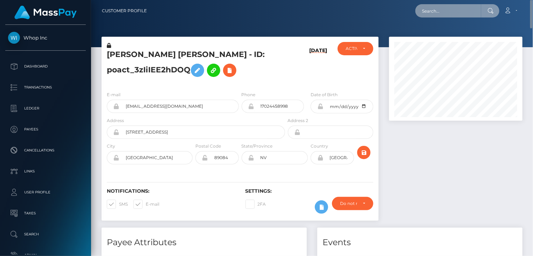
paste input "lolaguzman1708@gmail.com"
type input "lolaguzman1708@gmail.com"
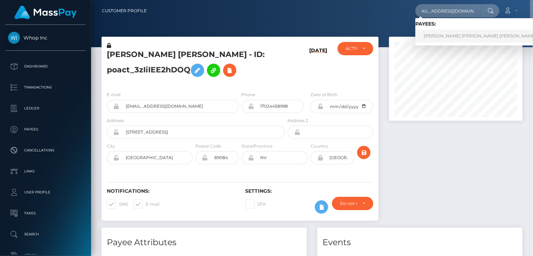
scroll to position [0, 0]
click at [442, 34] on link "Rosa Maria Chavez Cabrera" at bounding box center [479, 36] width 129 height 13
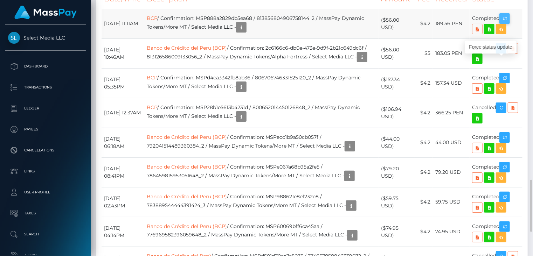
scroll to position [84, 133]
click at [507, 23] on icon "button" at bounding box center [504, 18] width 8 height 9
click at [239, 38] on td "BCP / Confirmation: MSP888a2829db5ea68 / 813856804906758144_2 / MassPay Dynamic…" at bounding box center [261, 24] width 234 height 30
copy td "MSP888a2829db5ea68"
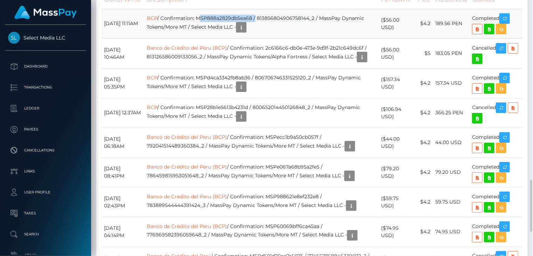
copy td "MSP888a2829db5ea68"
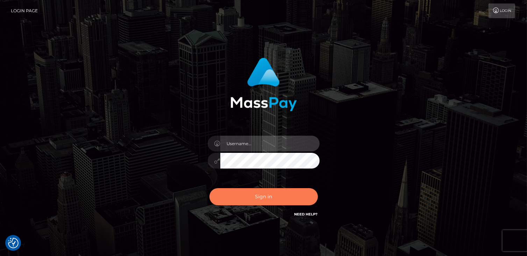
type input "catalinad"
click at [287, 200] on button "Sign in" at bounding box center [264, 196] width 108 height 17
type input "catalinad"
click at [258, 194] on button "Sign in" at bounding box center [264, 196] width 108 height 17
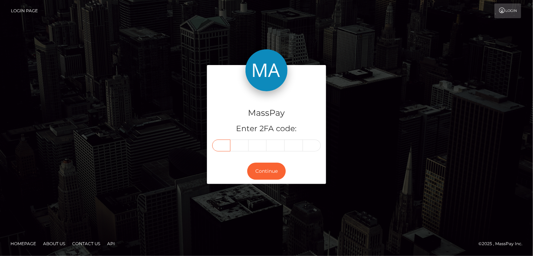
click at [228, 147] on input "text" at bounding box center [221, 146] width 18 height 12
type input "0"
type input "3"
type input "9"
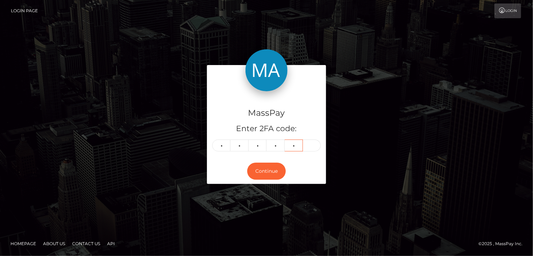
type input "0"
type input "9"
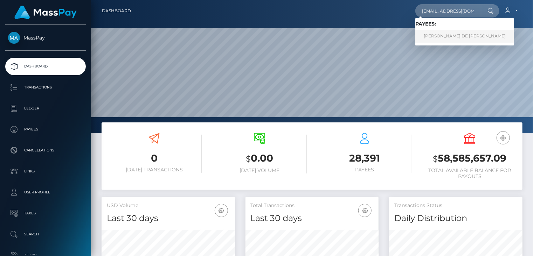
click at [464, 40] on link "PAOLA MARIE DE JESUS PADILLA" at bounding box center [464, 36] width 99 height 13
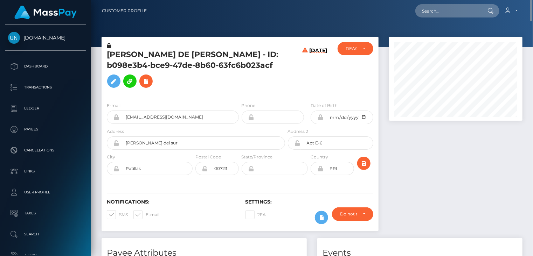
click at [211, 57] on h5 "PAOLA MARIE DE JESUS PADILLA - ID: b098e3b4-bce9-47de-8b60-63fc6b023acf" at bounding box center [194, 70] width 174 height 42
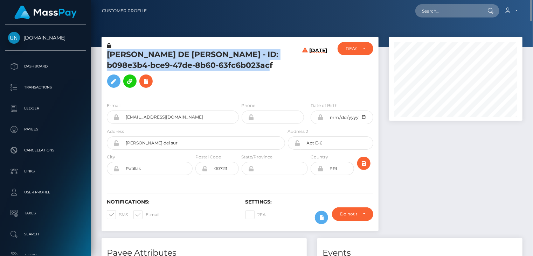
click at [211, 57] on h5 "PAOLA MARIE DE JESUS PADILLA - ID: b098e3b4-bce9-47de-8b60-63fc6b023acf" at bounding box center [194, 70] width 174 height 42
copy h5 "PAOLA MARIE DE JESUS PADILLA - ID: b098e3b4-bce9-47de-8b60-63fc6b023acf"
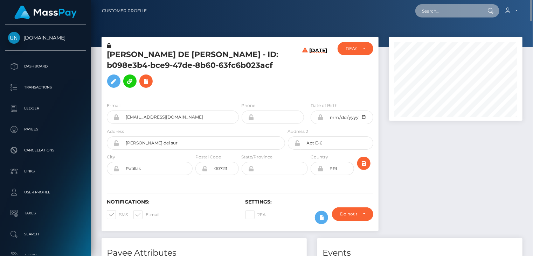
paste input "pout_MV1HcjTzSOexl"
drag, startPoint x: 424, startPoint y: 13, endPoint x: 468, endPoint y: 14, distance: 44.1
click at [469, 14] on input "pout_MV1HcjTzSOexl" at bounding box center [448, 10] width 66 height 13
type input "p"
paste input "wdrl_RDA5iDPO3NZOY"
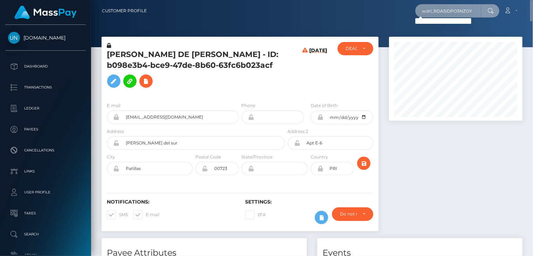
drag, startPoint x: 420, startPoint y: 11, endPoint x: 496, endPoint y: 10, distance: 75.9
click at [496, 10] on div "wdrl_RDA5iDPO3NZOY Loading... Loading..." at bounding box center [457, 10] width 84 height 13
paste input "888790ab-681a-11f0-a026-06178c1a380f"
type input "888790ab-681a-11f0-a026-06178c1a380f"
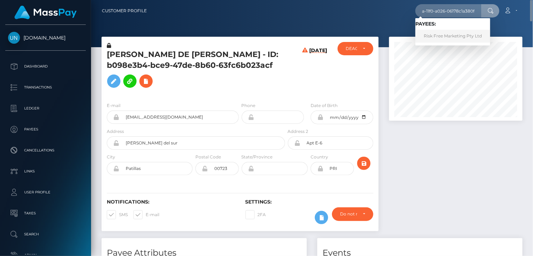
scroll to position [0, 0]
click at [440, 33] on link "Risk Free Marketing Pty Ltd" at bounding box center [452, 36] width 75 height 13
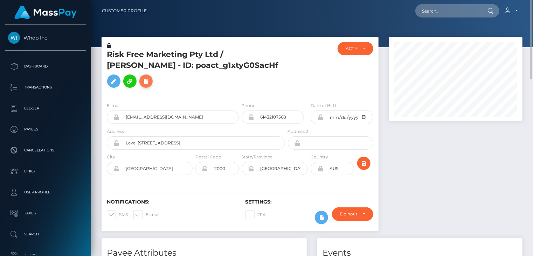
click at [142, 86] on icon at bounding box center [146, 81] width 8 height 9
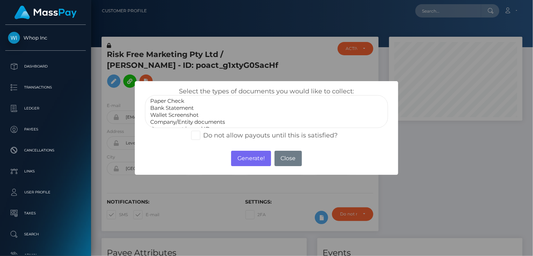
scroll to position [14, 0]
select select "Government issued ID"
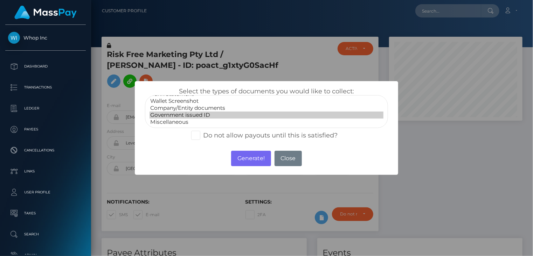
click at [199, 118] on option "Government issued ID" at bounding box center [266, 115] width 234 height 7
click at [248, 157] on button "Generate!" at bounding box center [251, 158] width 40 height 15
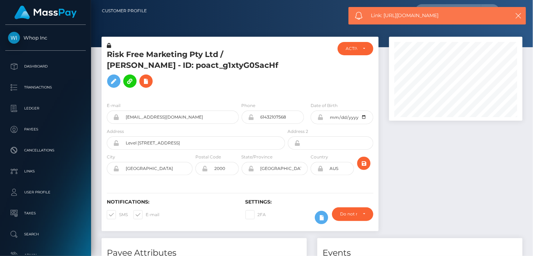
click at [400, 15] on span "Link: https://l.maspay.io/KjxSL" at bounding box center [437, 15] width 132 height 7
copy span "Link: https://l.maspay.io/KjxSL"
